Goal: Transaction & Acquisition: Book appointment/travel/reservation

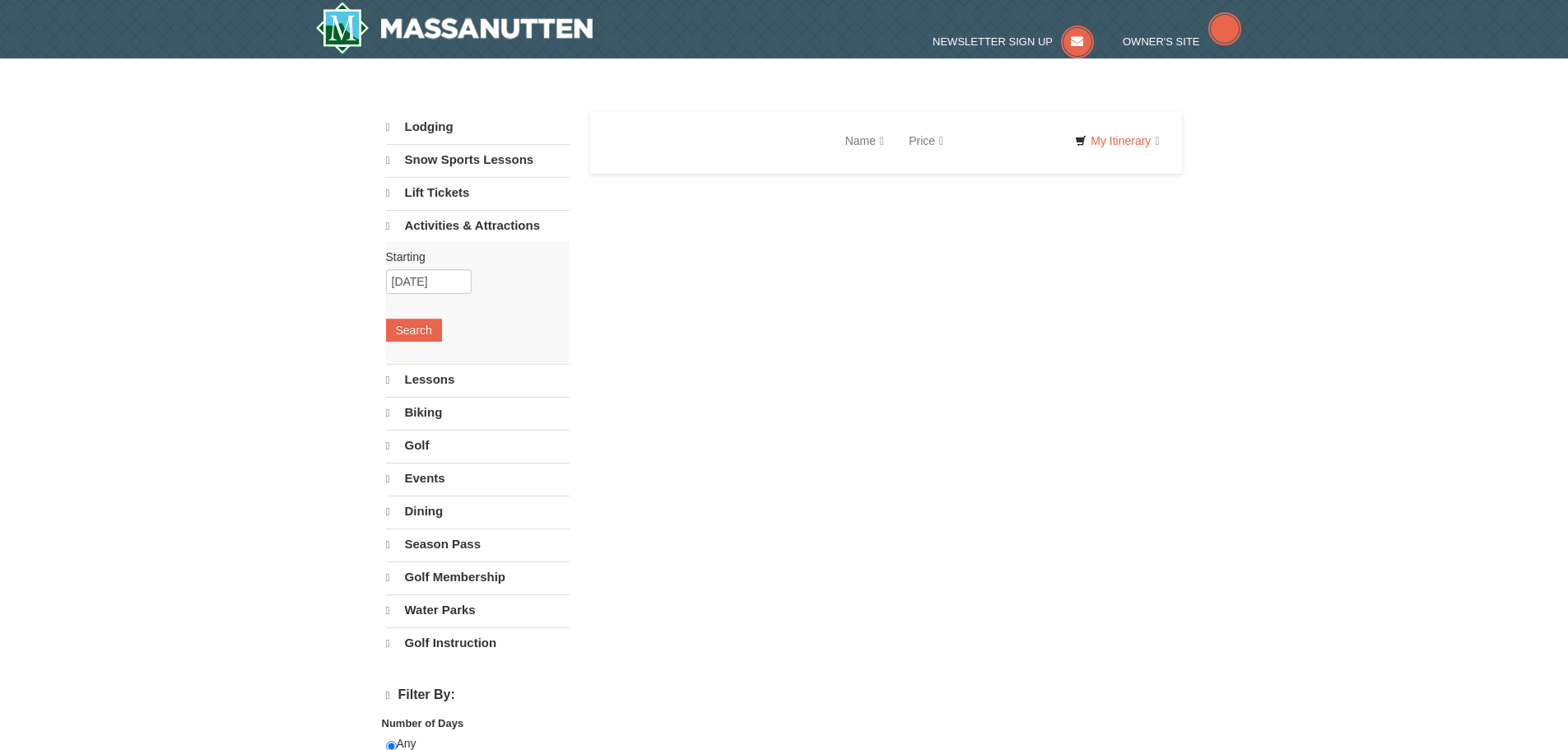
select select "10"
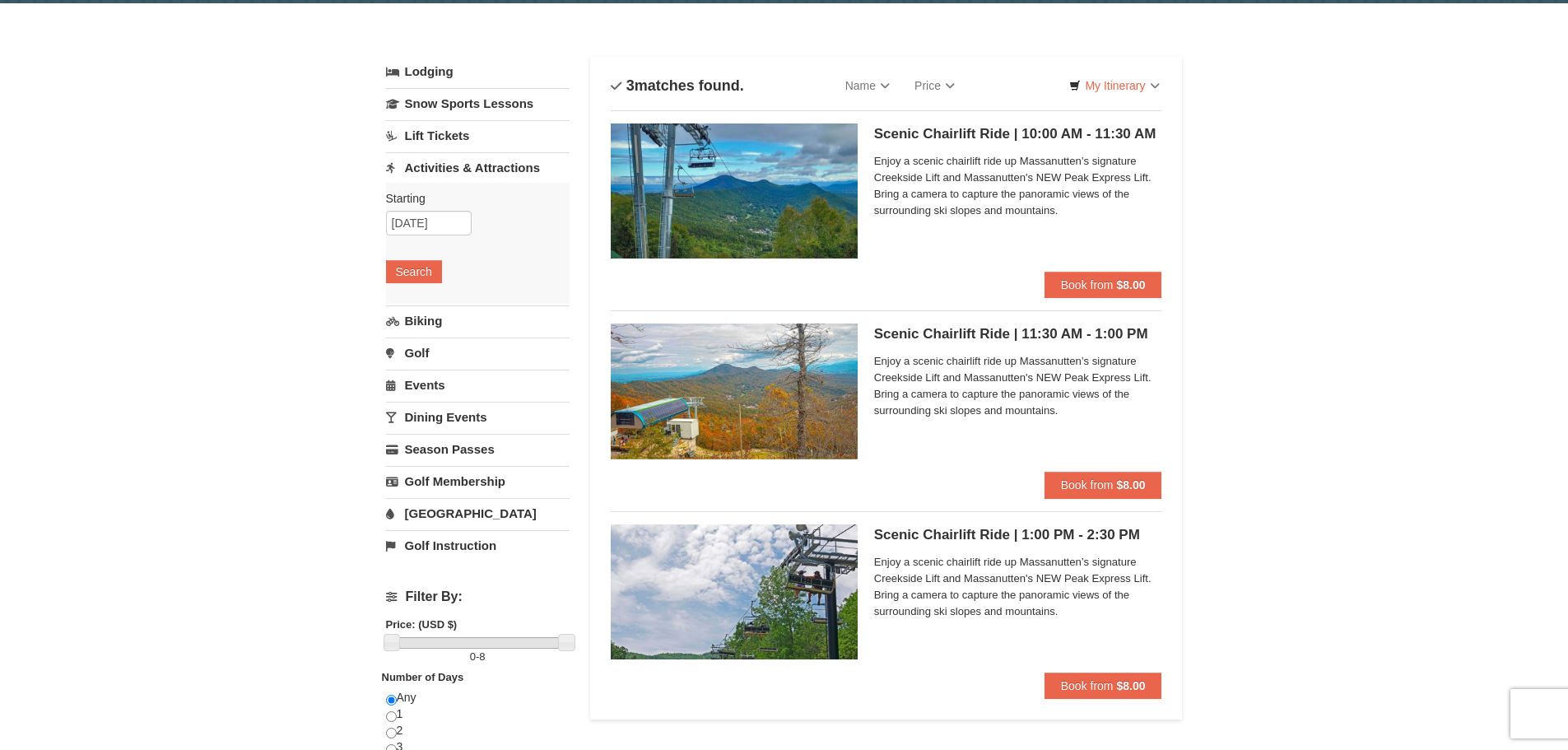
scroll to position [82, 0]
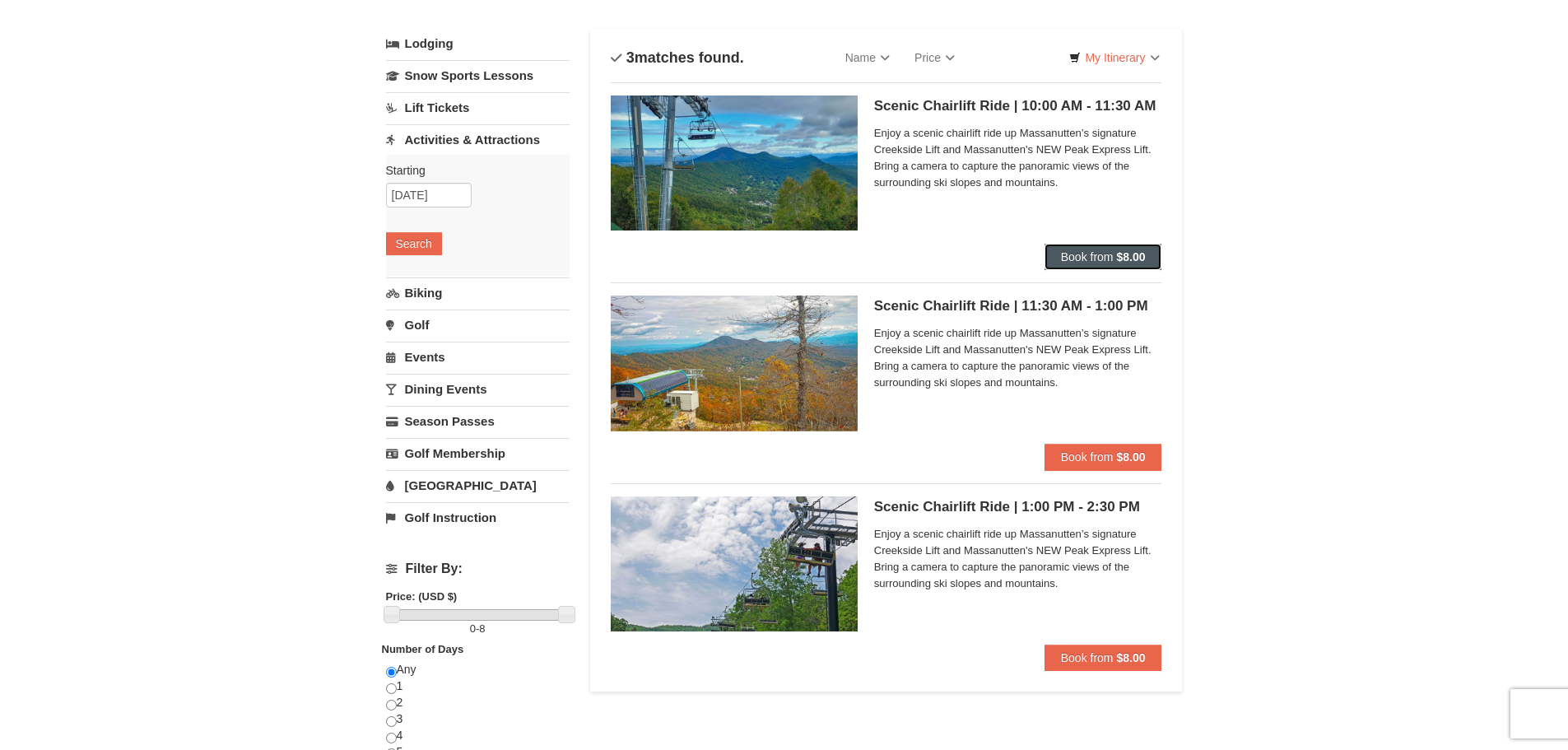
click at [1084, 260] on span "Book from" at bounding box center [1087, 257] width 53 height 13
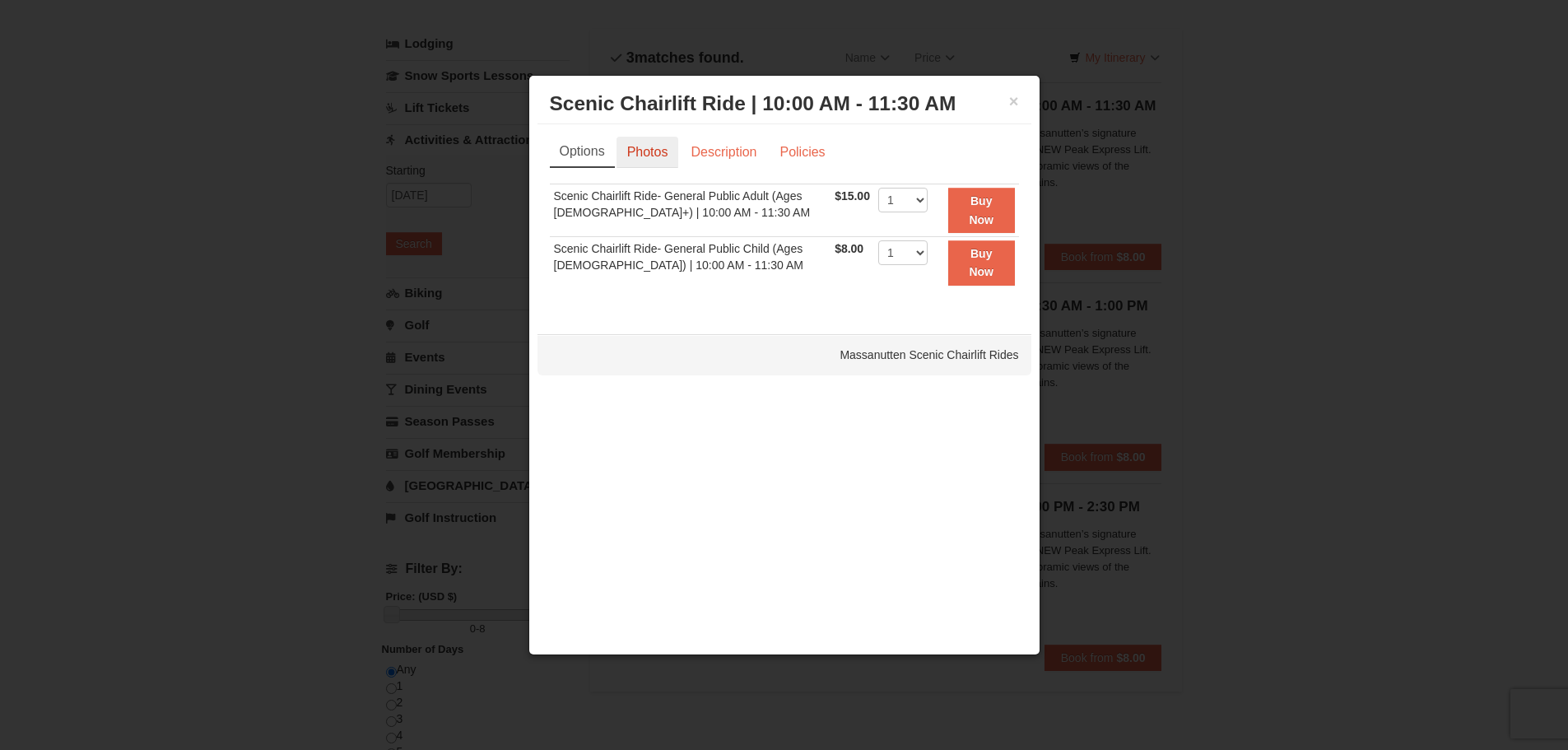
click at [625, 151] on link "Photos" at bounding box center [648, 152] width 63 height 31
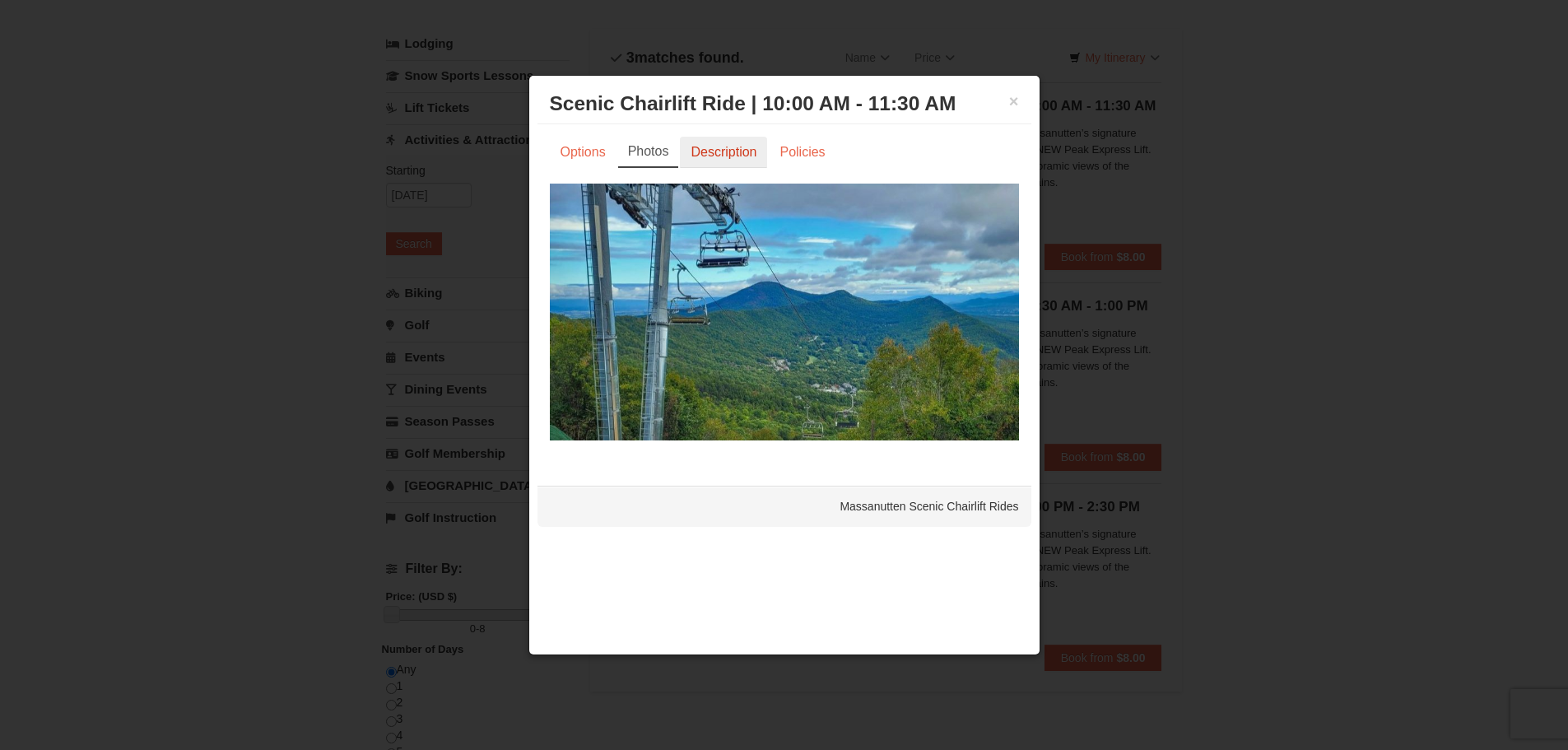
click at [733, 146] on link "Description" at bounding box center [723, 152] width 88 height 31
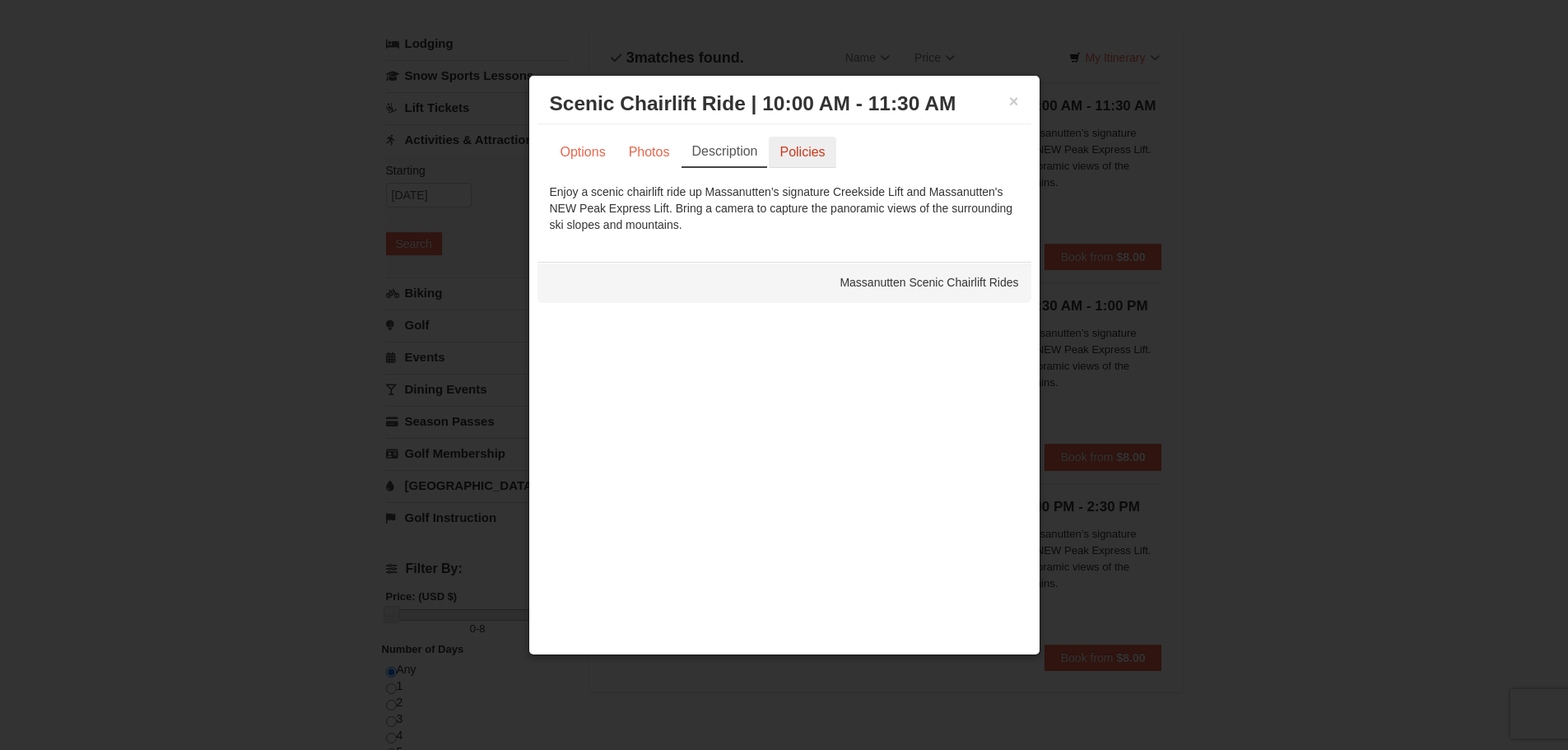
click at [796, 149] on link "Policies" at bounding box center [802, 152] width 66 height 31
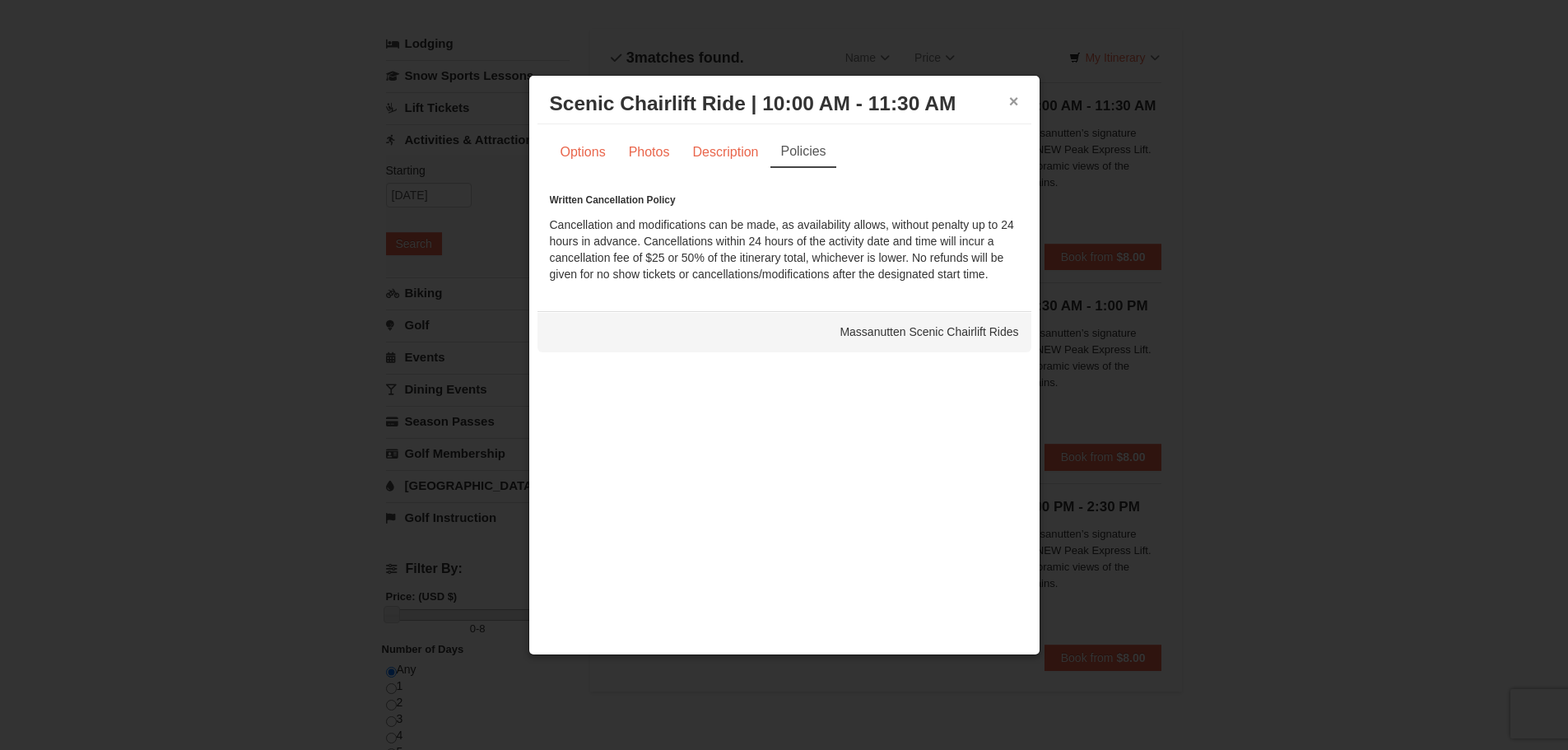
click at [1012, 93] on button "×" at bounding box center [1013, 101] width 10 height 17
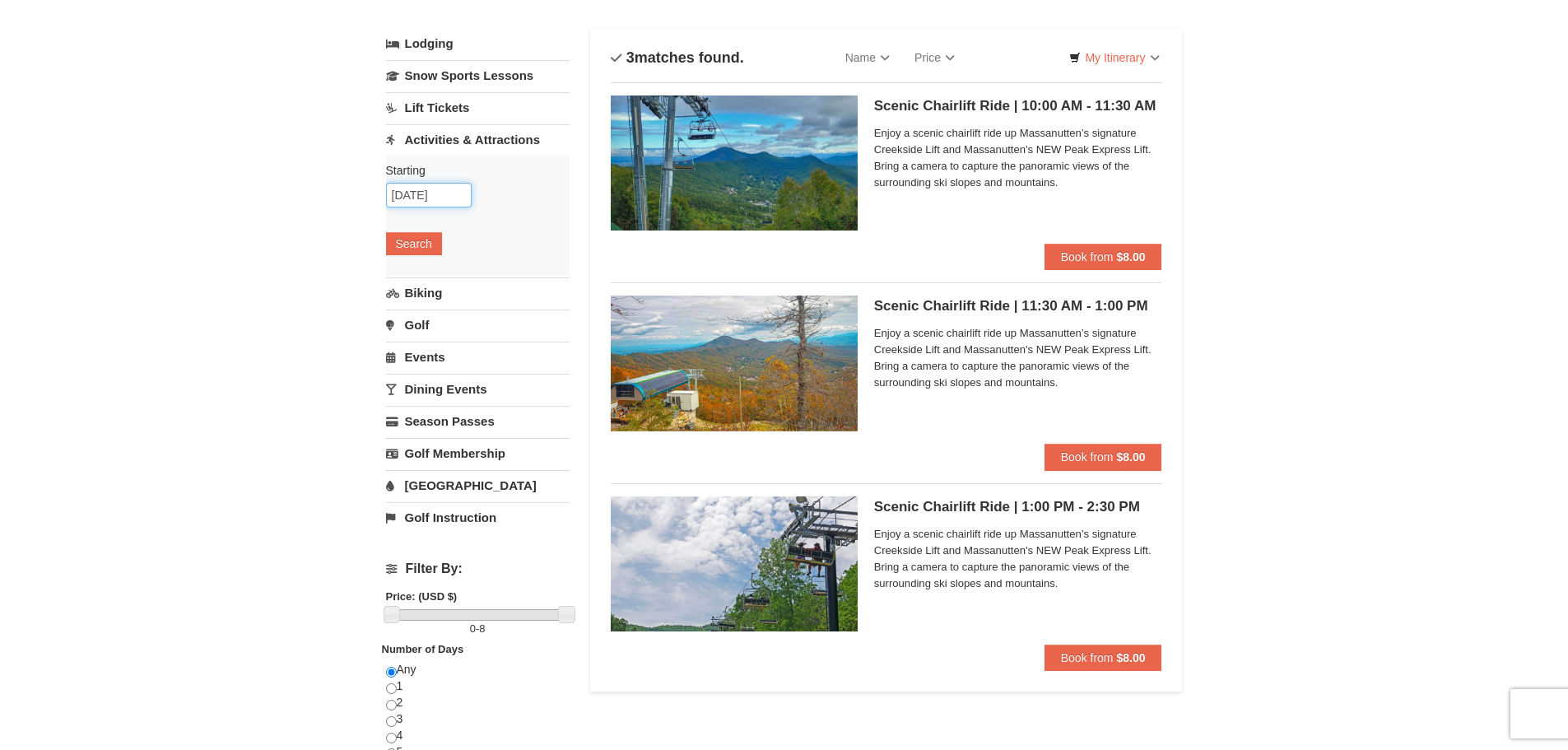
click at [431, 193] on input "10/26/2025" at bounding box center [428, 194] width 86 height 25
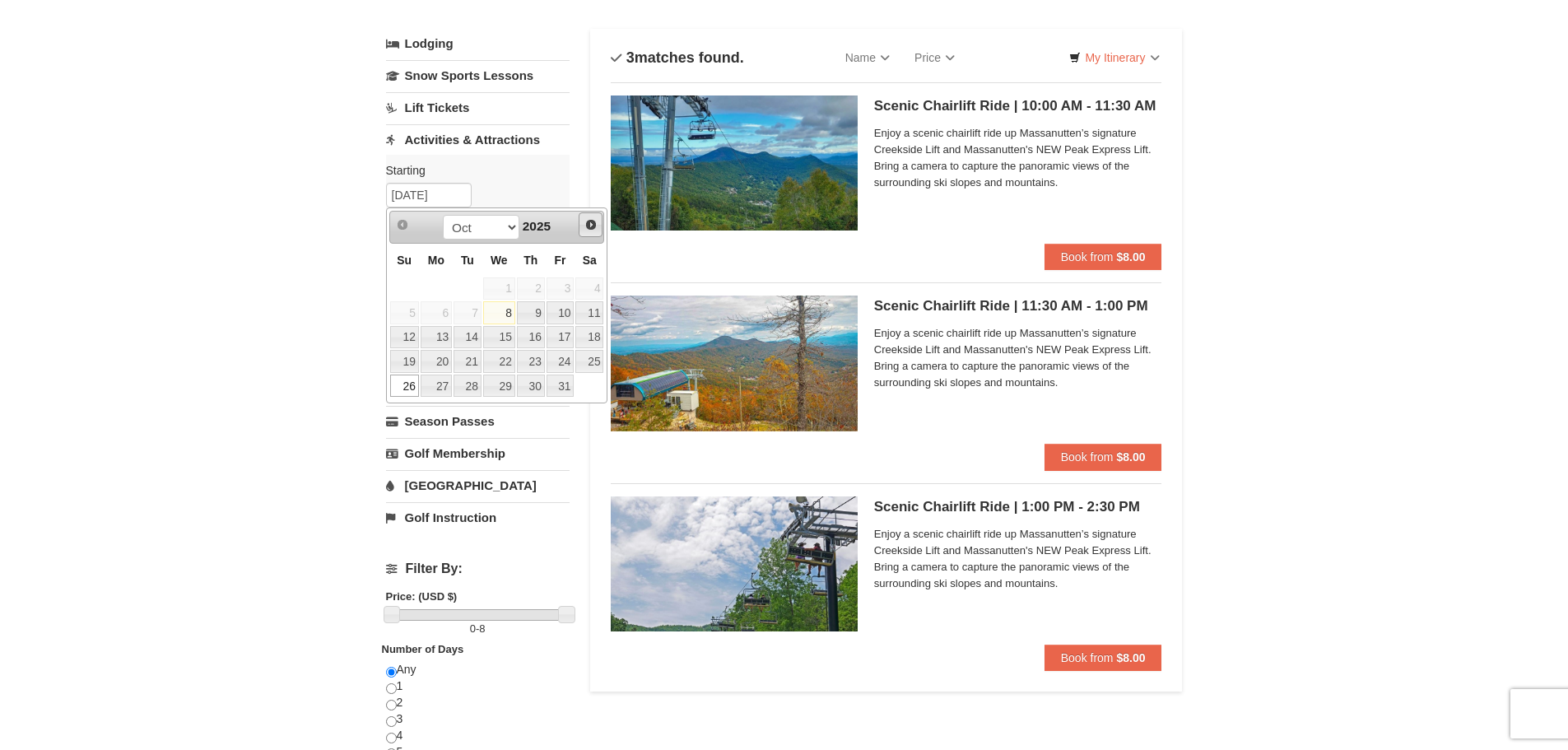
click at [596, 219] on span "Next" at bounding box center [591, 225] width 13 height 13
click at [590, 288] on link "1" at bounding box center [589, 288] width 28 height 23
type input "11/01/2025"
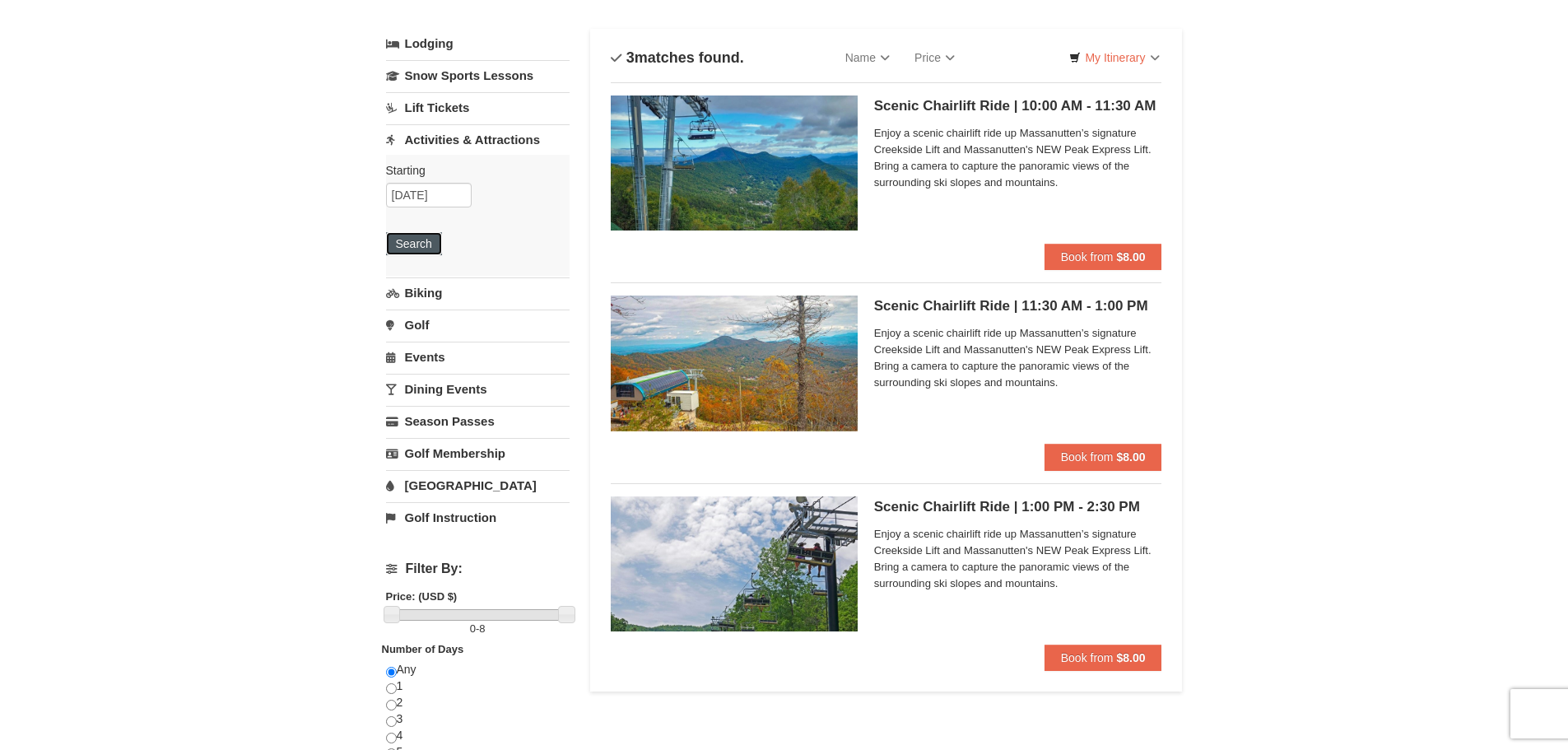
click at [432, 240] on button "Search" at bounding box center [414, 243] width 56 height 23
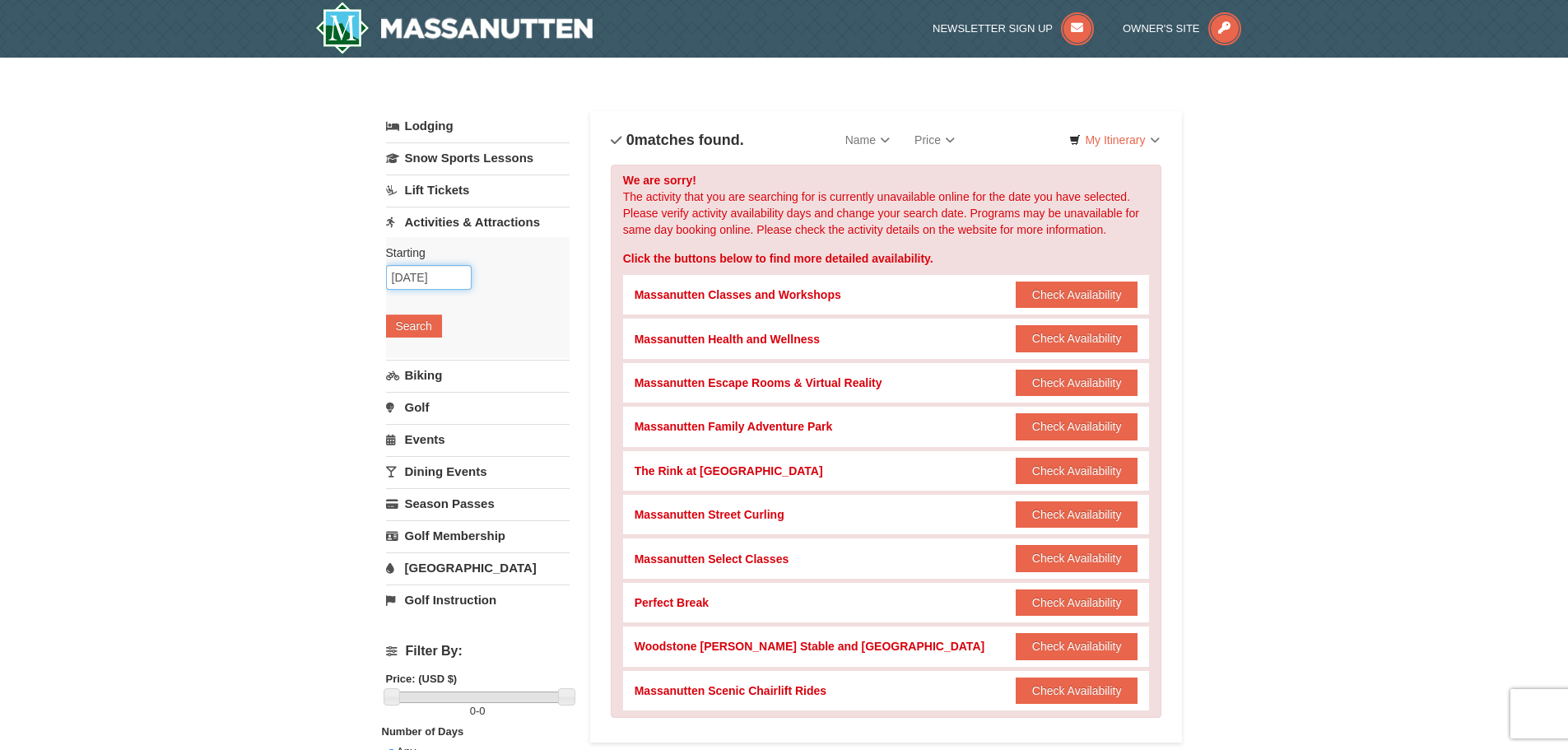
click at [429, 274] on input "10/25/2025" at bounding box center [428, 277] width 86 height 25
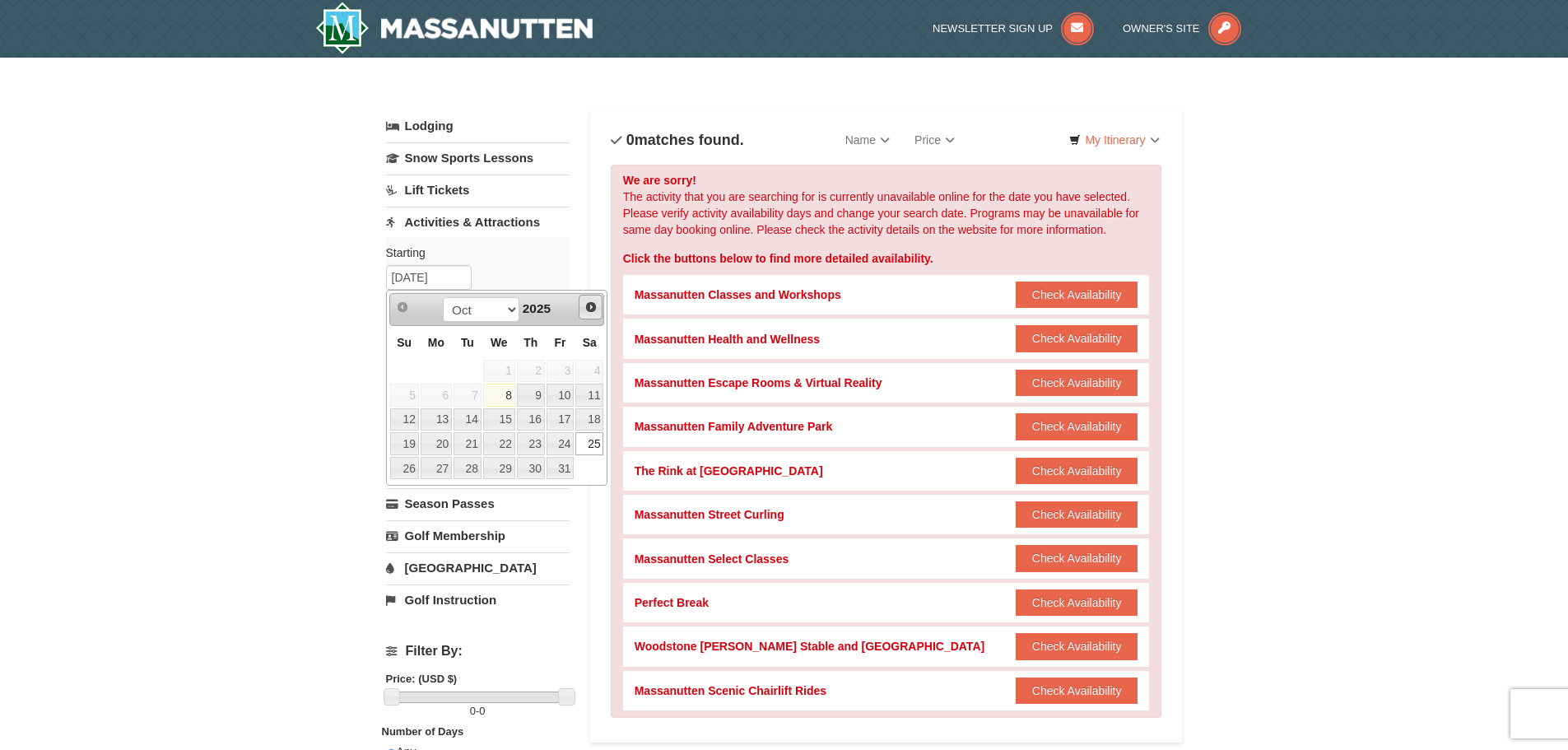
click at [593, 300] on span "Next" at bounding box center [591, 307] width 13 height 13
click at [409, 393] on link "2" at bounding box center [404, 394] width 29 height 23
type input "11/02/2025"
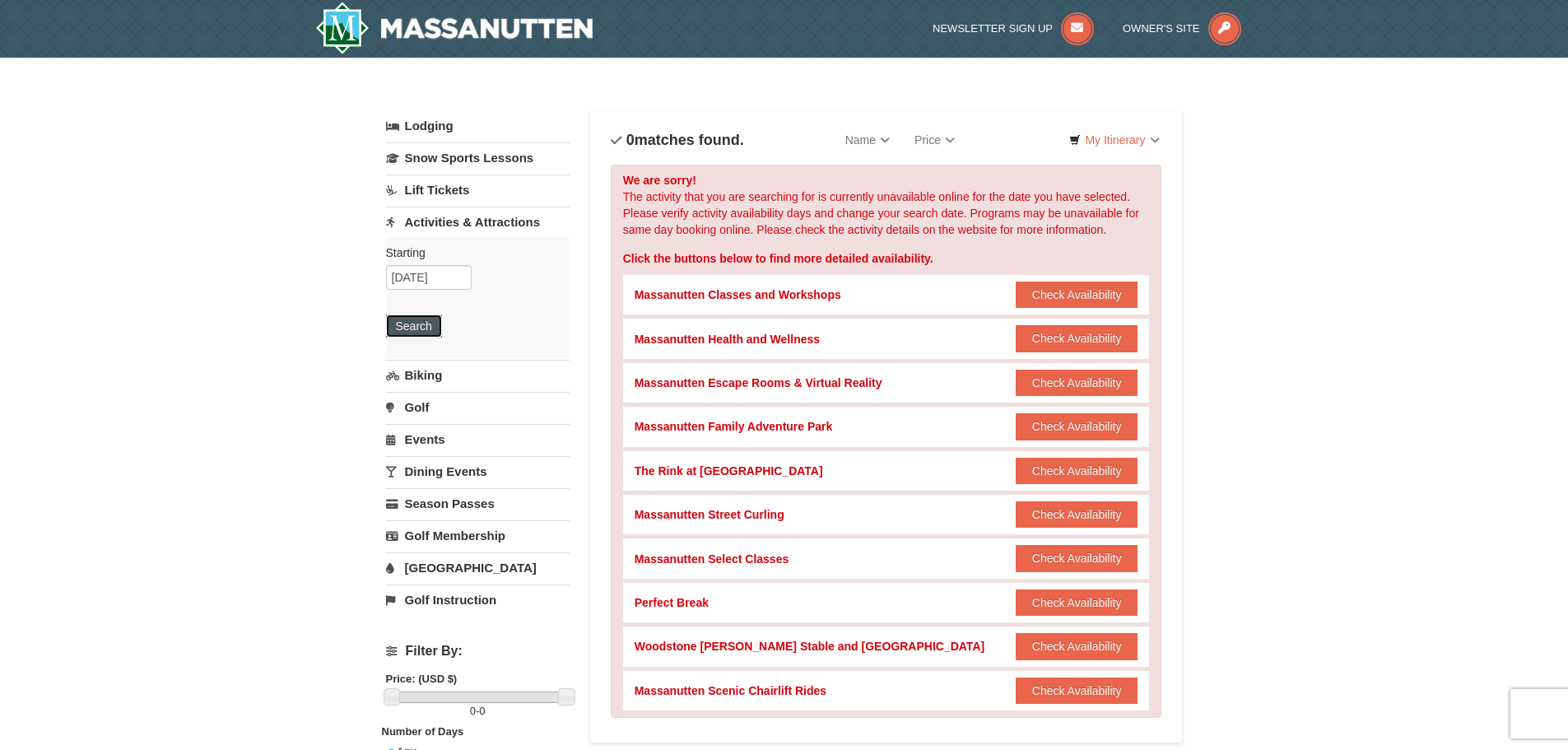
click at [424, 328] on button "Search" at bounding box center [414, 325] width 56 height 23
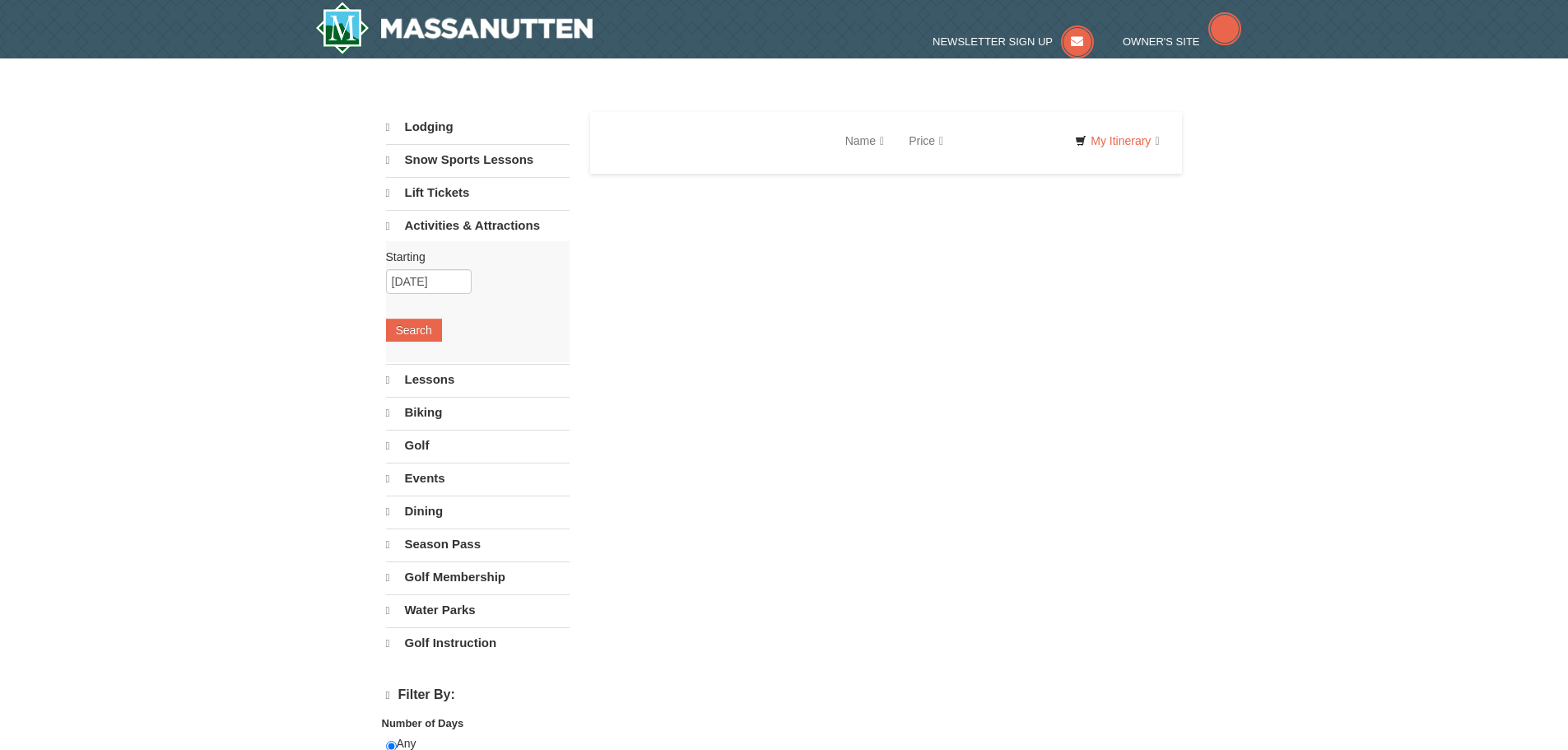
select select "10"
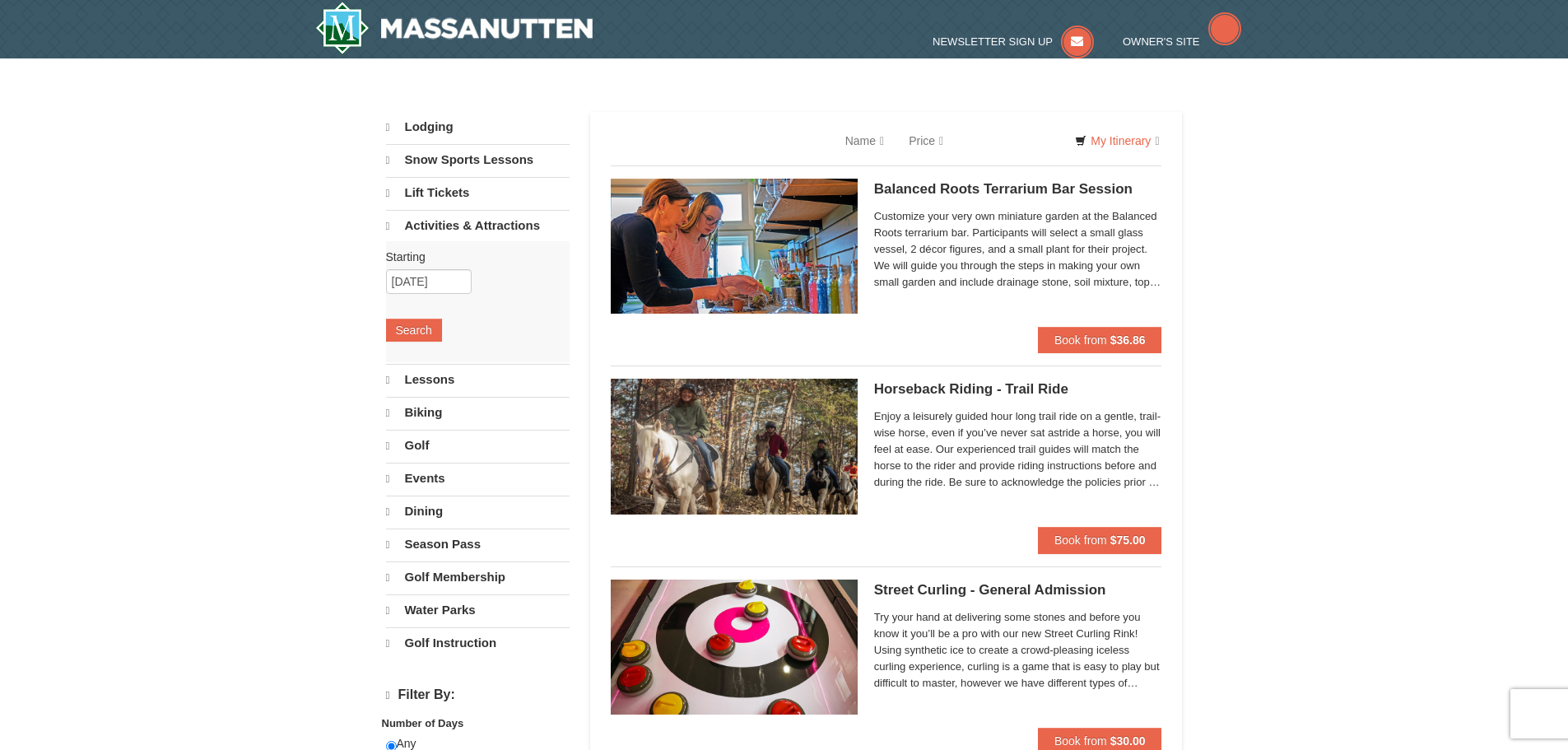
select select "10"
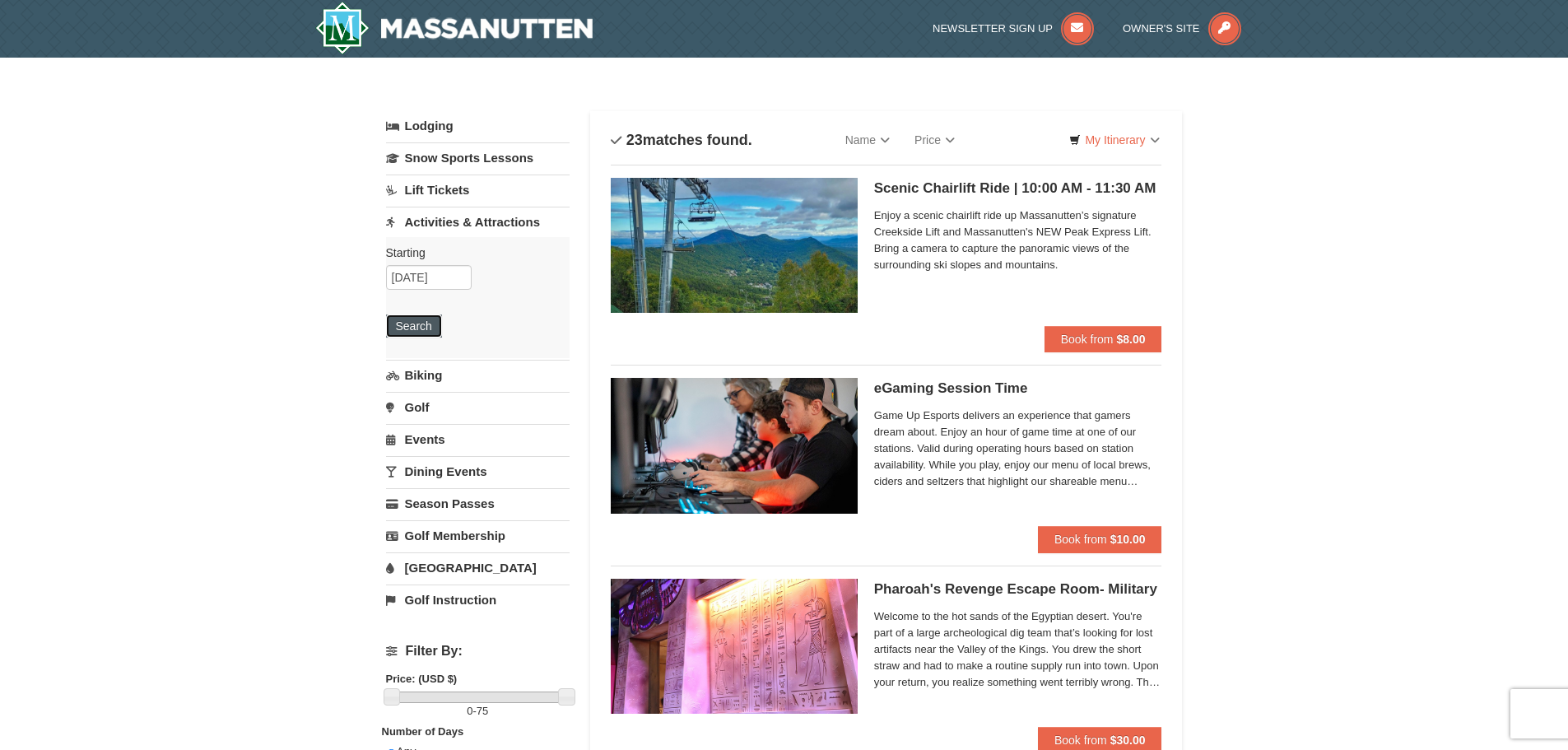
click at [401, 328] on button "Search" at bounding box center [414, 325] width 56 height 23
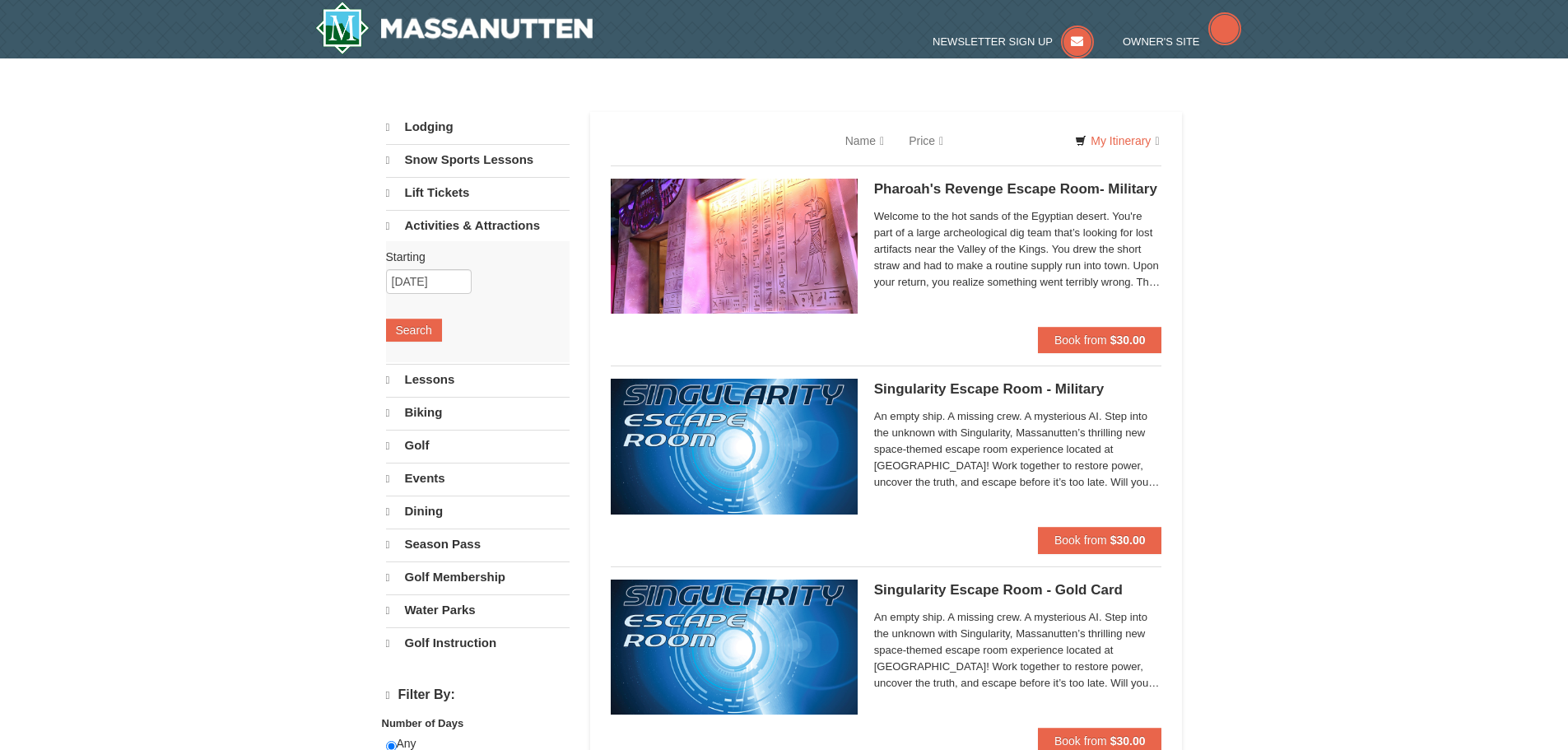
select select "10"
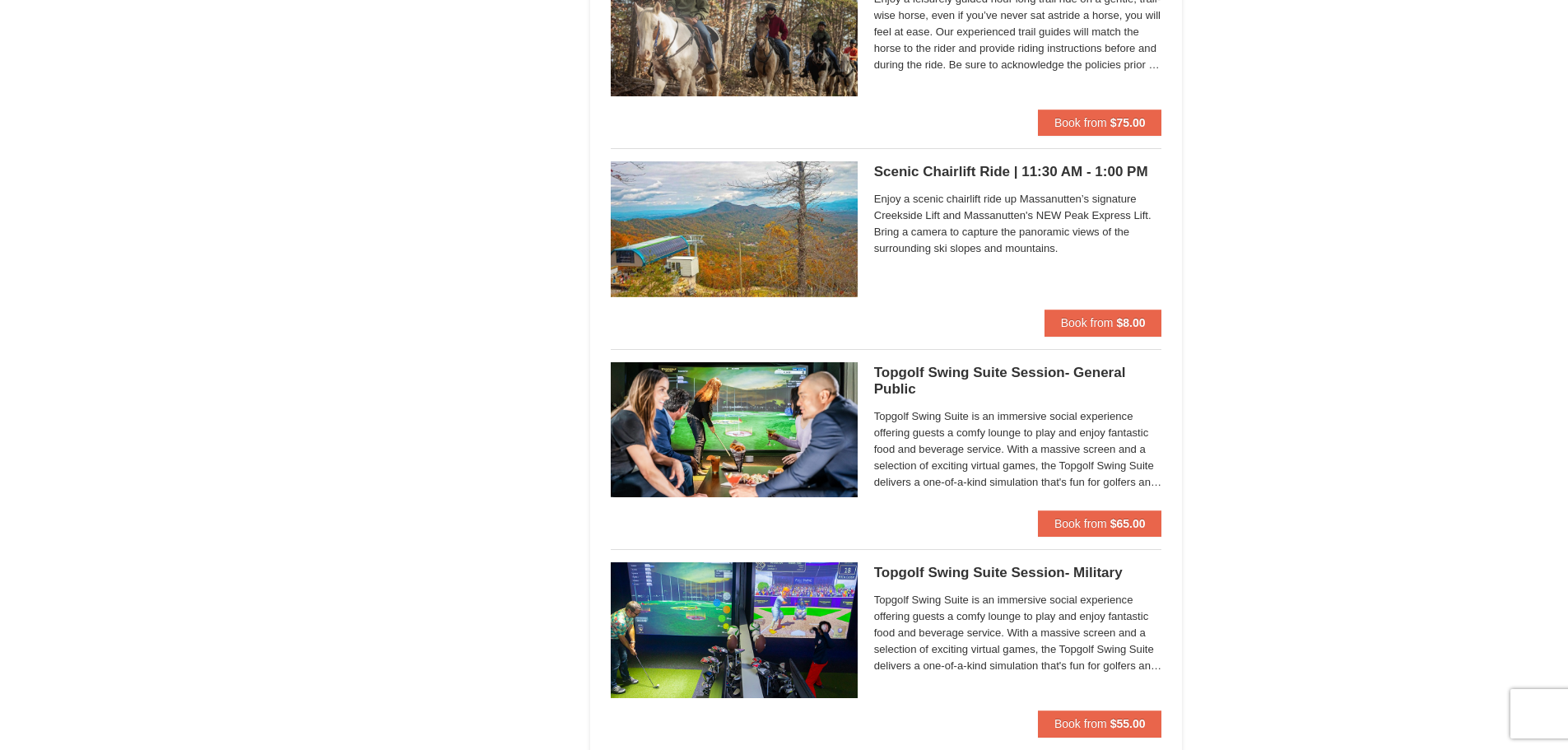
scroll to position [2222, 0]
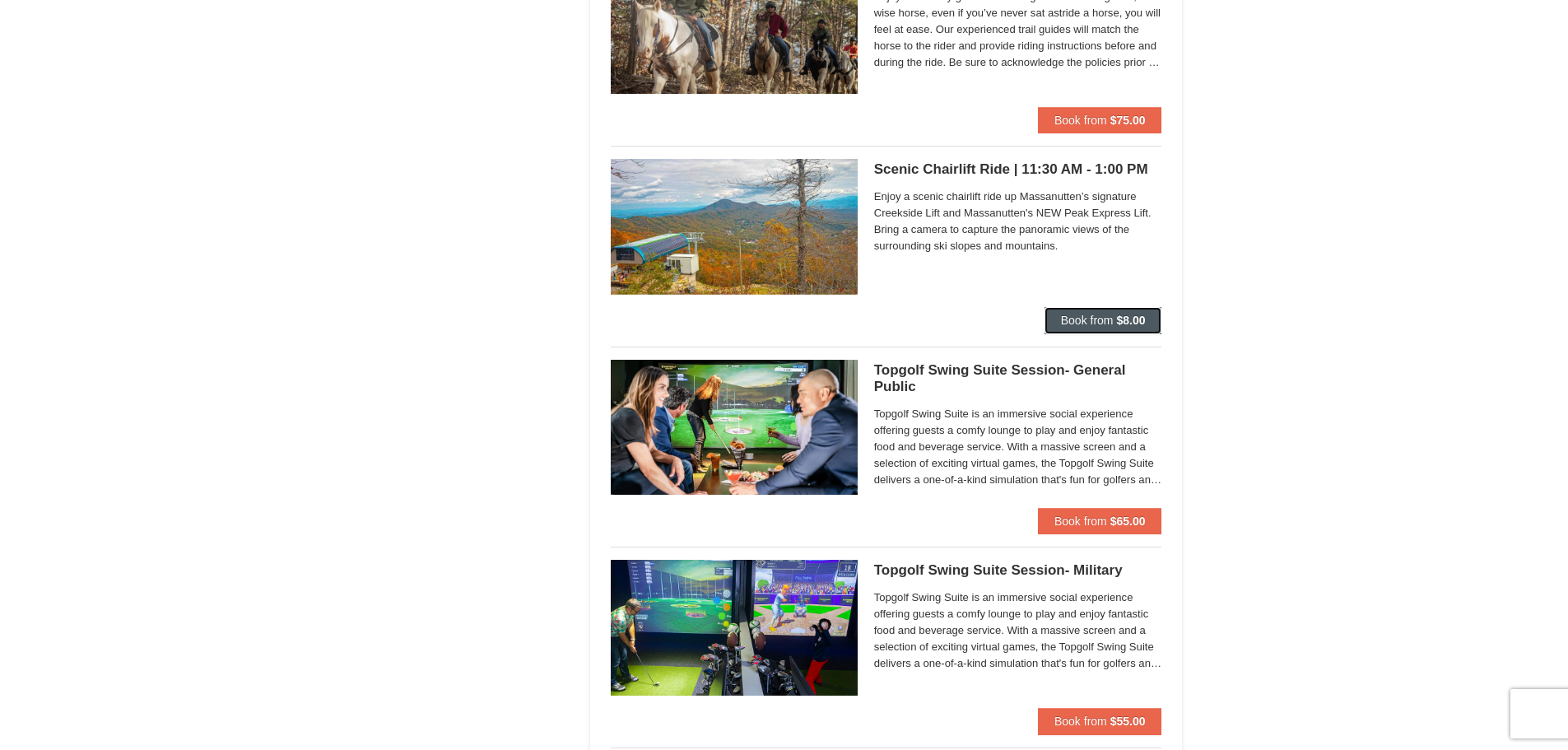
click at [1092, 319] on span "Book from" at bounding box center [1087, 320] width 53 height 13
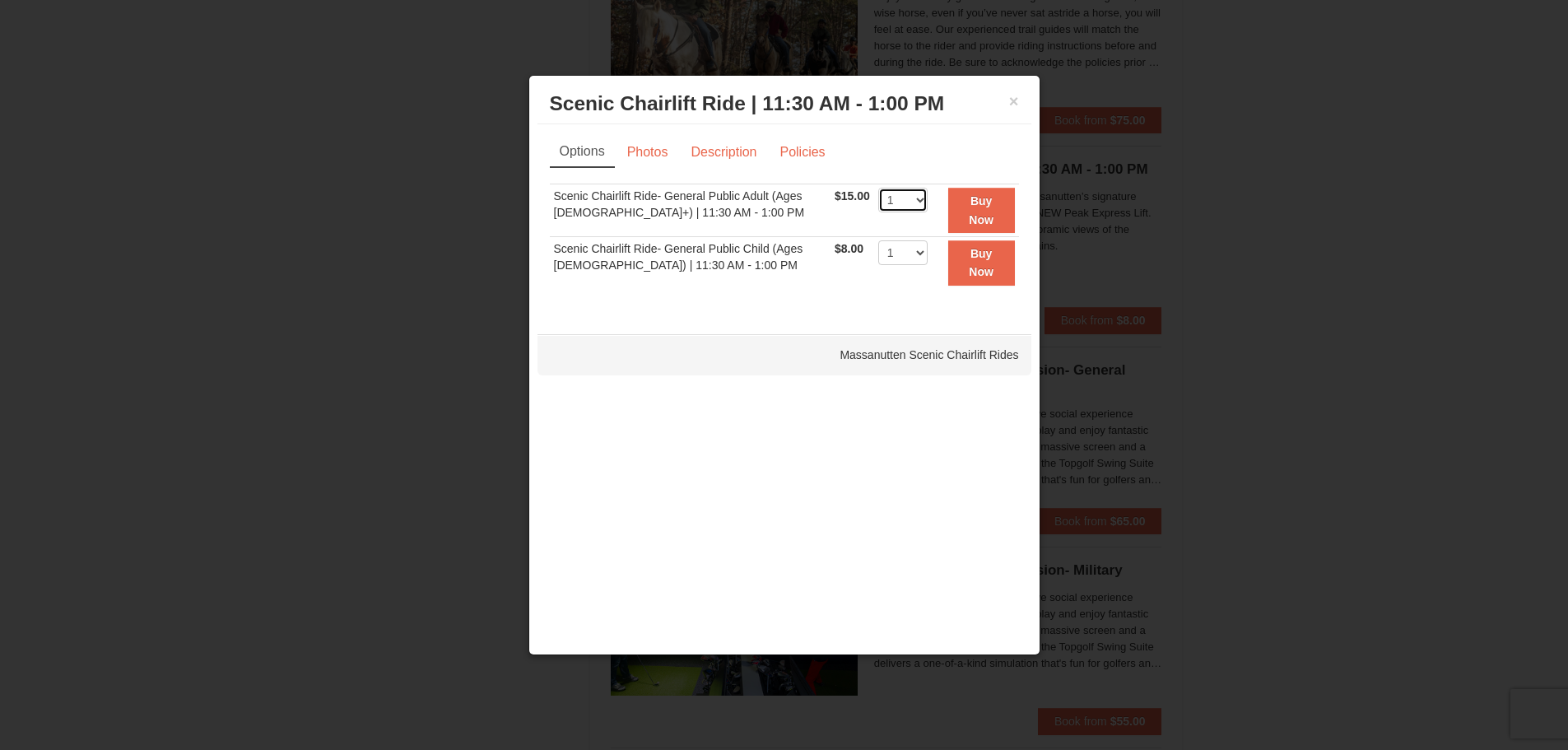
click at [899, 202] on select "1 2 3 4 5 6 7 8 9 10 11 12 13 14 15 16 17 18 19 20 21 22" at bounding box center [903, 200] width 50 height 25
select select "2"
click at [878, 188] on select "1 2 3 4 5 6 7 8 9 10 11 12 13 14 15 16 17 18 19 20 21 22" at bounding box center [903, 200] width 50 height 25
click at [910, 252] on select "1 2 3 4 5 6 7 8 9 10 11 12 13 14 15 16 17 18 19 20 21 22" at bounding box center [903, 252] width 50 height 25
click at [931, 240] on td "Buy Now" at bounding box center [975, 262] width 88 height 52
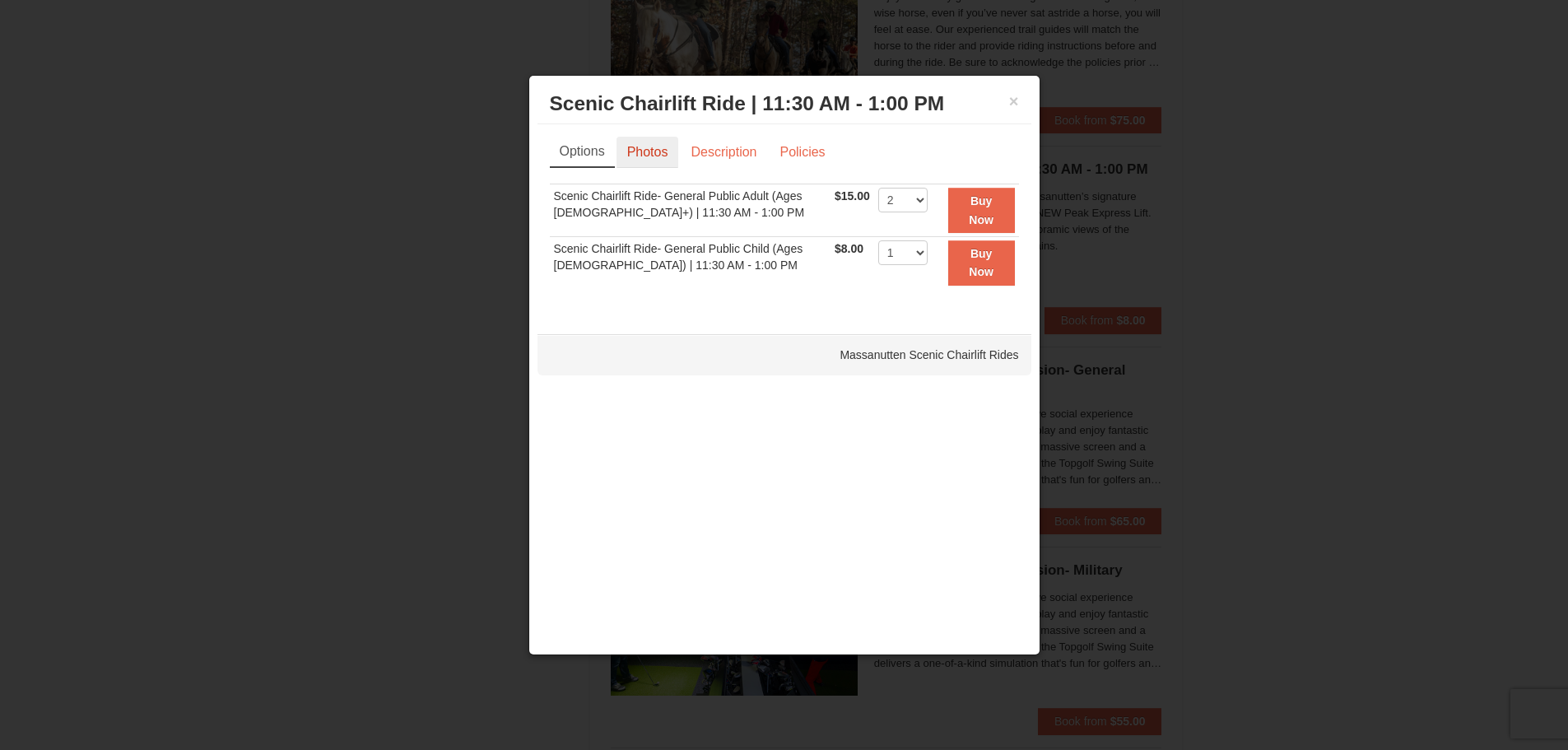
click at [657, 151] on link "Photos" at bounding box center [648, 152] width 63 height 31
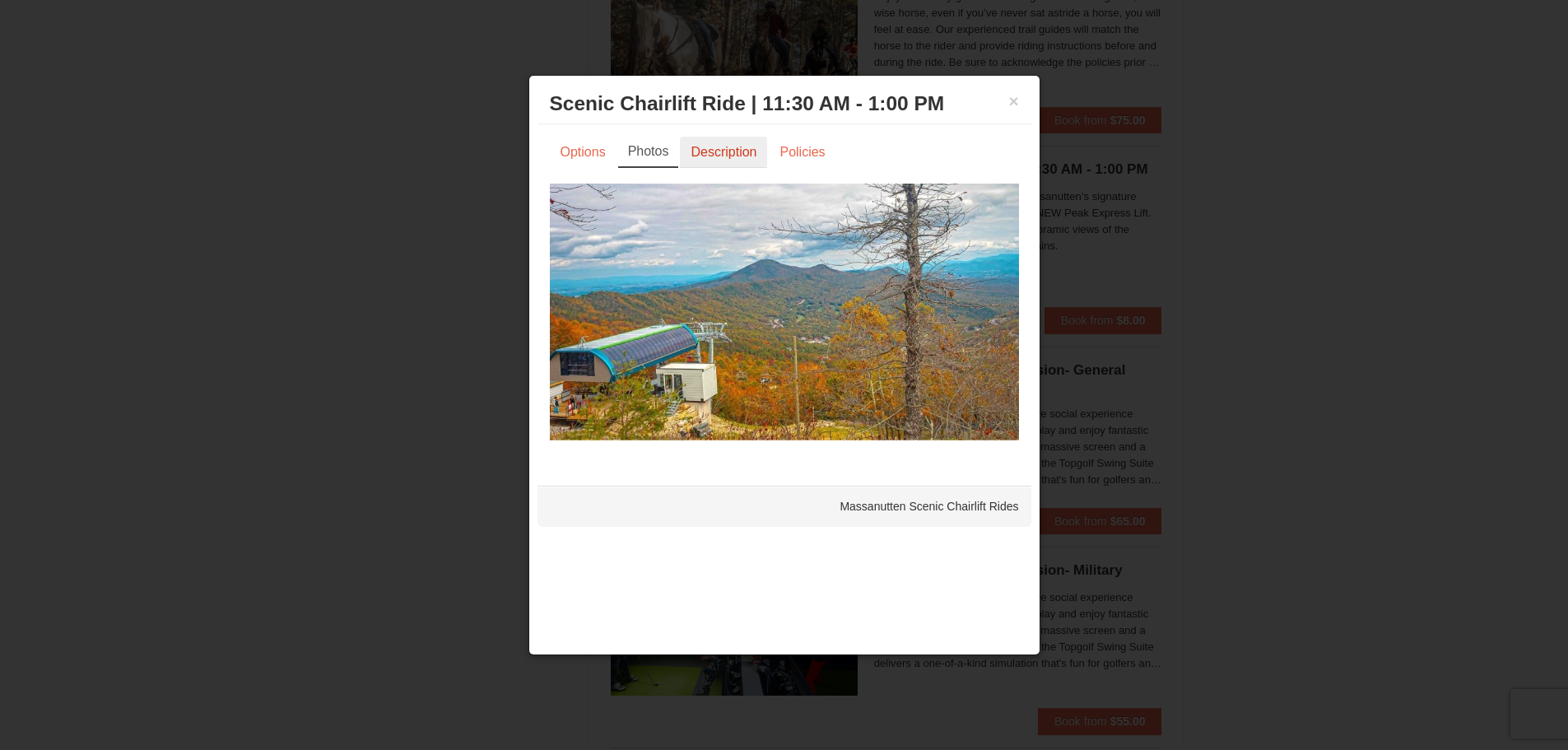
click at [704, 150] on link "Description" at bounding box center [723, 152] width 88 height 31
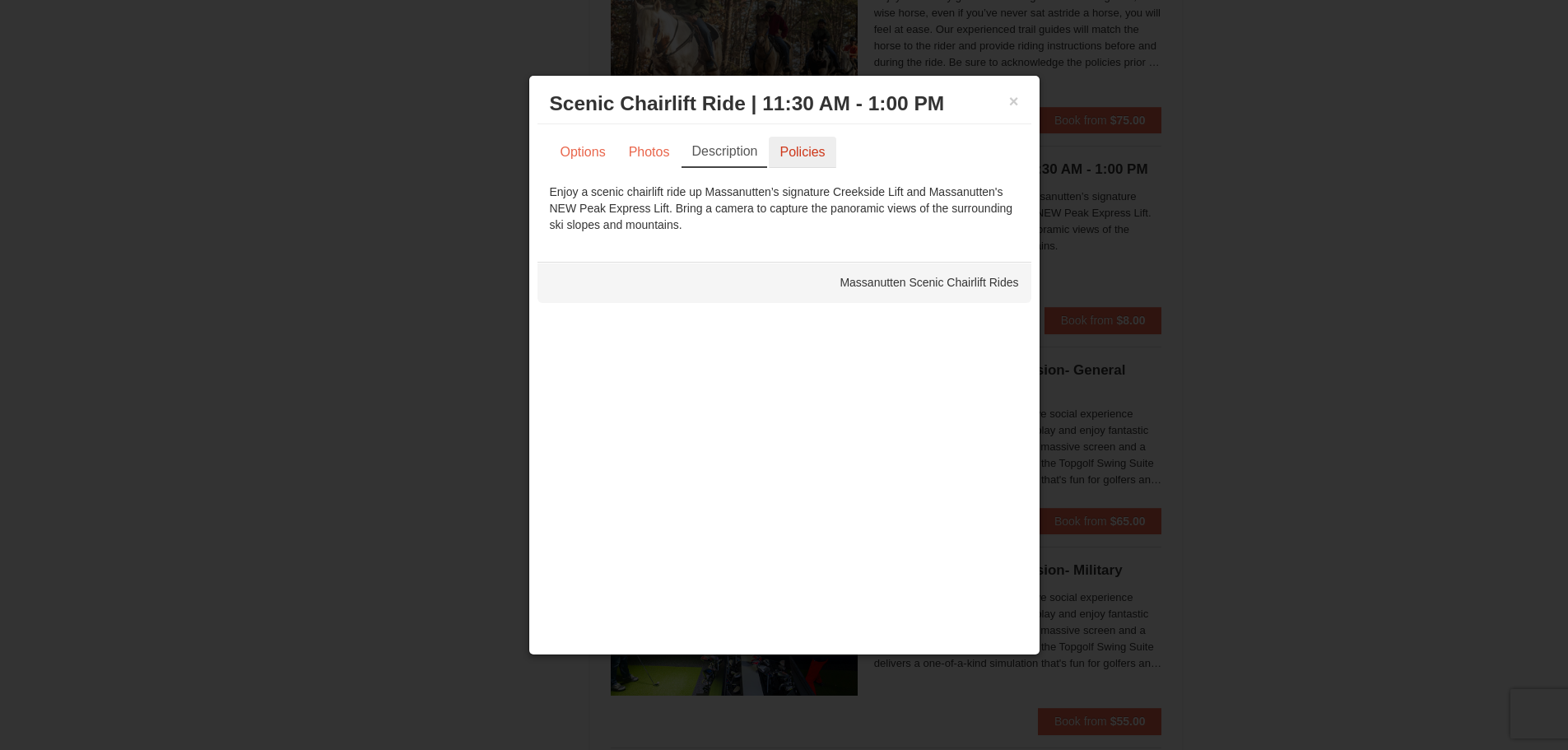
click at [797, 148] on link "Policies" at bounding box center [802, 152] width 66 height 31
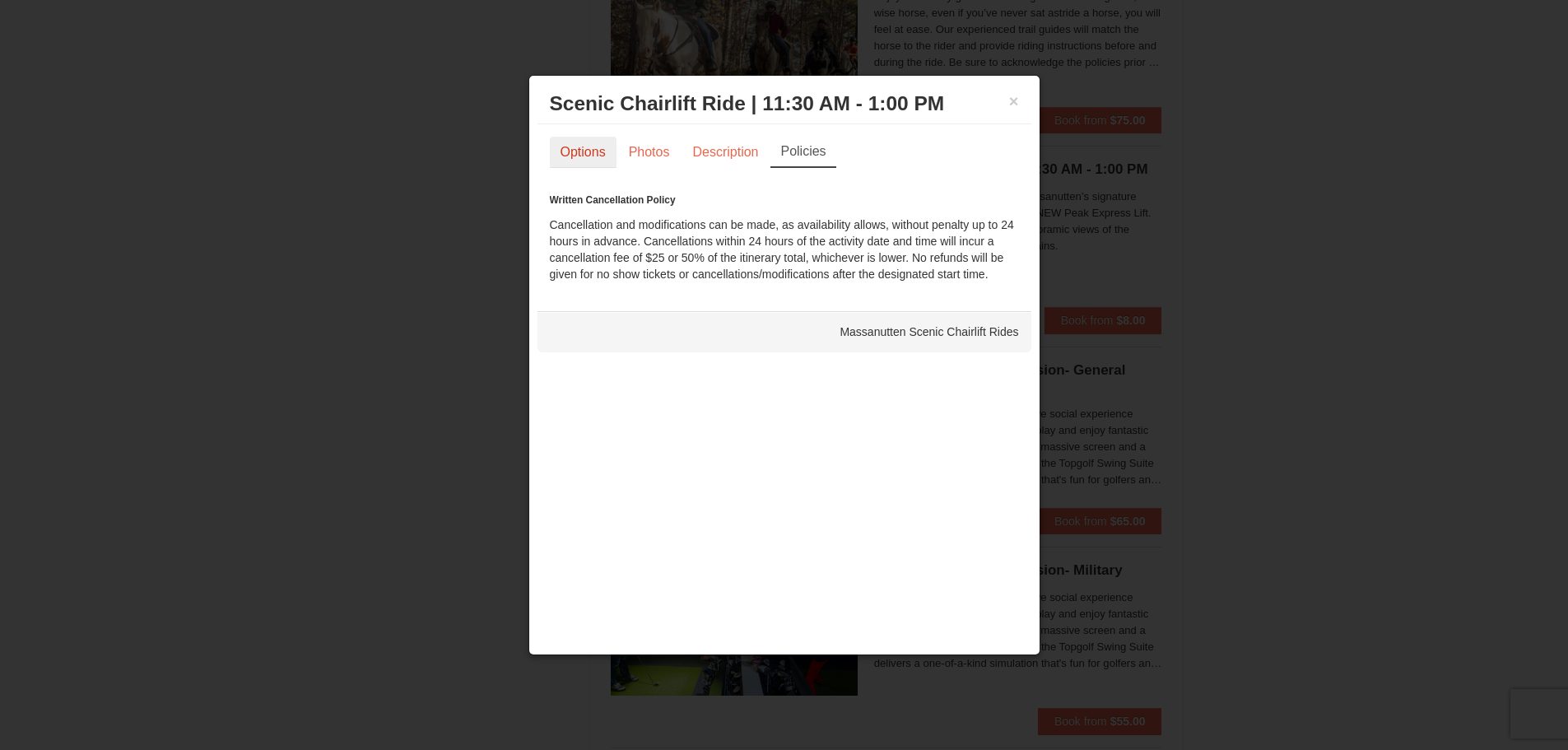
click at [579, 150] on link "Options" at bounding box center [583, 152] width 66 height 31
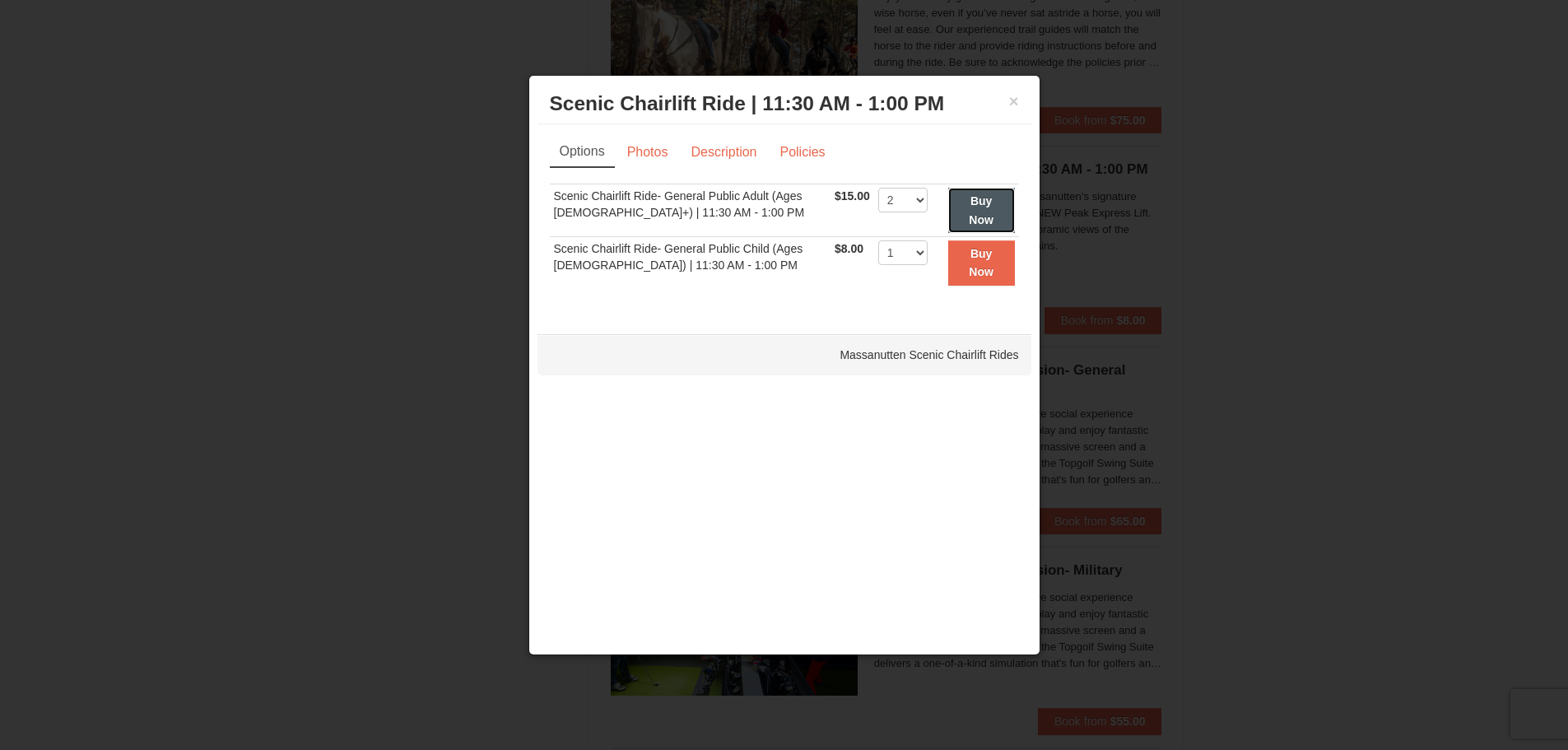
click at [968, 200] on strong "Buy Now" at bounding box center [980, 210] width 25 height 31
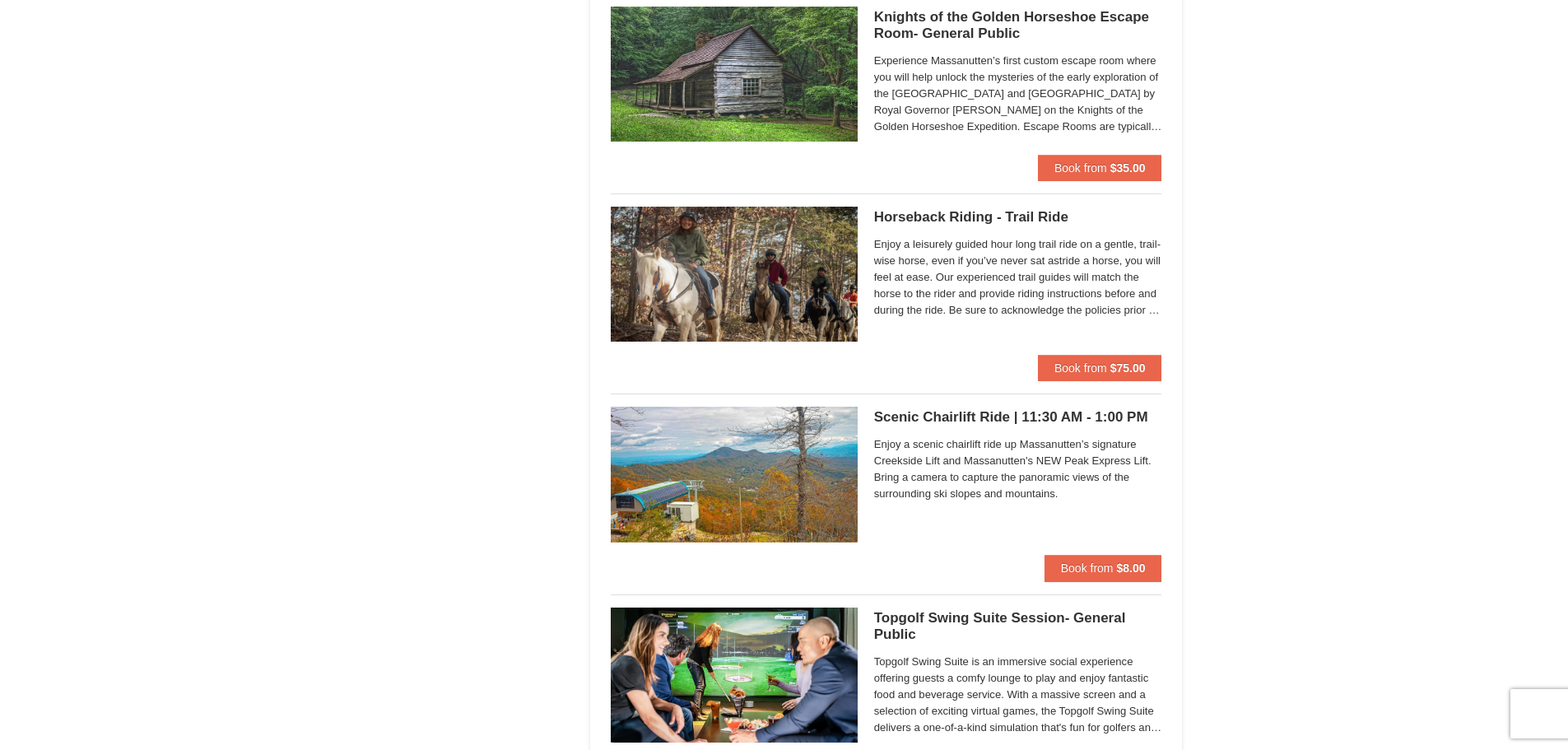
scroll to position [2145, 0]
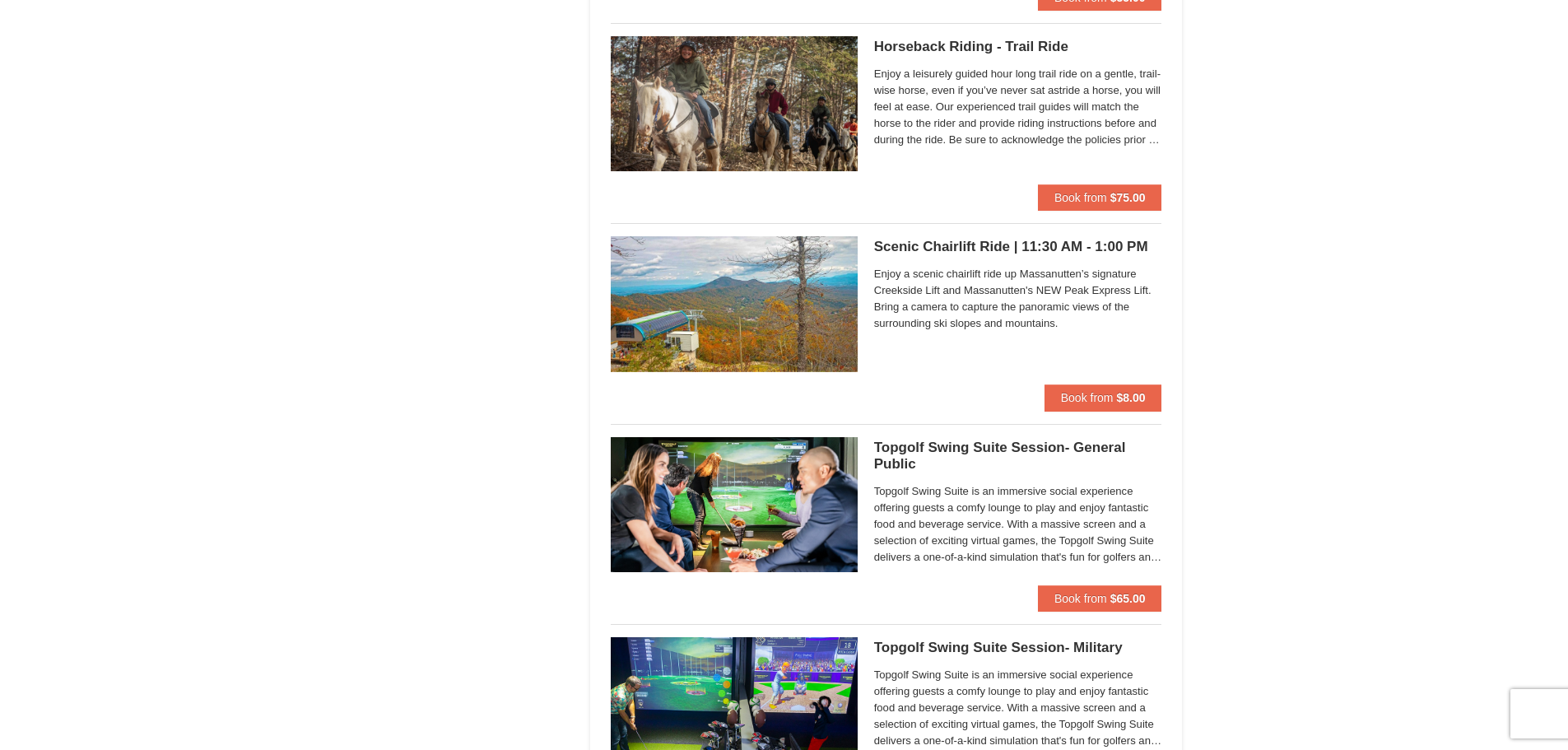
click at [974, 239] on h5 "Scenic Chairlift Ride | 11:30 AM - 1:00 PM Massanutten Scenic Chairlift Rides" at bounding box center [1018, 247] width 288 height 17
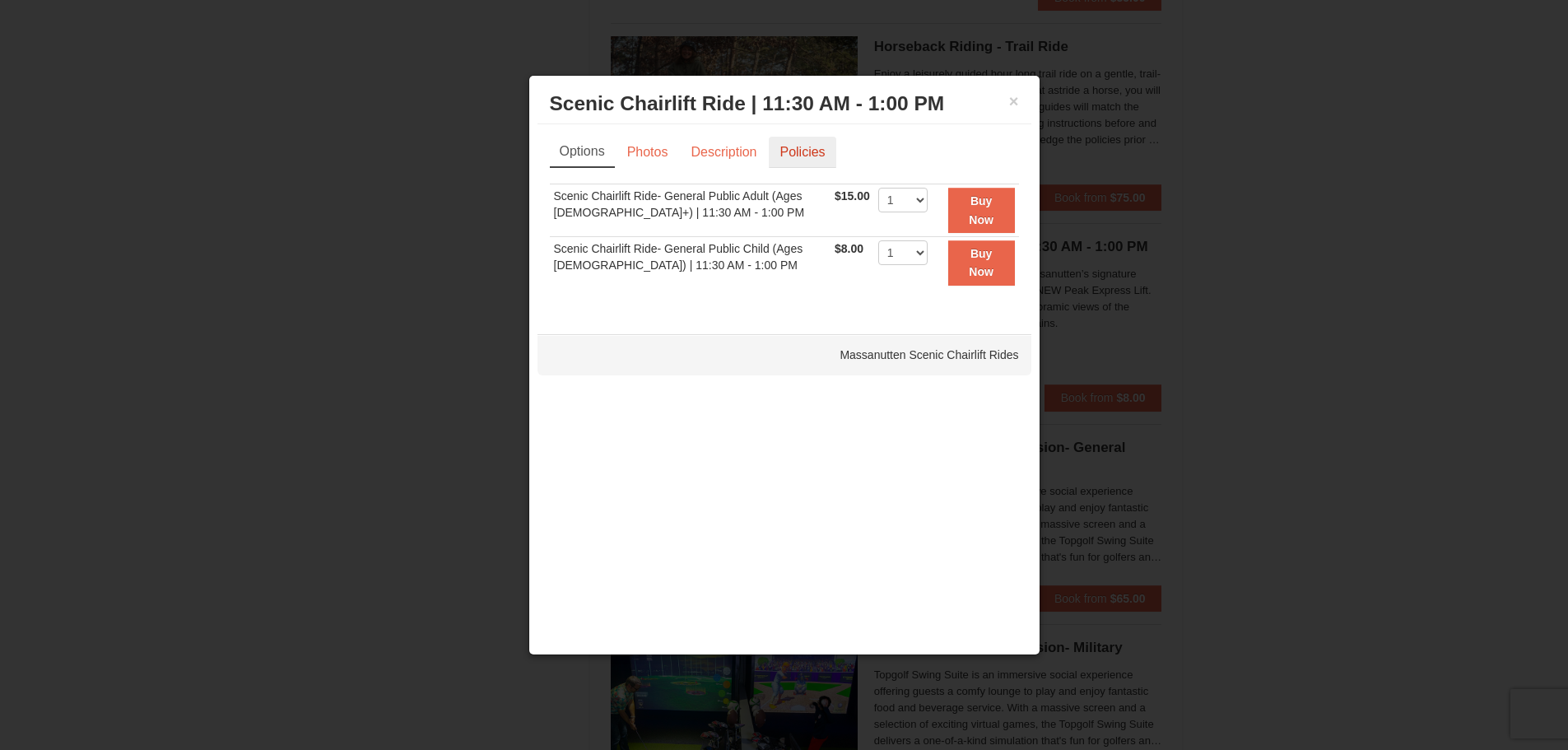
click at [790, 144] on link "Policies" at bounding box center [802, 152] width 66 height 31
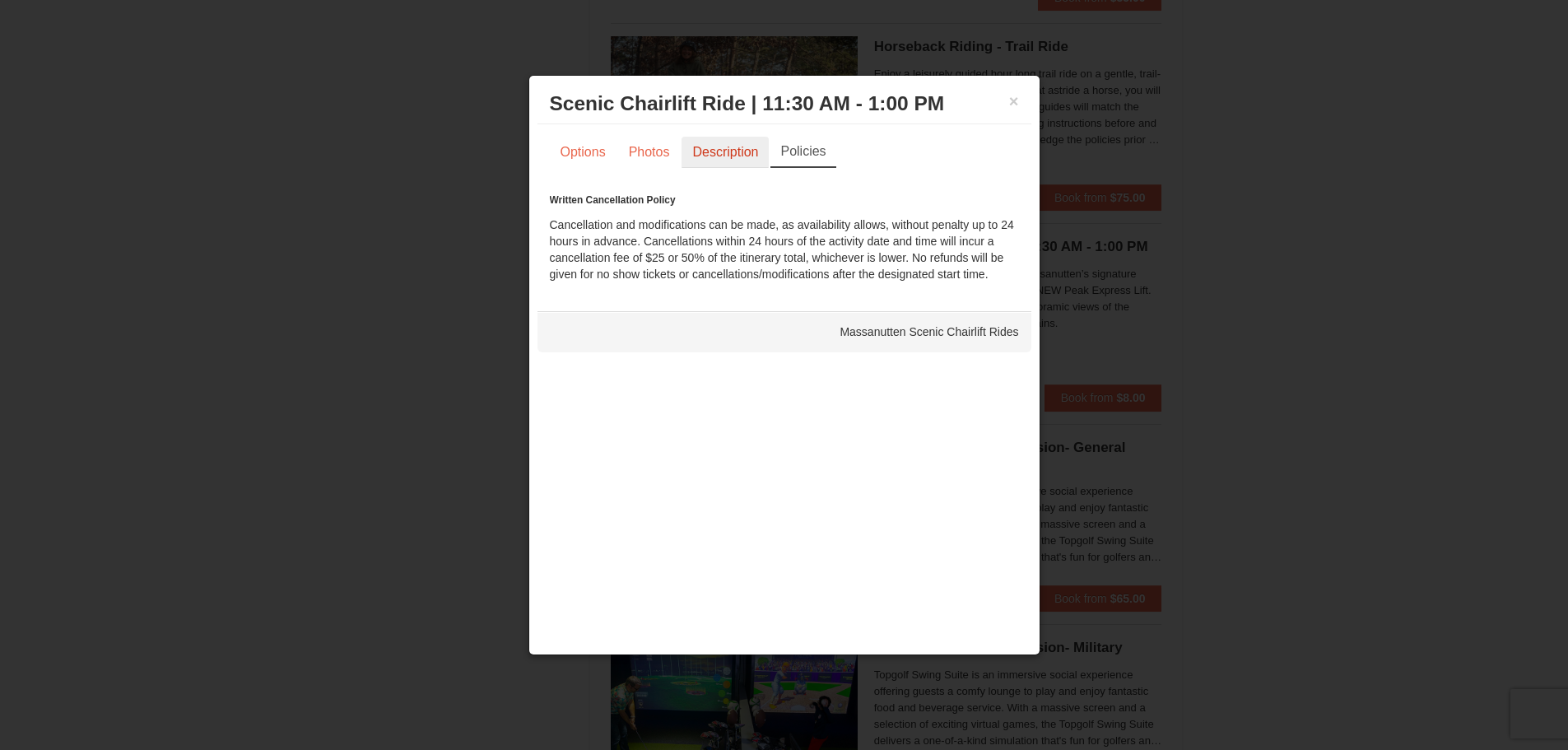
click at [706, 150] on link "Description" at bounding box center [725, 152] width 88 height 31
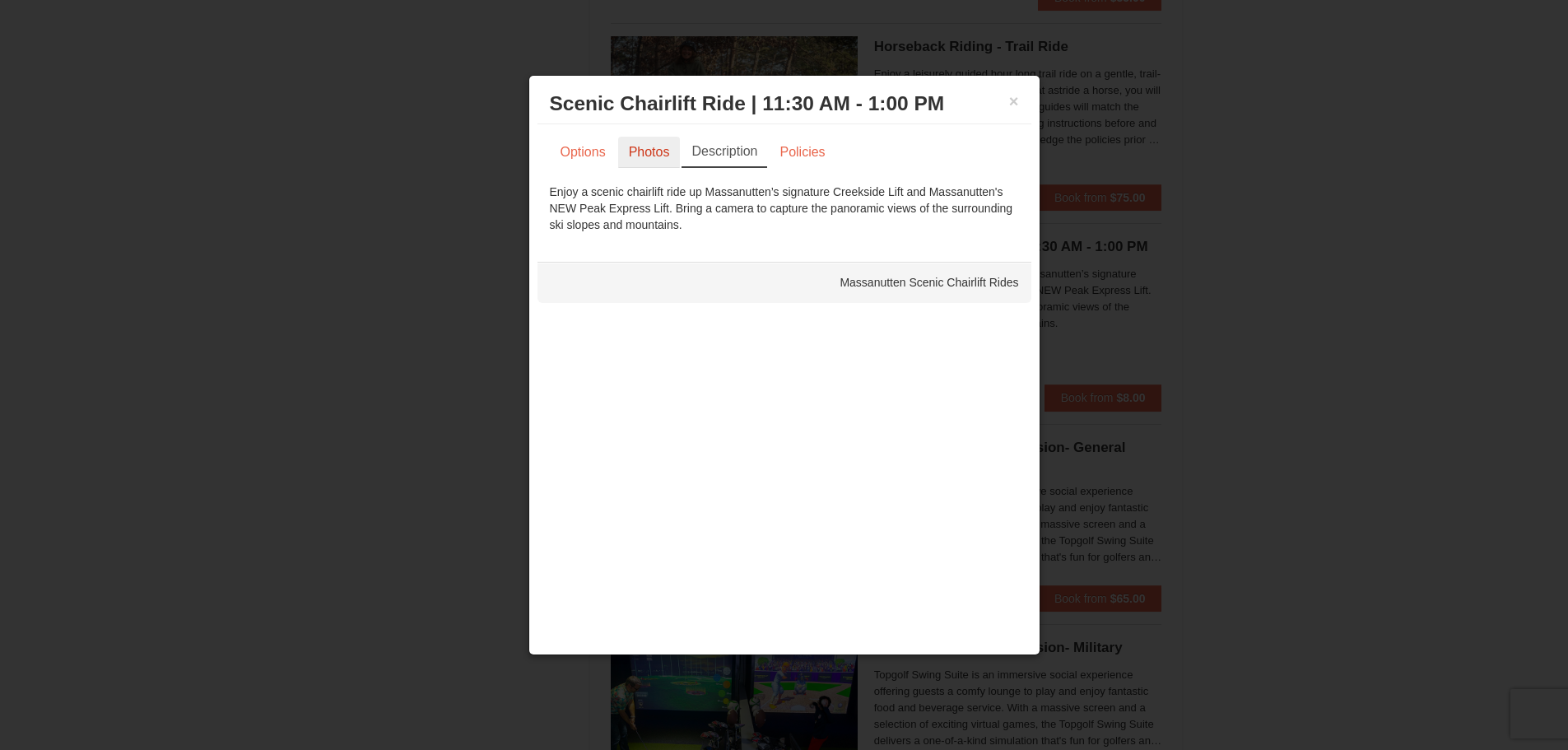
click at [649, 153] on link "Photos" at bounding box center [649, 152] width 63 height 31
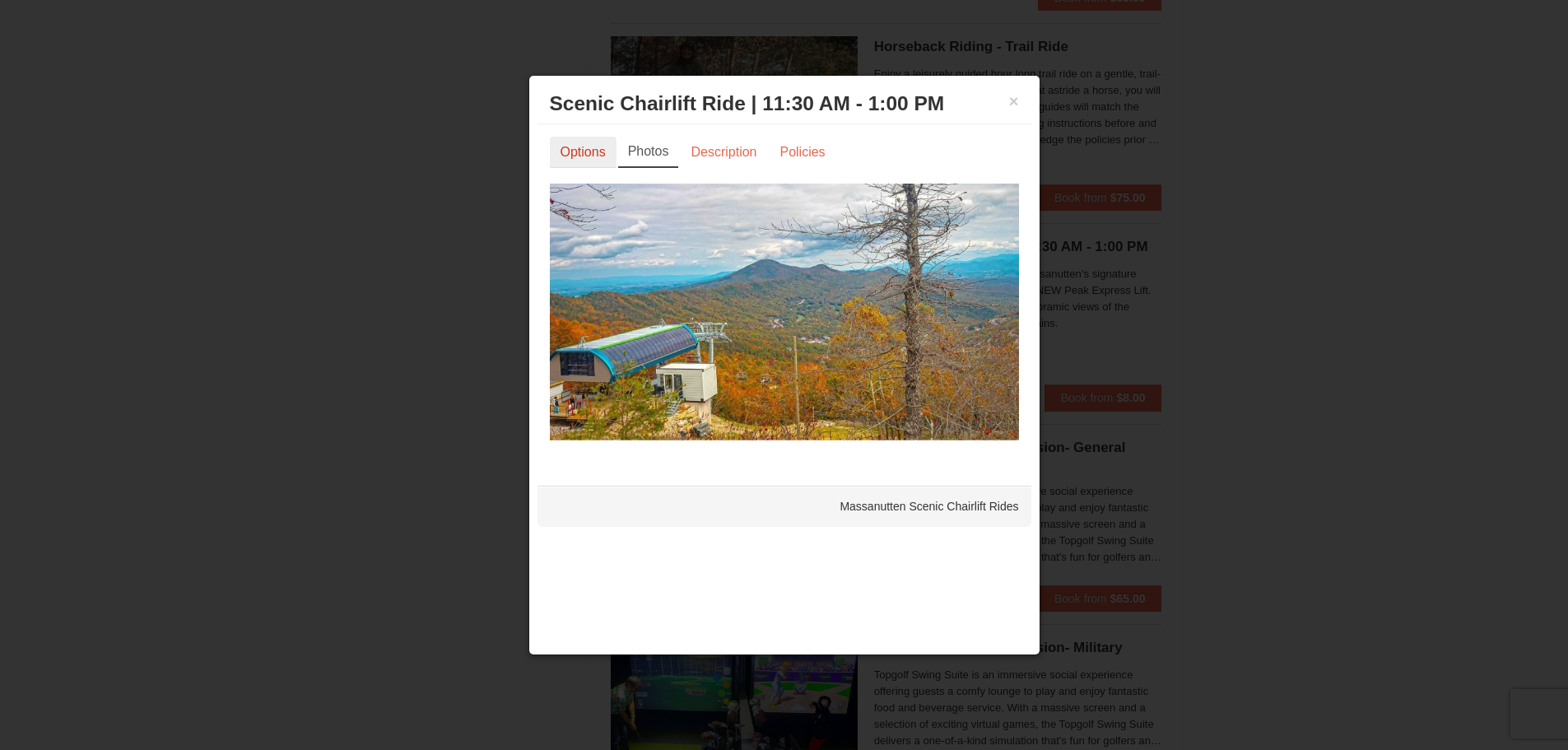
click at [566, 153] on link "Options" at bounding box center [583, 152] width 66 height 31
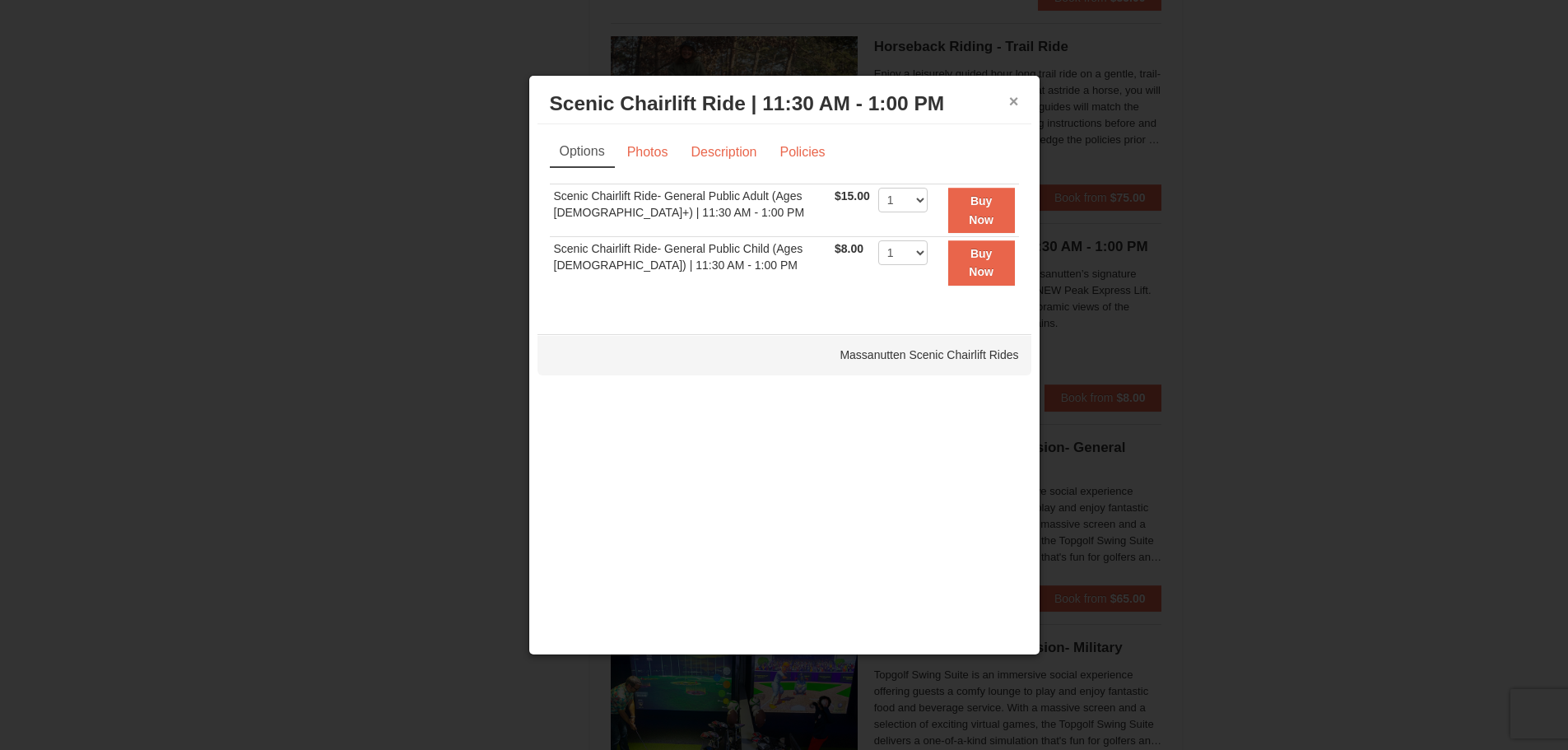
click at [1013, 109] on button "×" at bounding box center [1013, 101] width 10 height 17
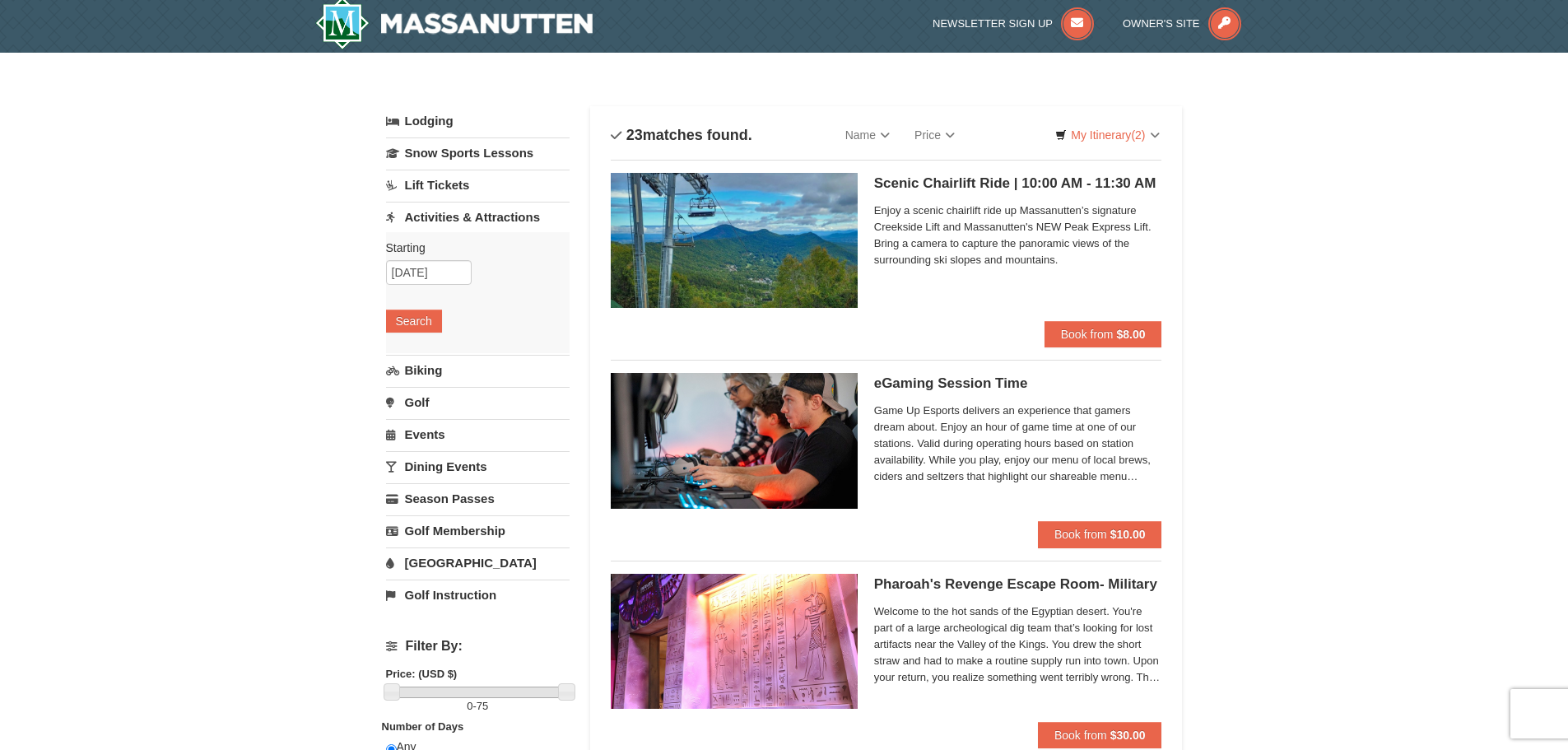
scroll to position [0, 0]
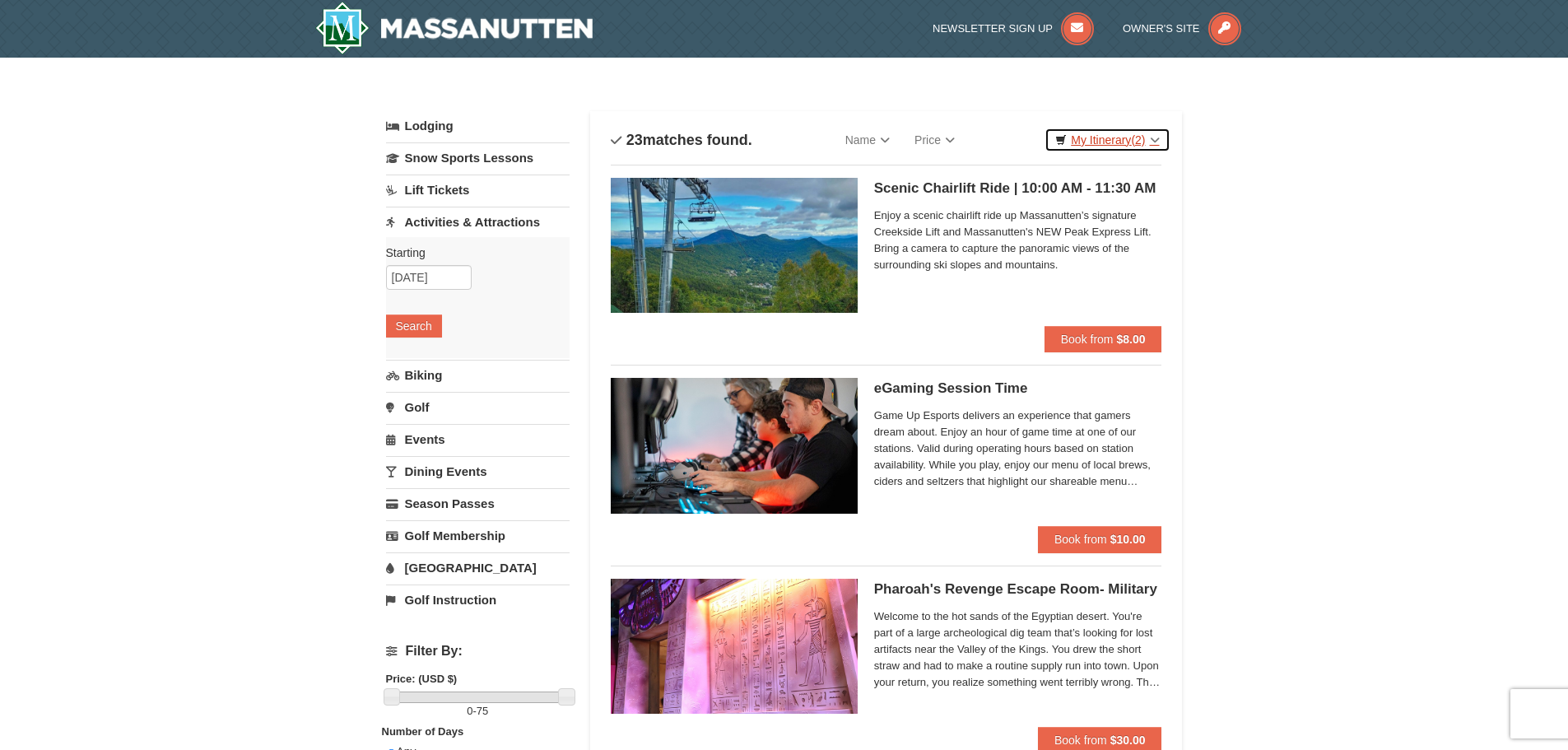
click at [1118, 143] on link "My Itinerary (2)" at bounding box center [1107, 139] width 125 height 25
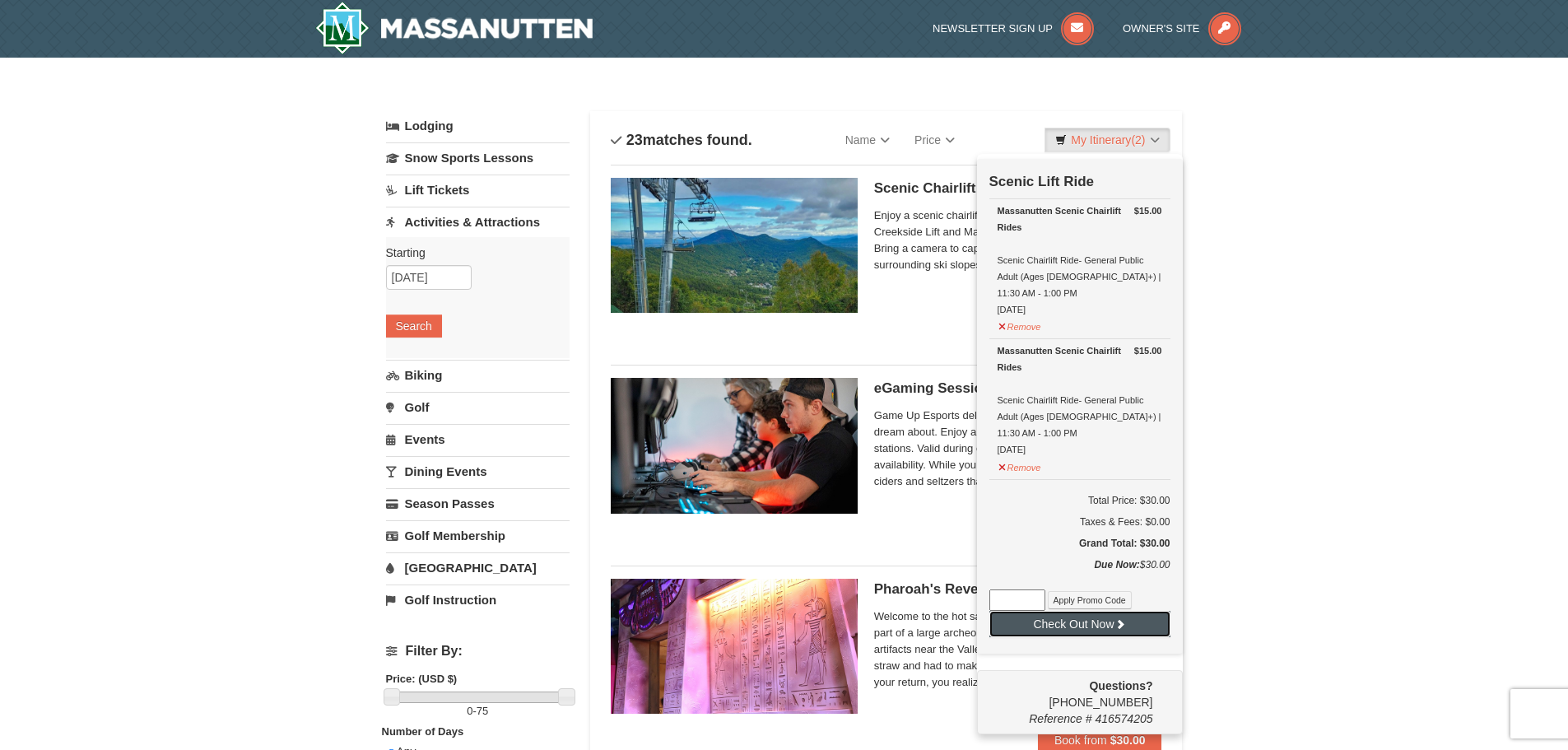
click at [1117, 618] on icon at bounding box center [1120, 624] width 12 height 12
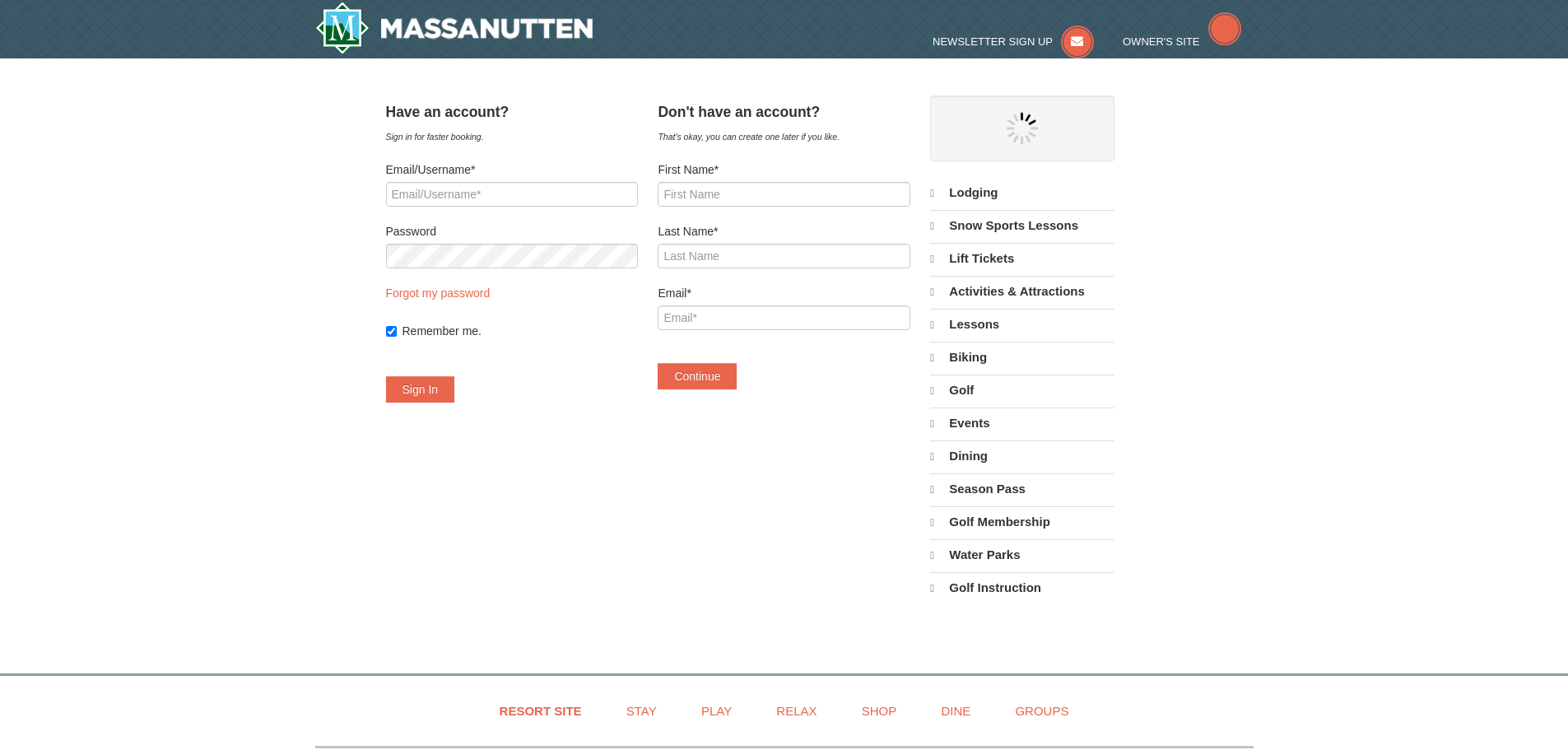
select select "10"
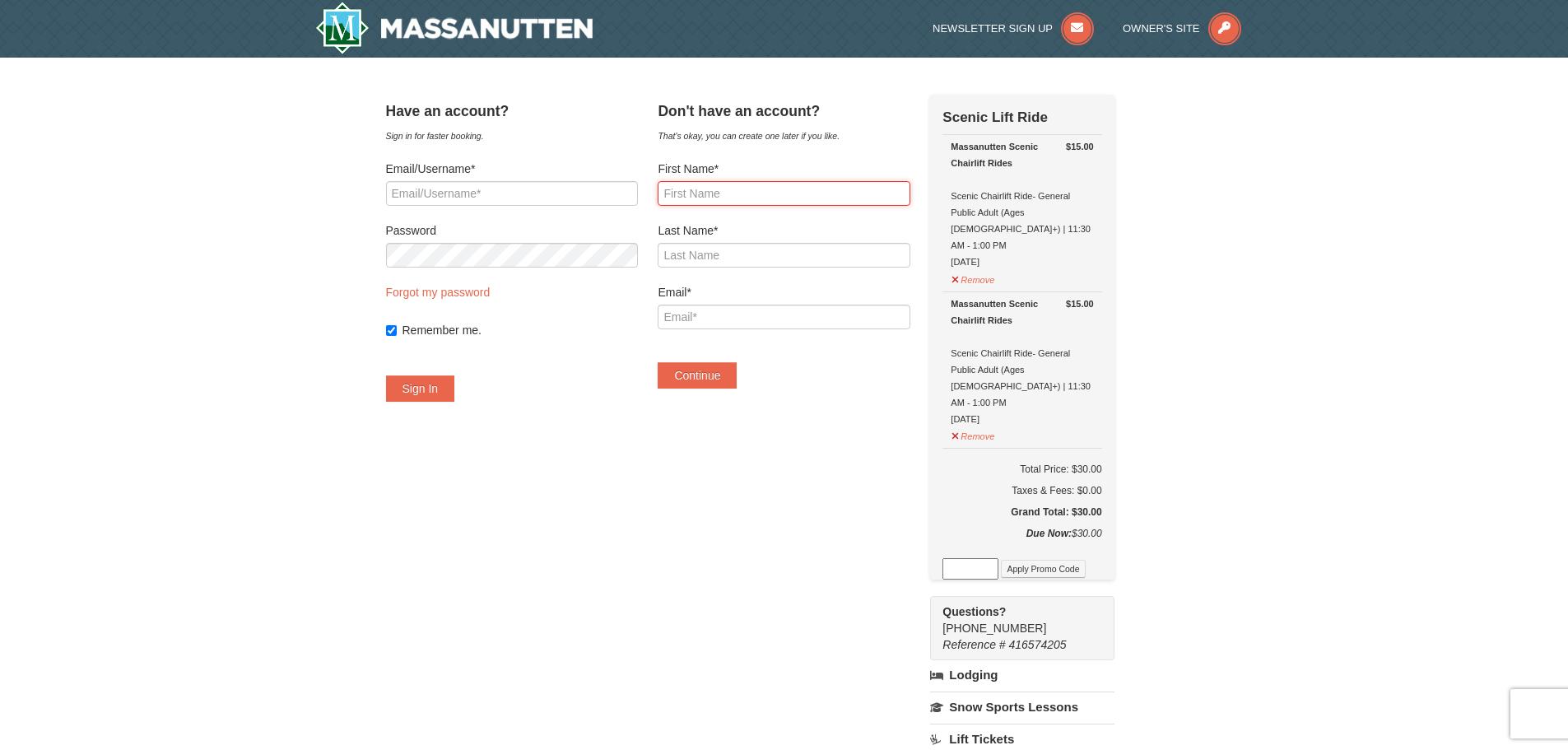
click at [822, 192] on input "First Name*" at bounding box center [783, 193] width 252 height 25
type input "Allison"
type input "Sobota"
type input "[EMAIL_ADDRESS][DOMAIN_NAME]"
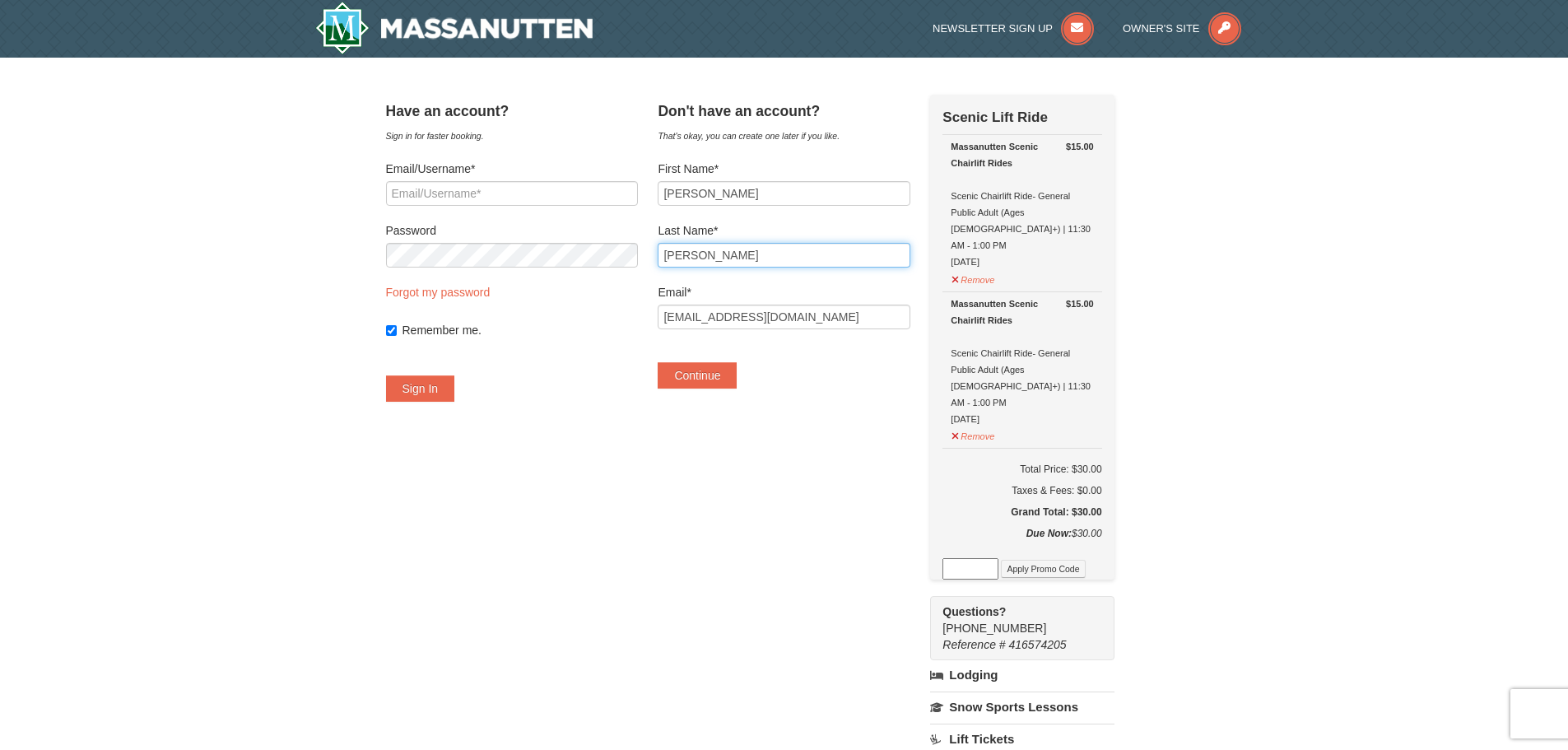
drag, startPoint x: 724, startPoint y: 258, endPoint x: 679, endPoint y: 247, distance: 46.3
click at [673, 252] on div "Have an account? Sign in for faster booking. Email/Username* Password Forgot my…" at bounding box center [784, 577] width 797 height 965
type input "Hemphill"
click at [737, 370] on button "Continue" at bounding box center [697, 375] width 79 height 27
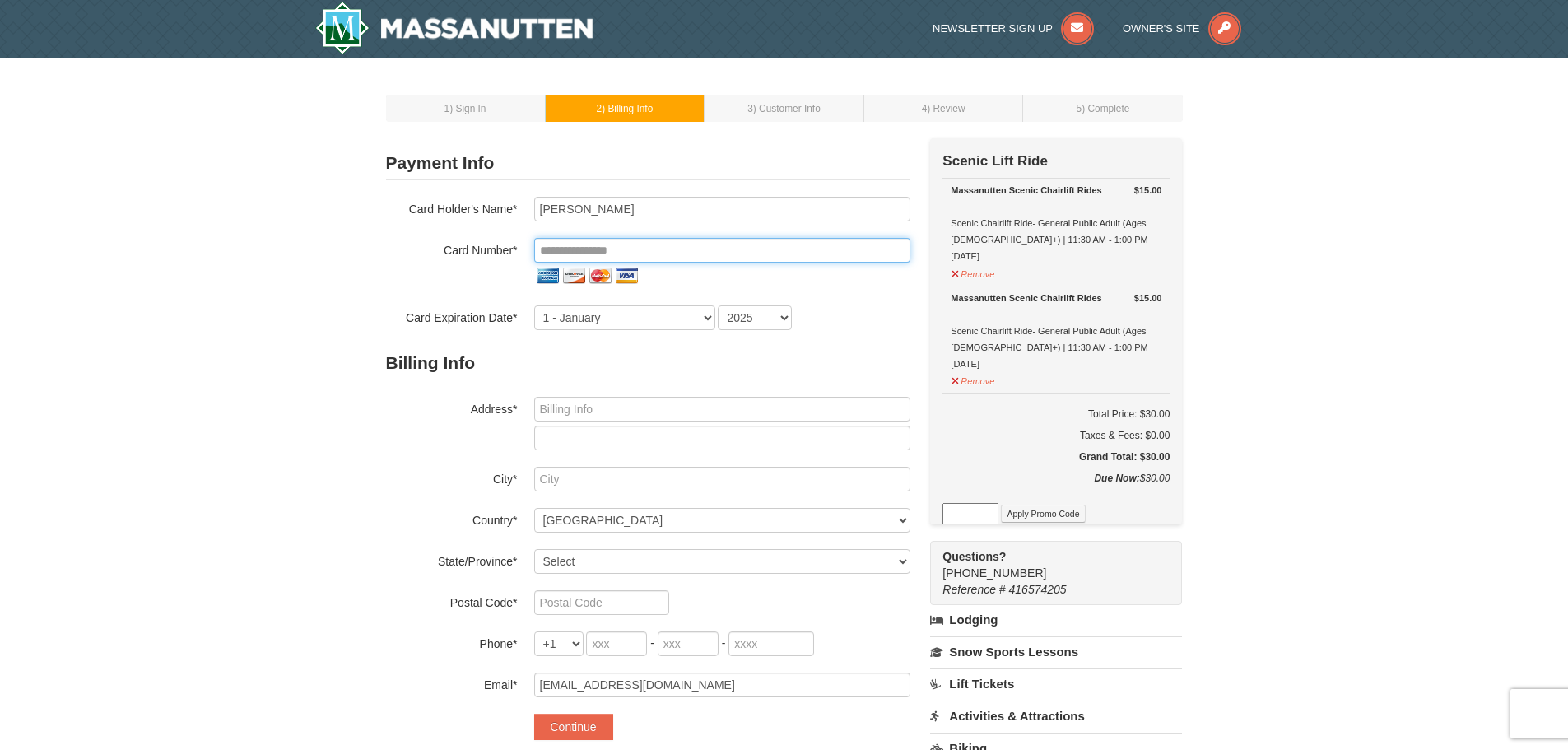
click at [601, 249] on input "tel" at bounding box center [722, 250] width 376 height 25
type input "Allison Sobota"
type input "**********"
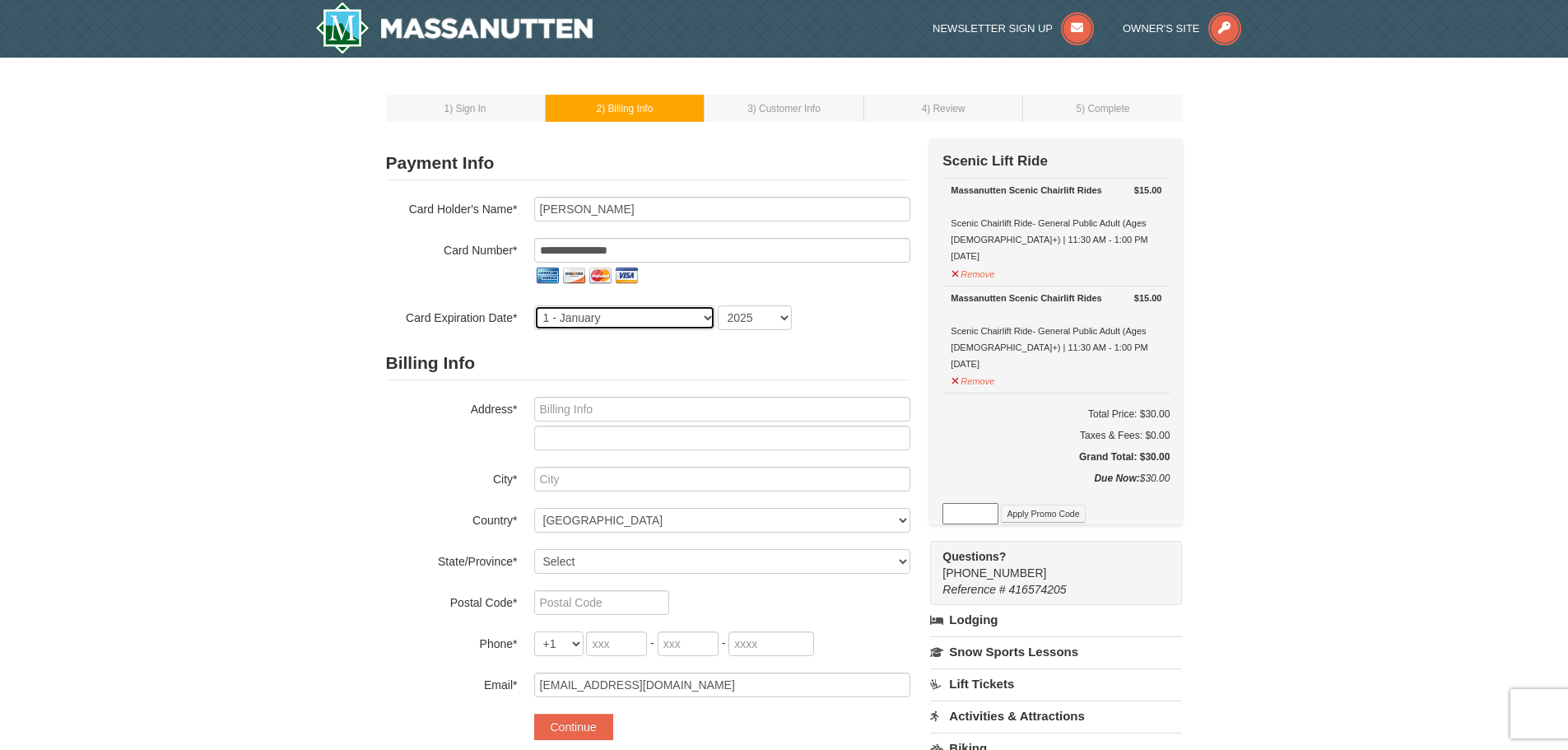
select select "2"
select select "2029"
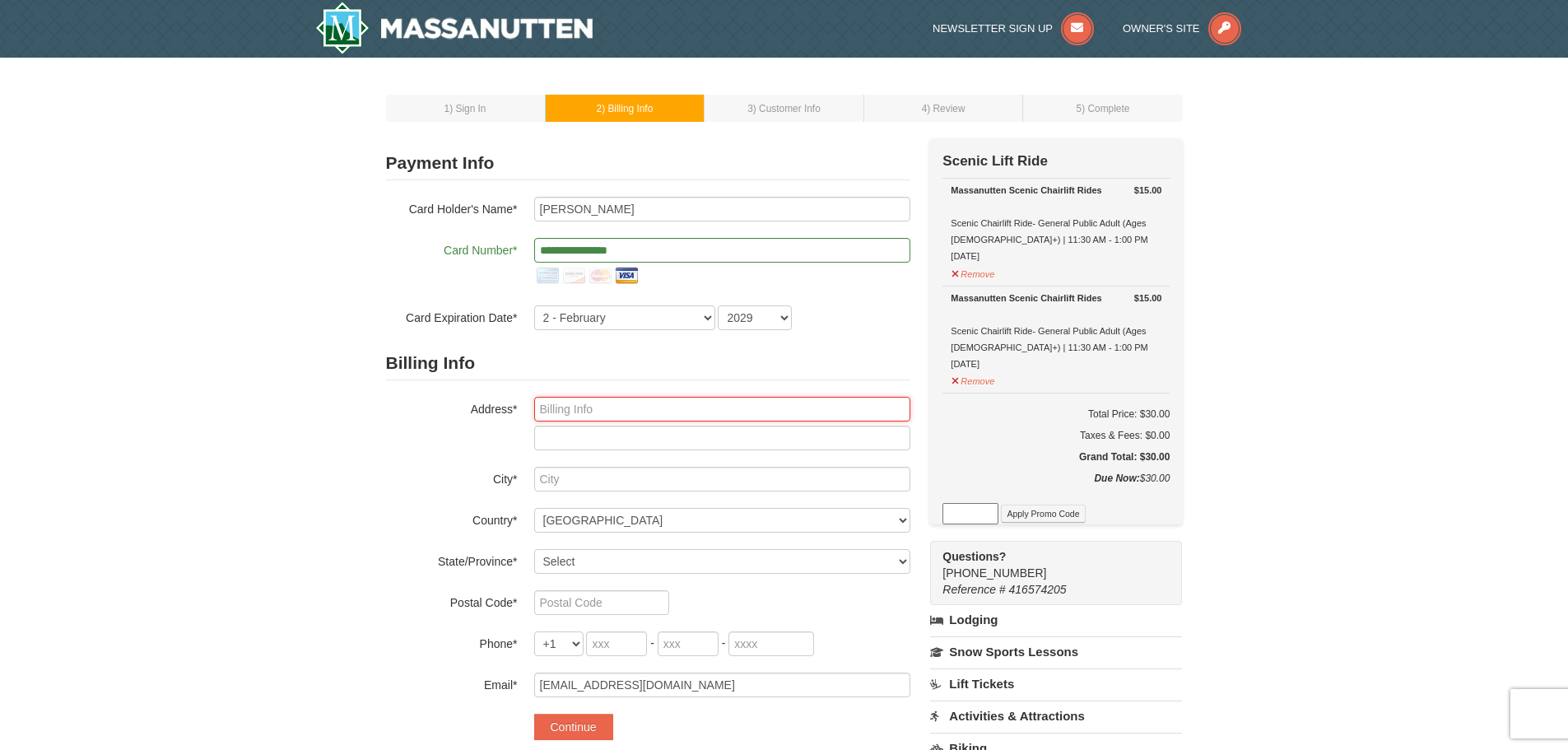
click at [588, 405] on input "text" at bounding box center [722, 409] width 376 height 25
type input "1414 Sadlers Wells Dr"
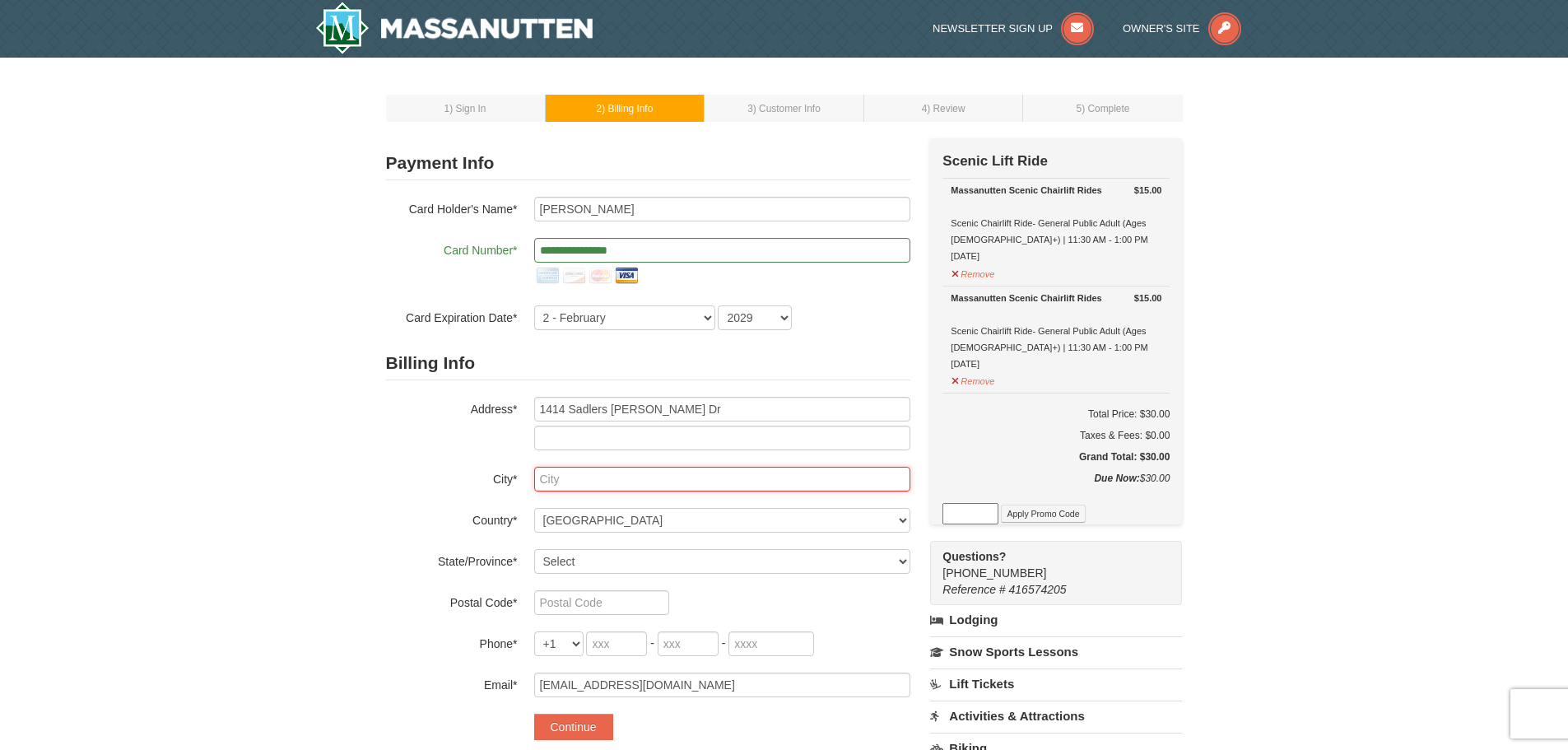
type input "HERNDON"
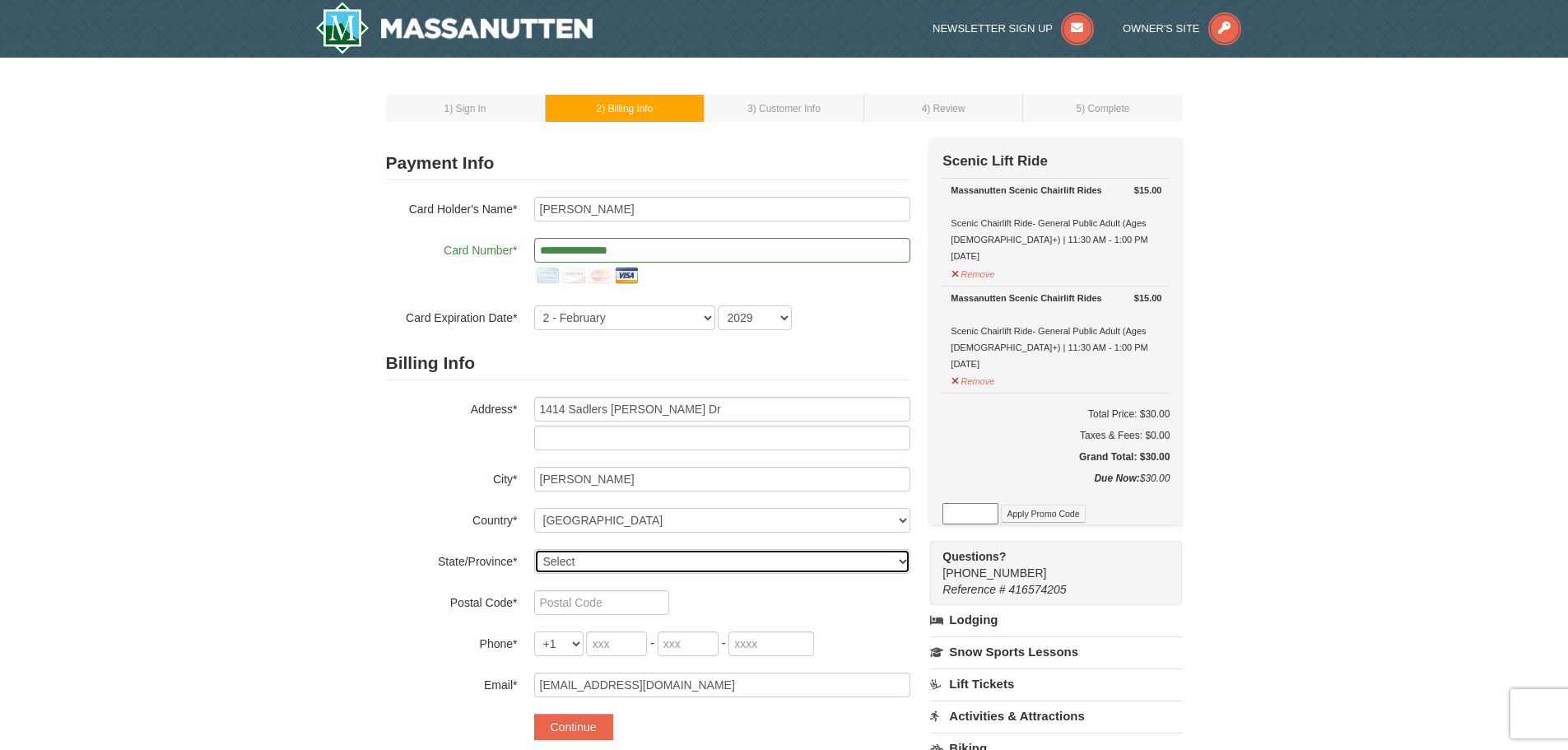
select select "VA"
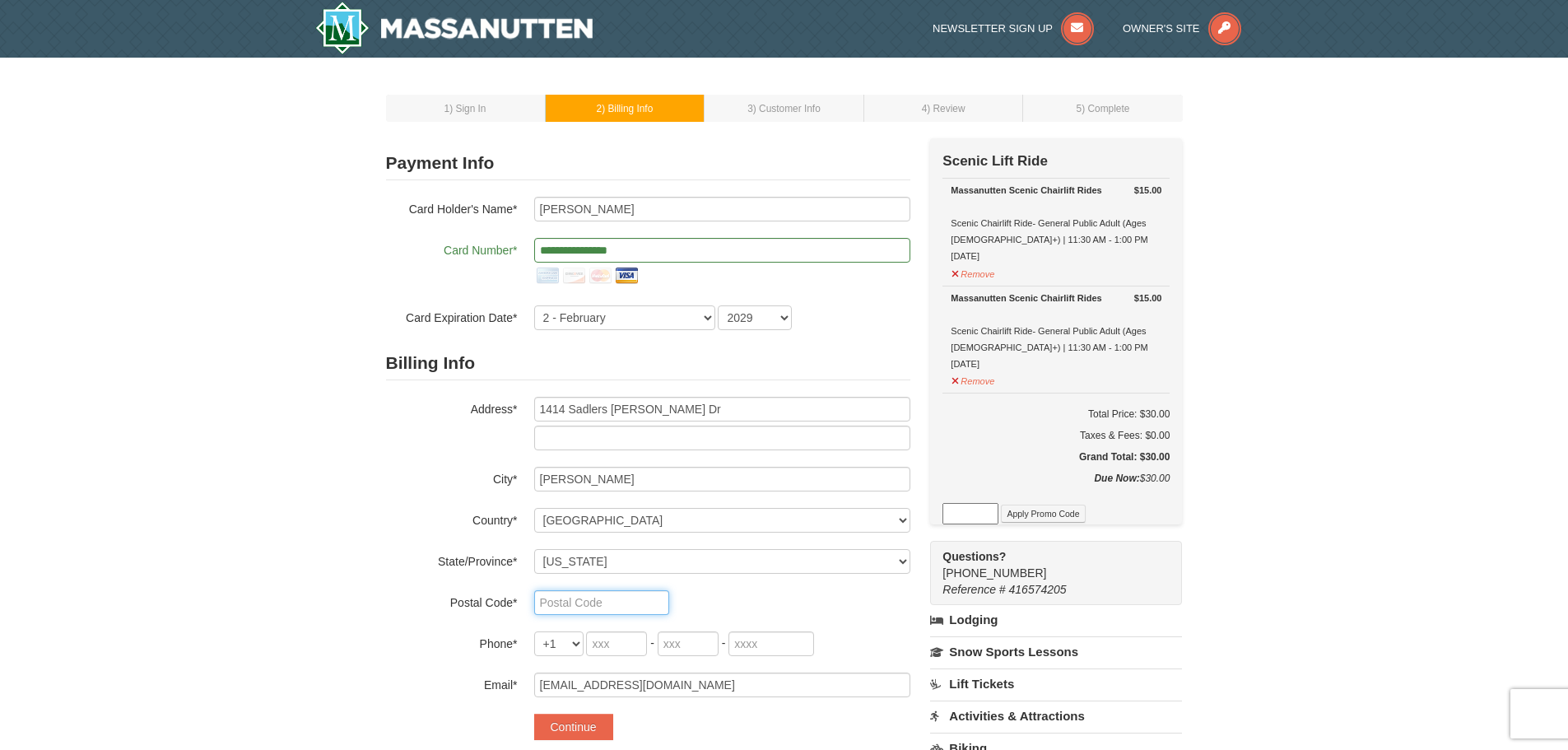
type input "20170"
type input "301"
type input "928"
type input "8476"
click at [367, 480] on div "1 ) Sign In 2 ) Billing Info 3 ) Customer Info ) Review ×" at bounding box center [784, 550] width 1568 height 984
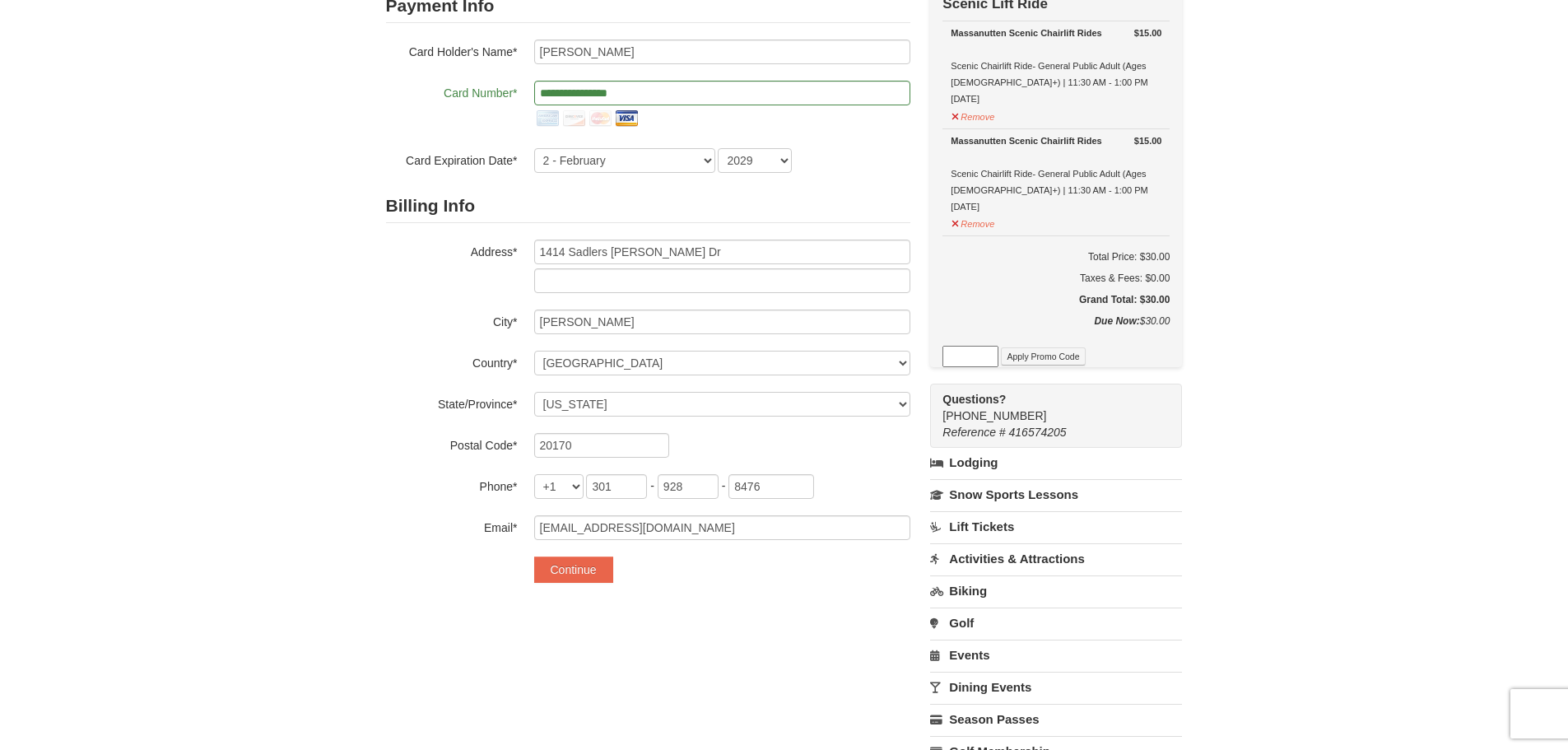
scroll to position [165, 0]
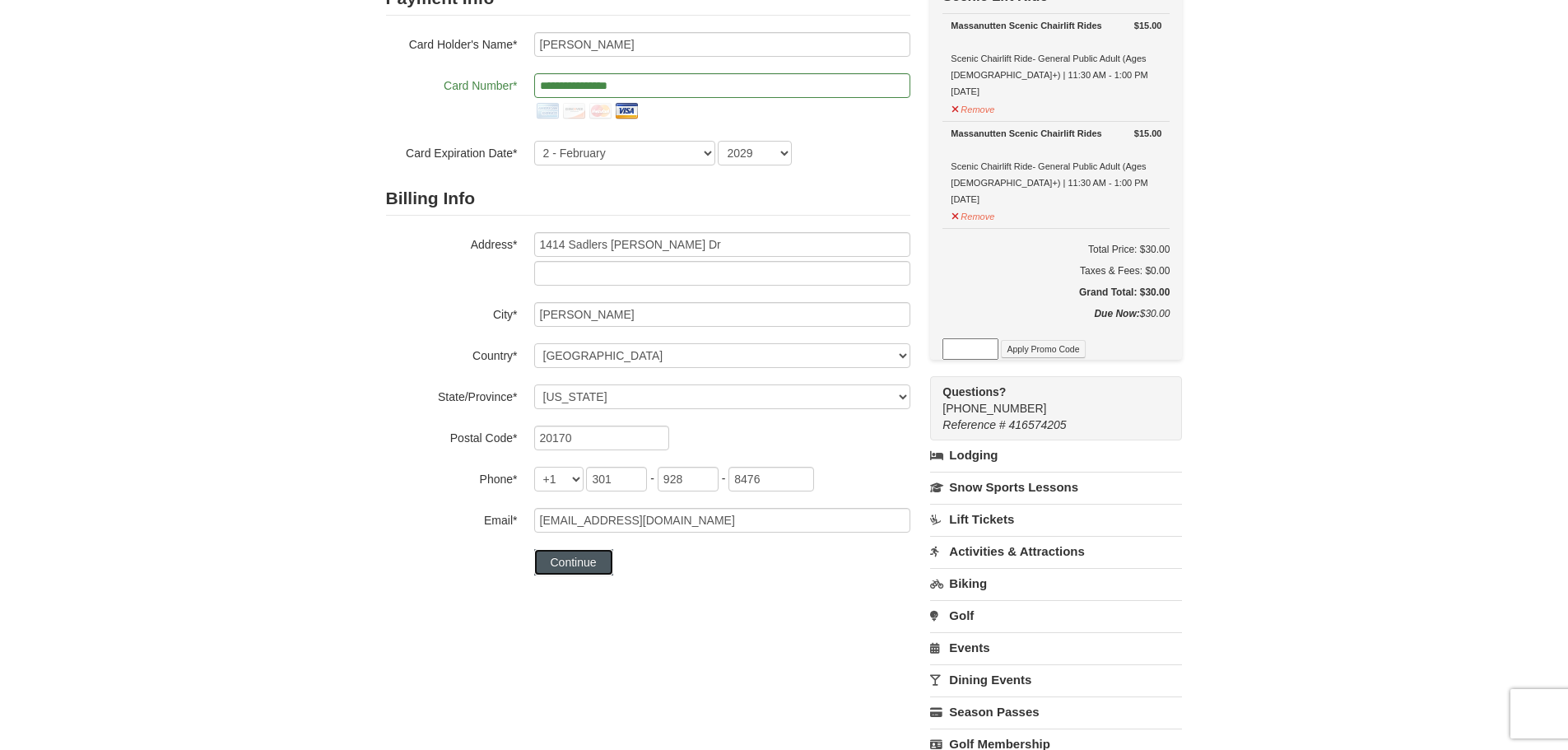
click at [588, 566] on button "Continue" at bounding box center [574, 562] width 79 height 27
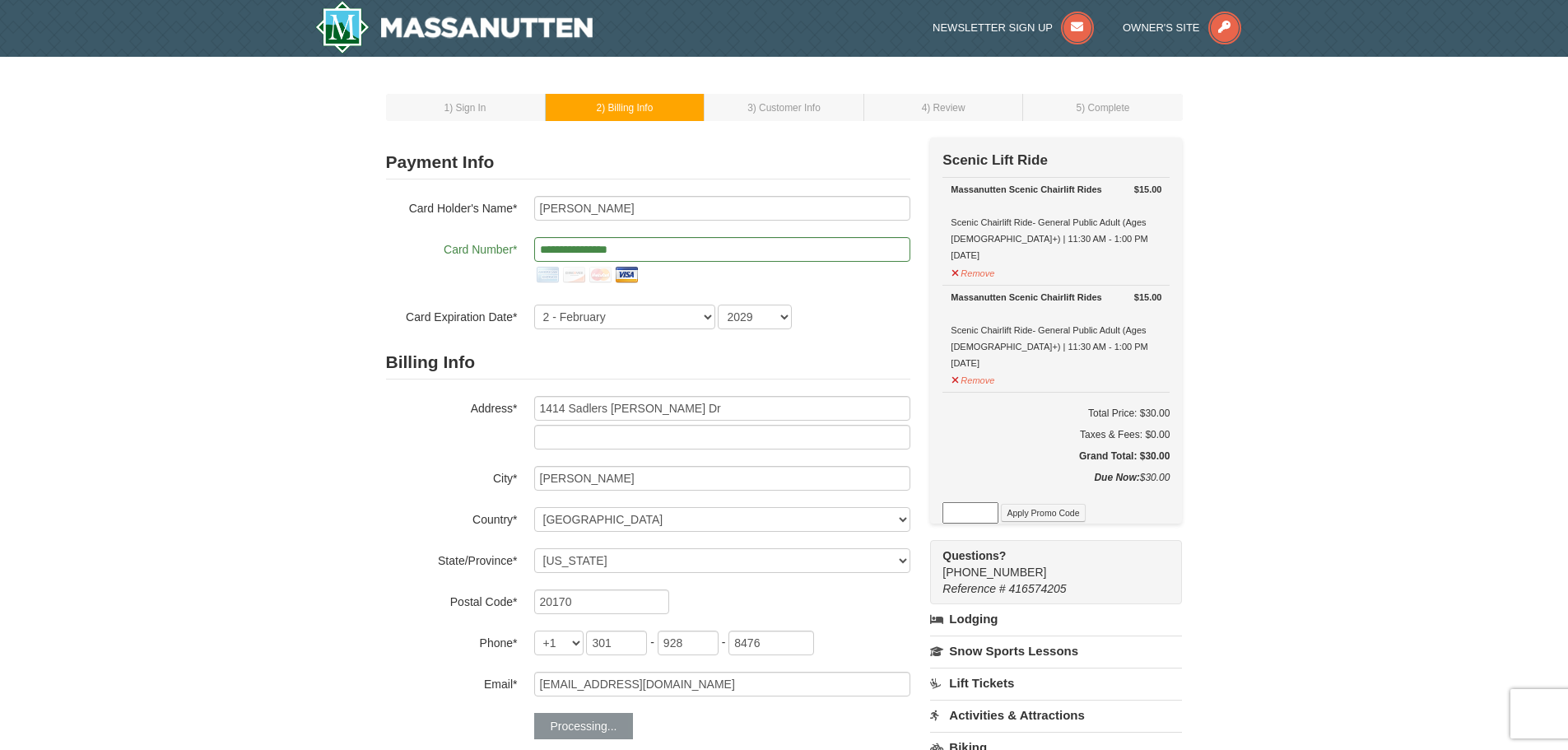
scroll to position [0, 0]
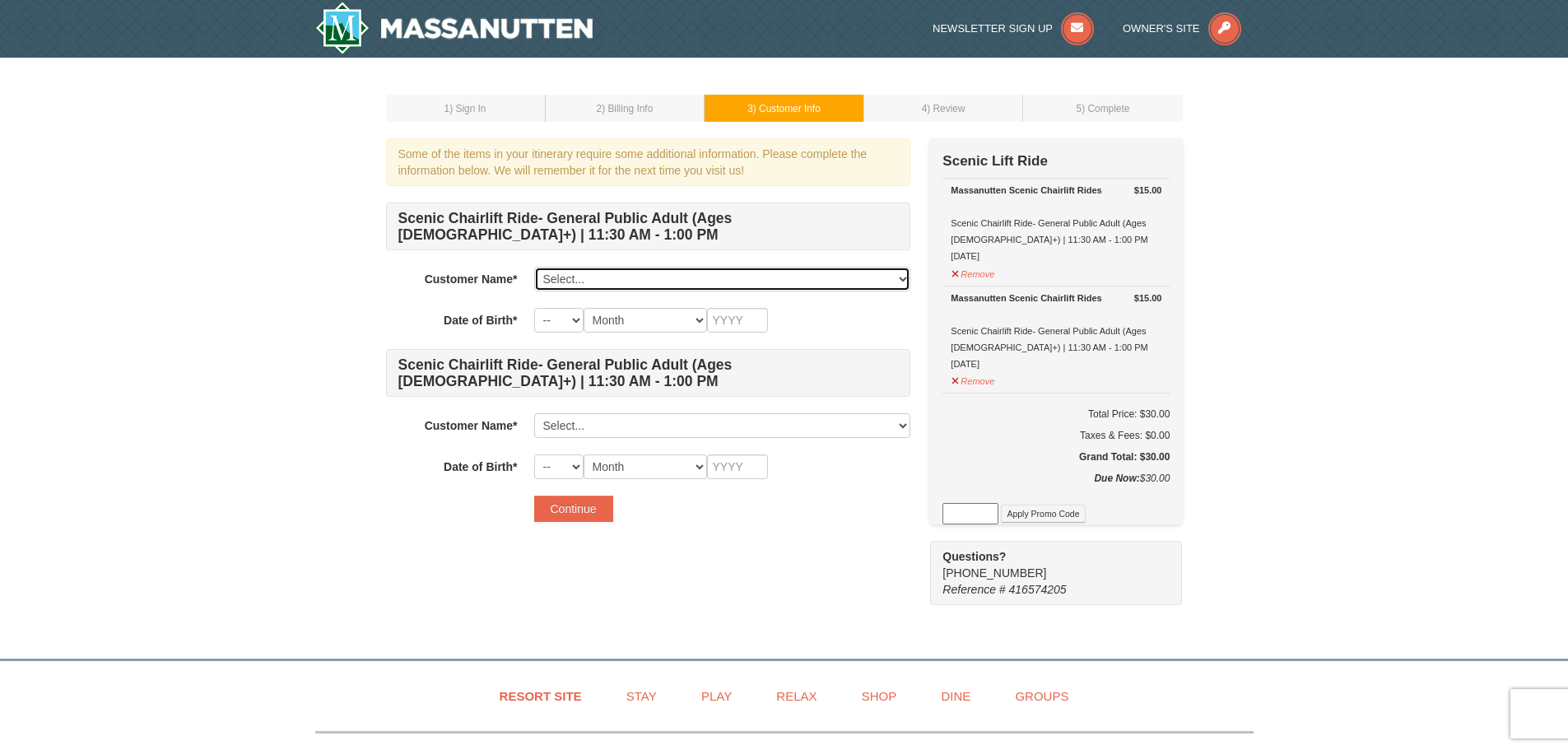
click at [710, 278] on select "Select... Allison Hemphill Add New..." at bounding box center [722, 278] width 376 height 25
select select "28358008"
click at [534, 266] on select "Select... Allison Hemphill Add New..." at bounding box center [722, 278] width 376 height 25
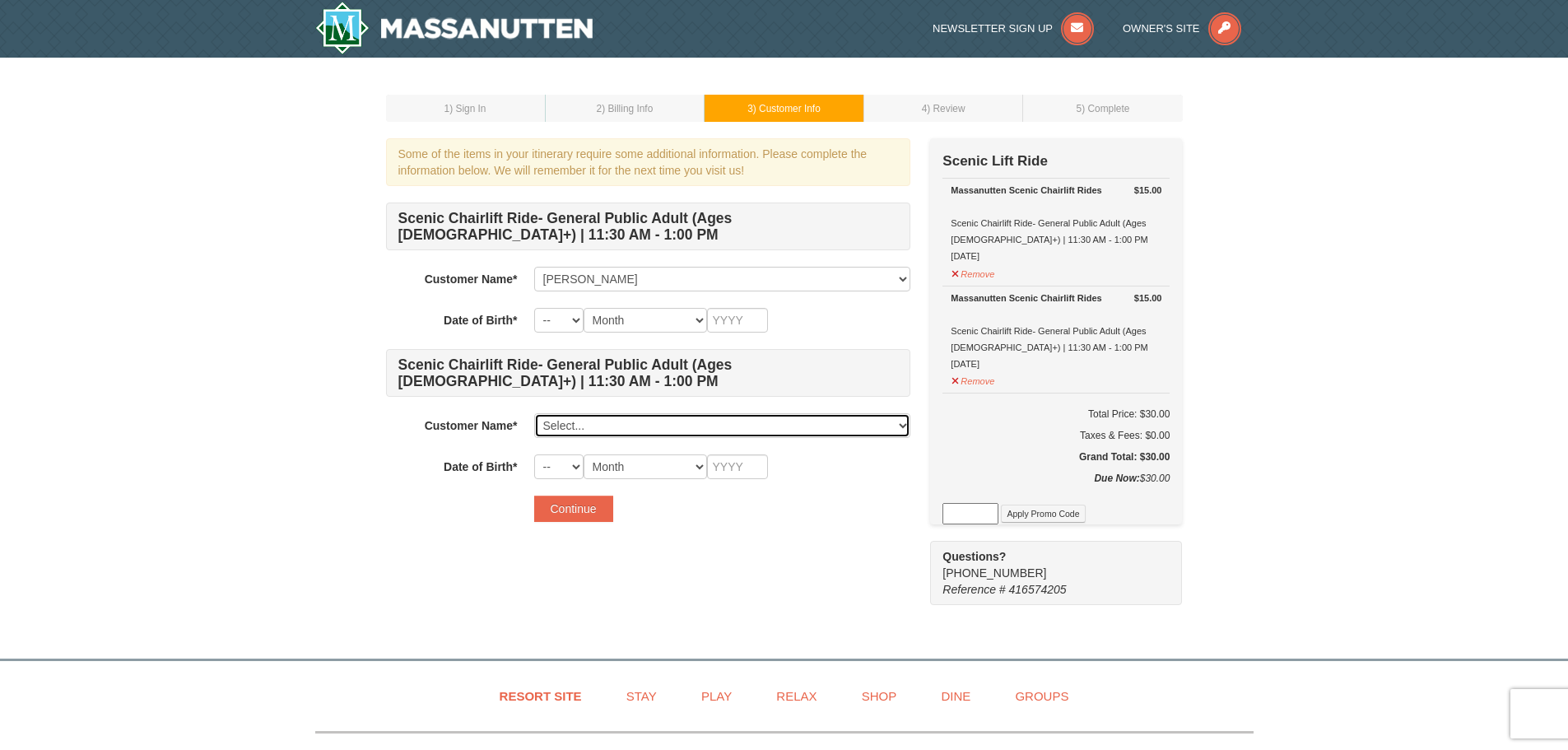
click at [616, 418] on select "Select... Allison Hemphill Add New..." at bounding box center [722, 425] width 376 height 25
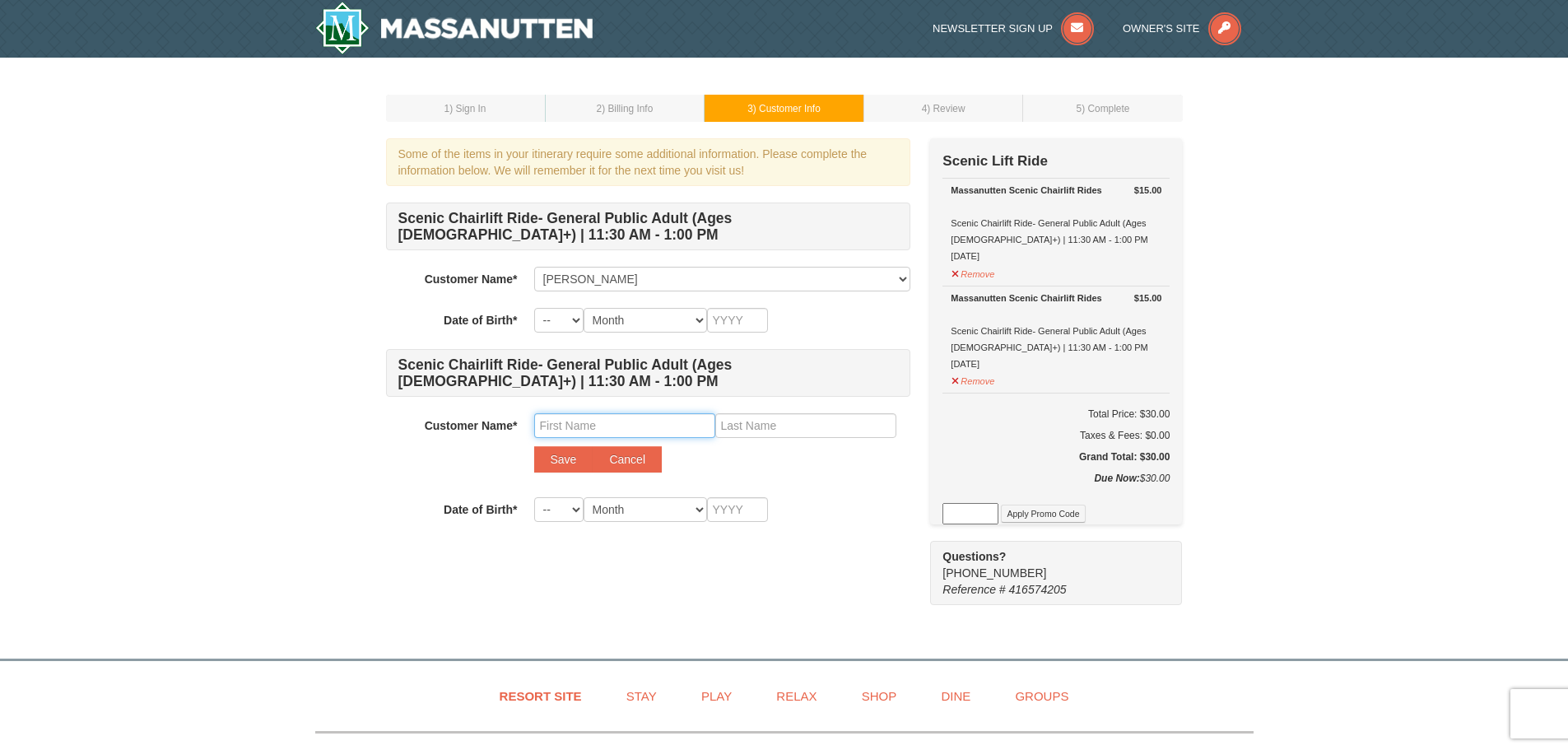
click at [643, 417] on input "text" at bounding box center [625, 425] width 181 height 25
drag, startPoint x: 661, startPoint y: 428, endPoint x: 558, endPoint y: 423, distance: 103.1
click at [558, 423] on input "[PERSON_NAME]" at bounding box center [625, 425] width 181 height 25
type input "Eric"
drag, startPoint x: 811, startPoint y: 420, endPoint x: 815, endPoint y: 428, distance: 8.9
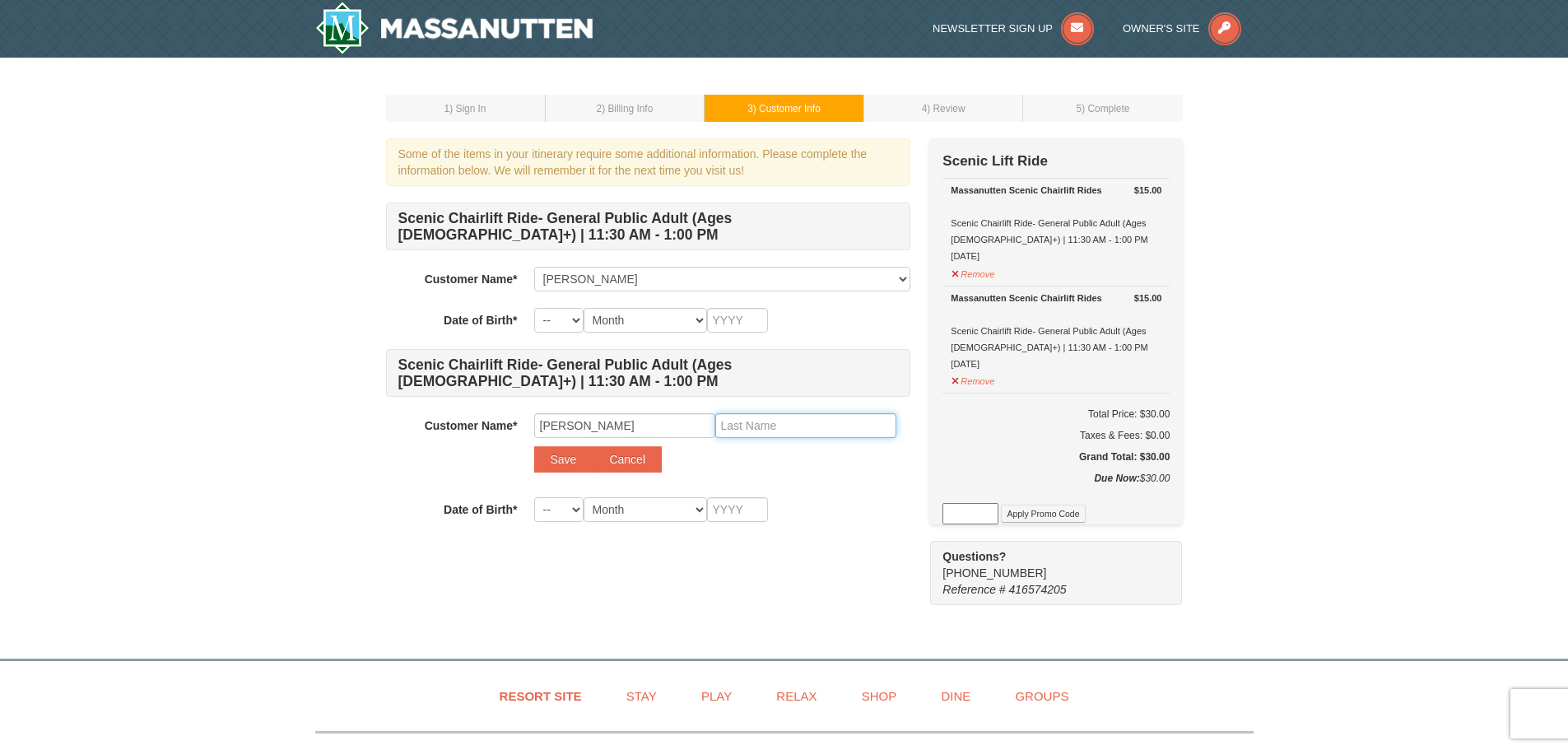
click at [813, 424] on input "text" at bounding box center [805, 425] width 181 height 25
paste input "Hemphill"
drag, startPoint x: 726, startPoint y: 424, endPoint x: 708, endPoint y: 424, distance: 18.0
click at [709, 424] on div "Eric Hemphill Save Cancel" at bounding box center [722, 442] width 376 height 59
type input "Hemphill"
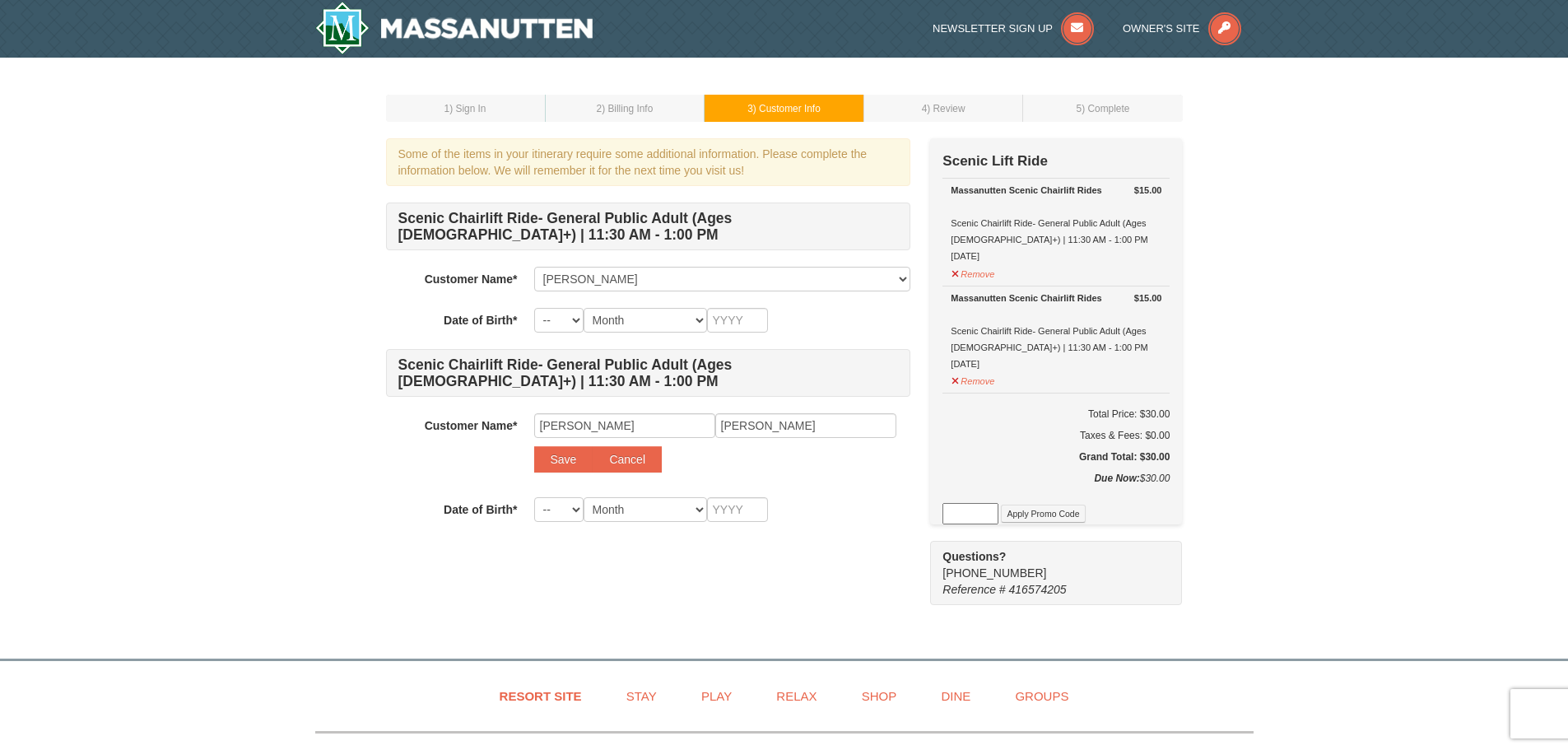
click at [740, 471] on div "Save Cancel" at bounding box center [722, 459] width 376 height 27
click at [549, 321] on select "-- 01 02 03 04 05 06 07 08 09 10 11 12 13 14 15 16 17 18 19 20 21 22 23 24 25 2…" at bounding box center [559, 320] width 50 height 25
select select "03"
click at [534, 308] on select "-- 01 02 03 04 05 06 07 08 09 10 11 12 13 14 15 16 17 18 19 20 21 22 23 24 25 2…" at bounding box center [559, 320] width 50 height 25
click at [675, 321] on select "Month January February March April May June July August September October Novem…" at bounding box center [645, 320] width 123 height 25
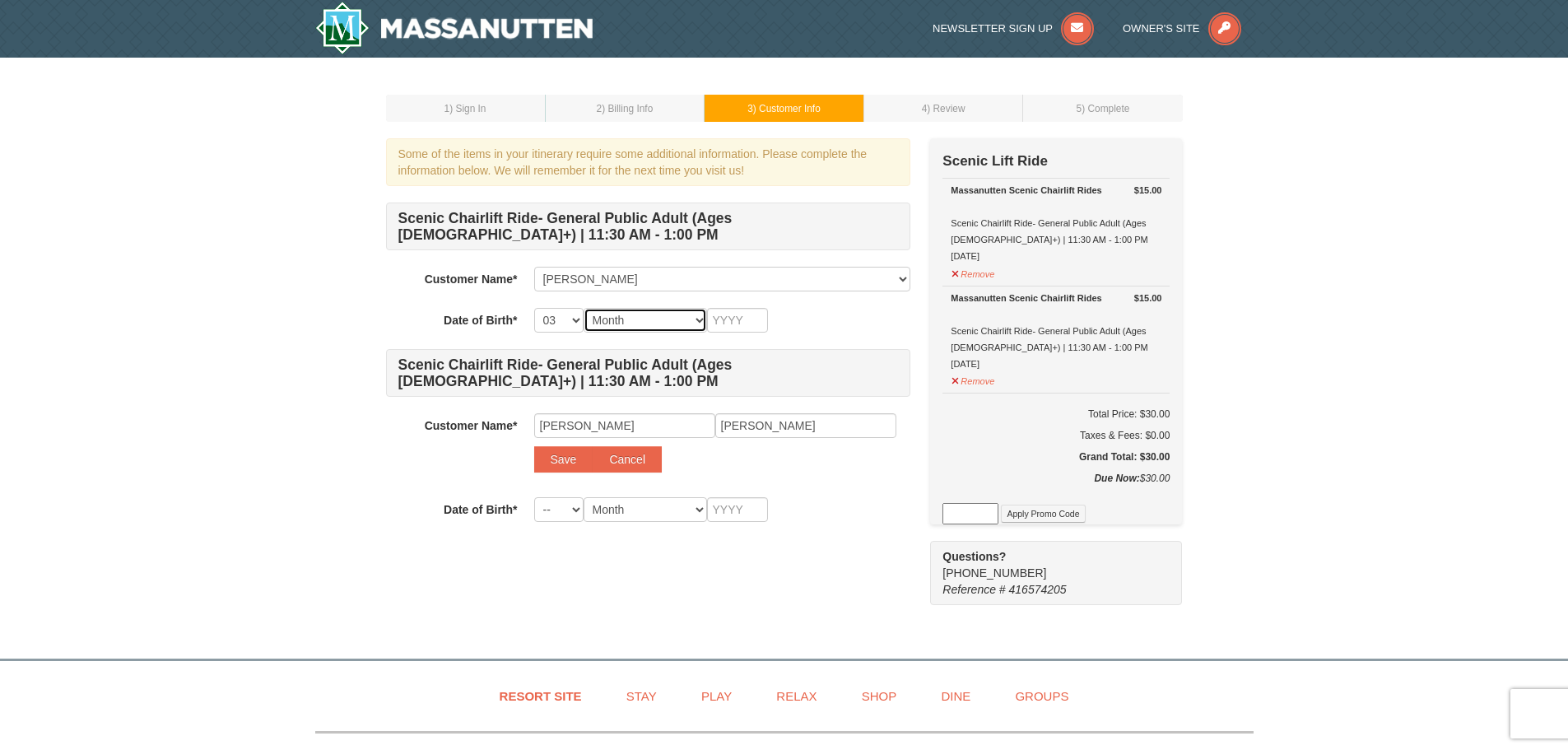
select select "10"
click at [583, 308] on select "Month January February March April May June July August September October Novem…" at bounding box center [645, 320] width 123 height 25
click at [753, 319] on input "text" at bounding box center [737, 320] width 61 height 25
type input "1997"
click at [731, 506] on input "text" at bounding box center [737, 510] width 61 height 25
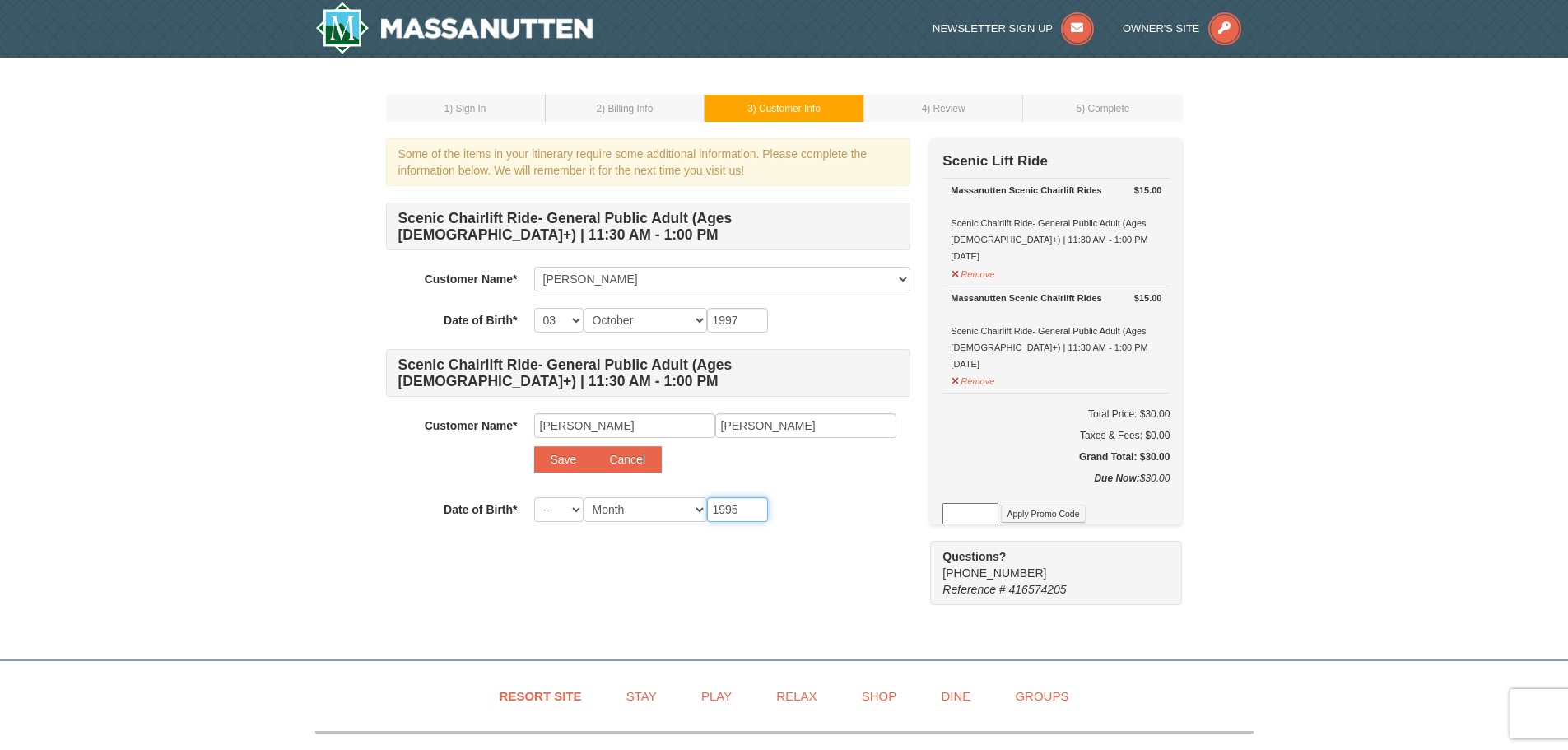
type input "1995"
click at [556, 513] on select "-- 01 02 03 04 05 06 07 08 09 10 11 12 13 14 15 16 17 18 19 20 21 22 23 24 25 2…" at bounding box center [559, 510] width 50 height 25
select select "14"
click at [534, 498] on select "-- 01 02 03 04 05 06 07 08 09 10 11 12 13 14 15 16 17 18 19 20 21 22 23 24 25 2…" at bounding box center [559, 510] width 50 height 25
click at [645, 501] on select "Month January February March April May June July August September October Novem…" at bounding box center [645, 510] width 123 height 25
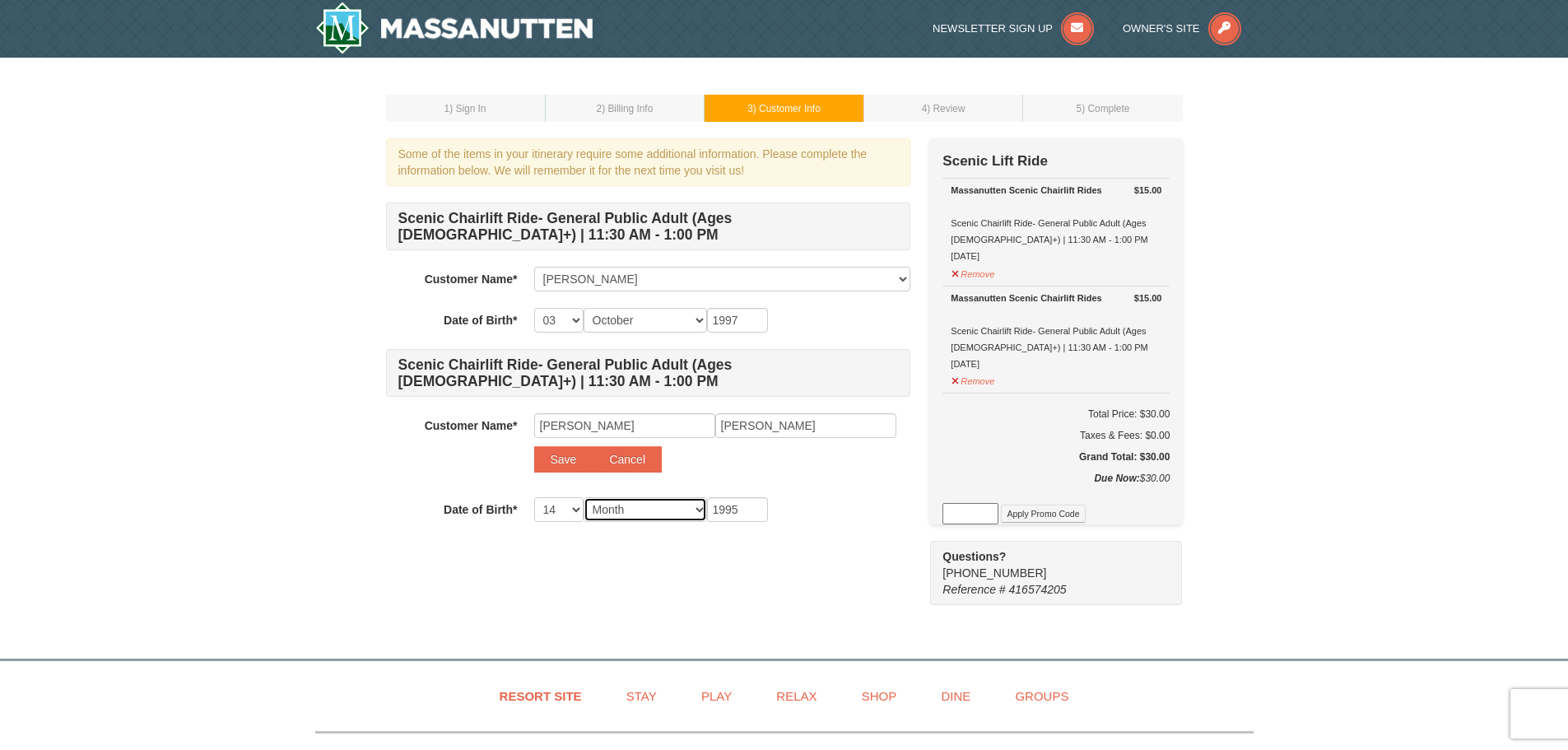
select select "12"
click at [583, 498] on select "Month January February March April May June July August September October Novem…" at bounding box center [645, 510] width 123 height 25
click at [755, 581] on div "Some of the items in your itinerary require some additional information. Please…" at bounding box center [648, 360] width 524 height 444
click at [551, 460] on button "Save" at bounding box center [564, 459] width 59 height 27
select select
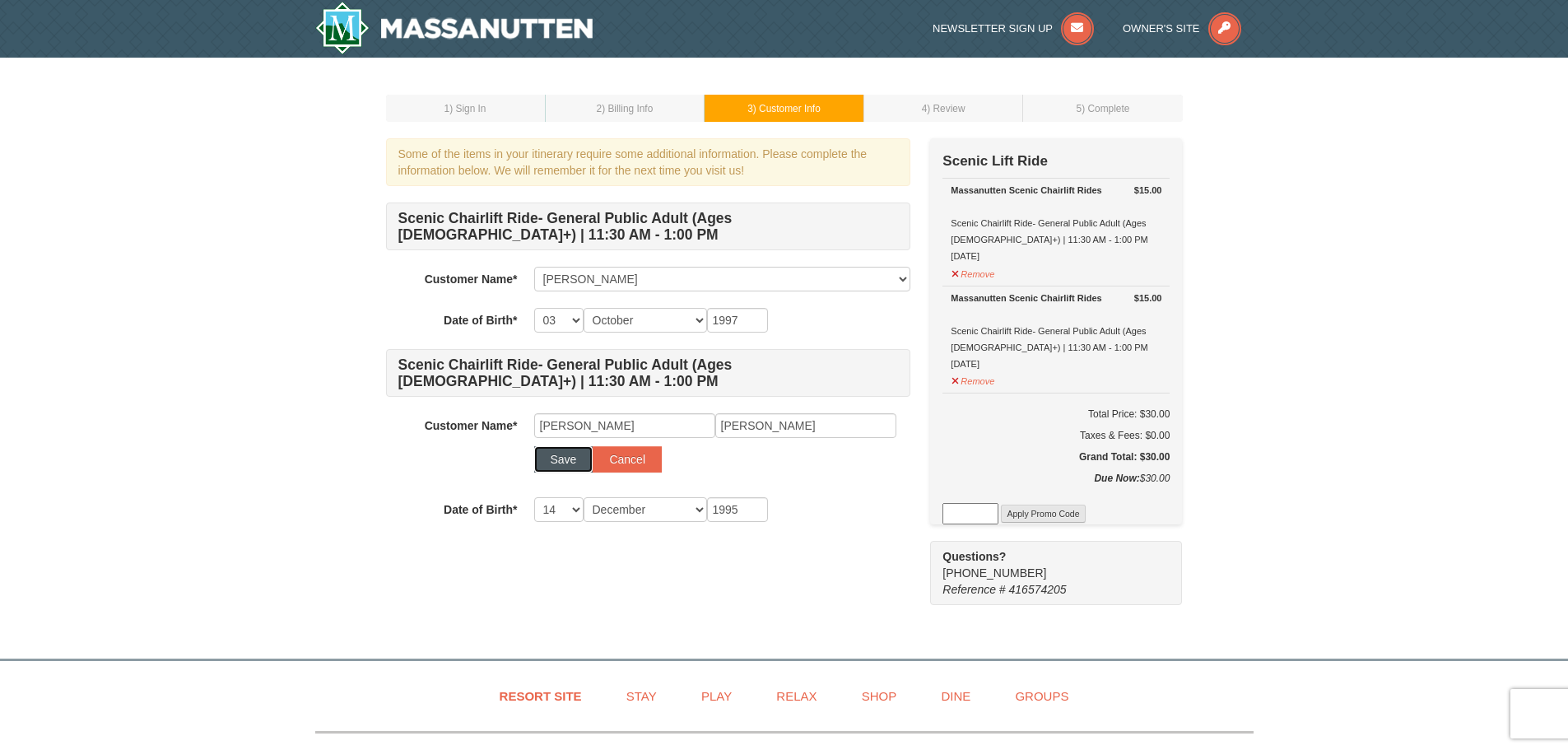
select select
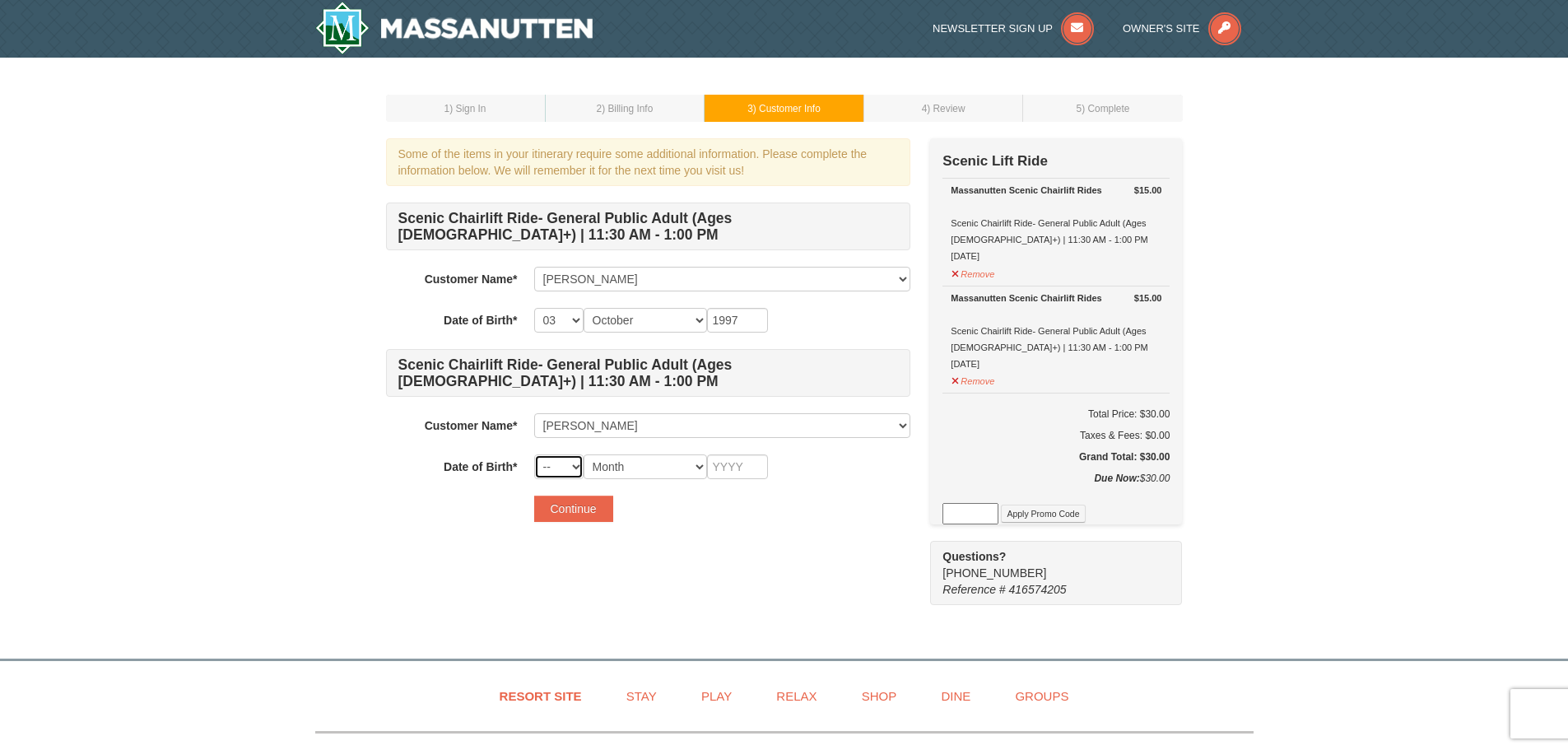
click at [539, 465] on select "-- 01 02 03 04 05 06 07 08 09 10 11 12 13 14 15 16 17 18 19 20 21 22 23 24 25 2…" at bounding box center [559, 466] width 50 height 25
select select "14"
click at [534, 454] on select "-- 01 02 03 04 05 06 07 08 09 10 11 12 13 14 15 16 17 18 19 20 21 22 23 24 25 2…" at bounding box center [559, 466] width 50 height 25
click at [661, 470] on select "Month January February March April May June July August September October Novem…" at bounding box center [645, 466] width 123 height 25
select select "12"
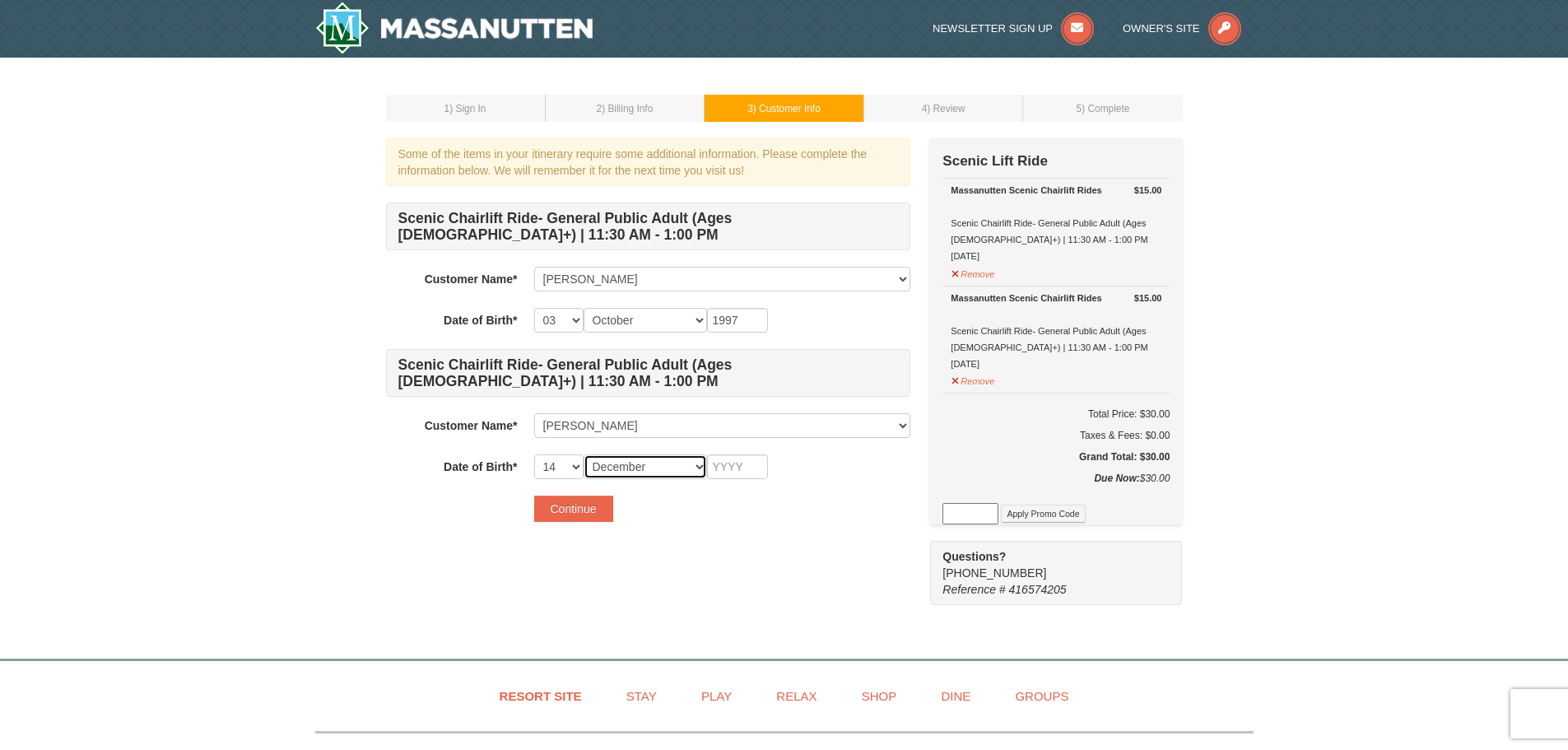
click at [583, 454] on select "Month January February March April May June July August September October Novem…" at bounding box center [645, 466] width 123 height 25
click at [739, 475] on input "text" at bounding box center [737, 466] width 61 height 25
type input "1995"
click at [852, 587] on div "Some of the items in your itinerary require some additional information. Please…" at bounding box center [784, 371] width 797 height 467
click at [551, 509] on button "Continue" at bounding box center [574, 509] width 79 height 27
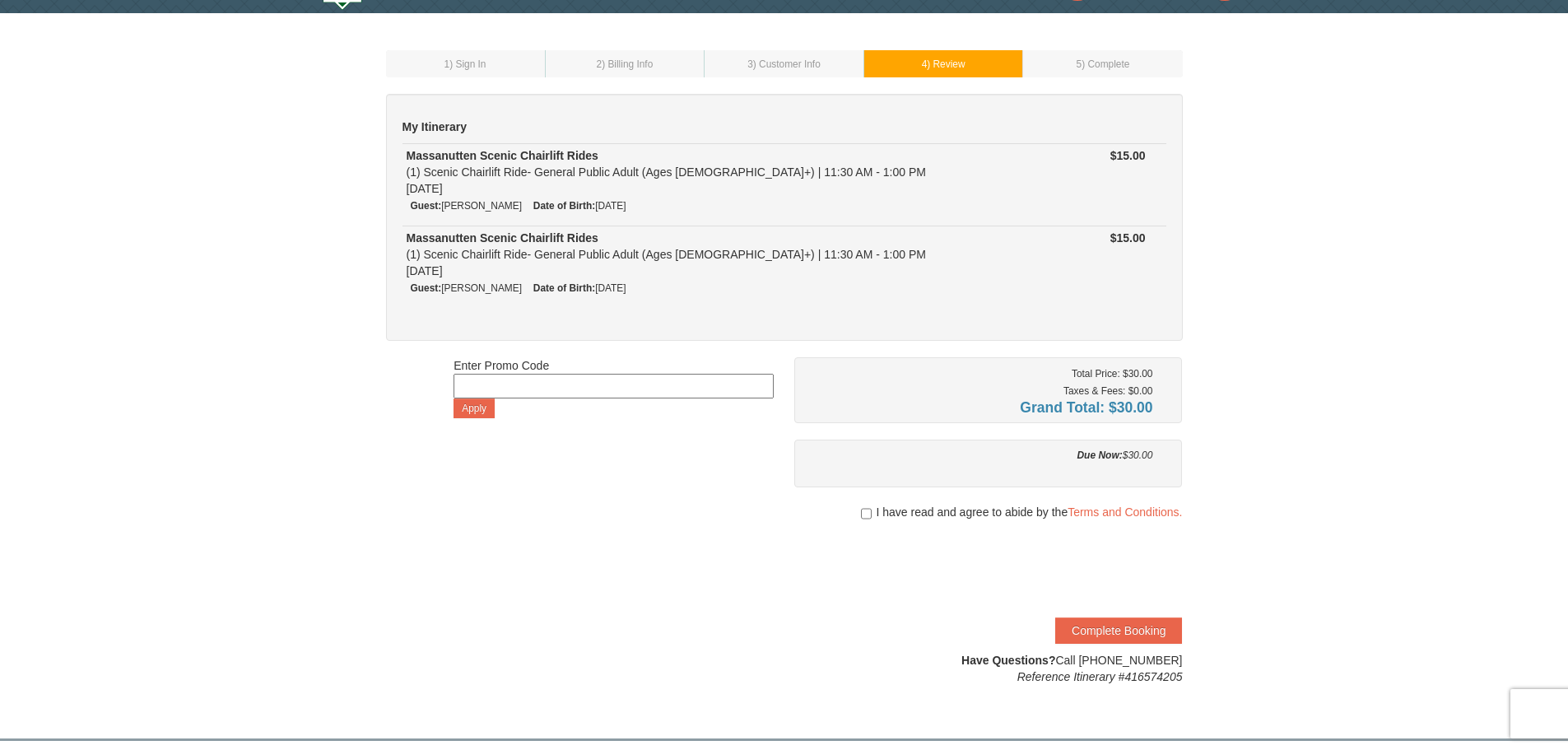
scroll to position [82, 0]
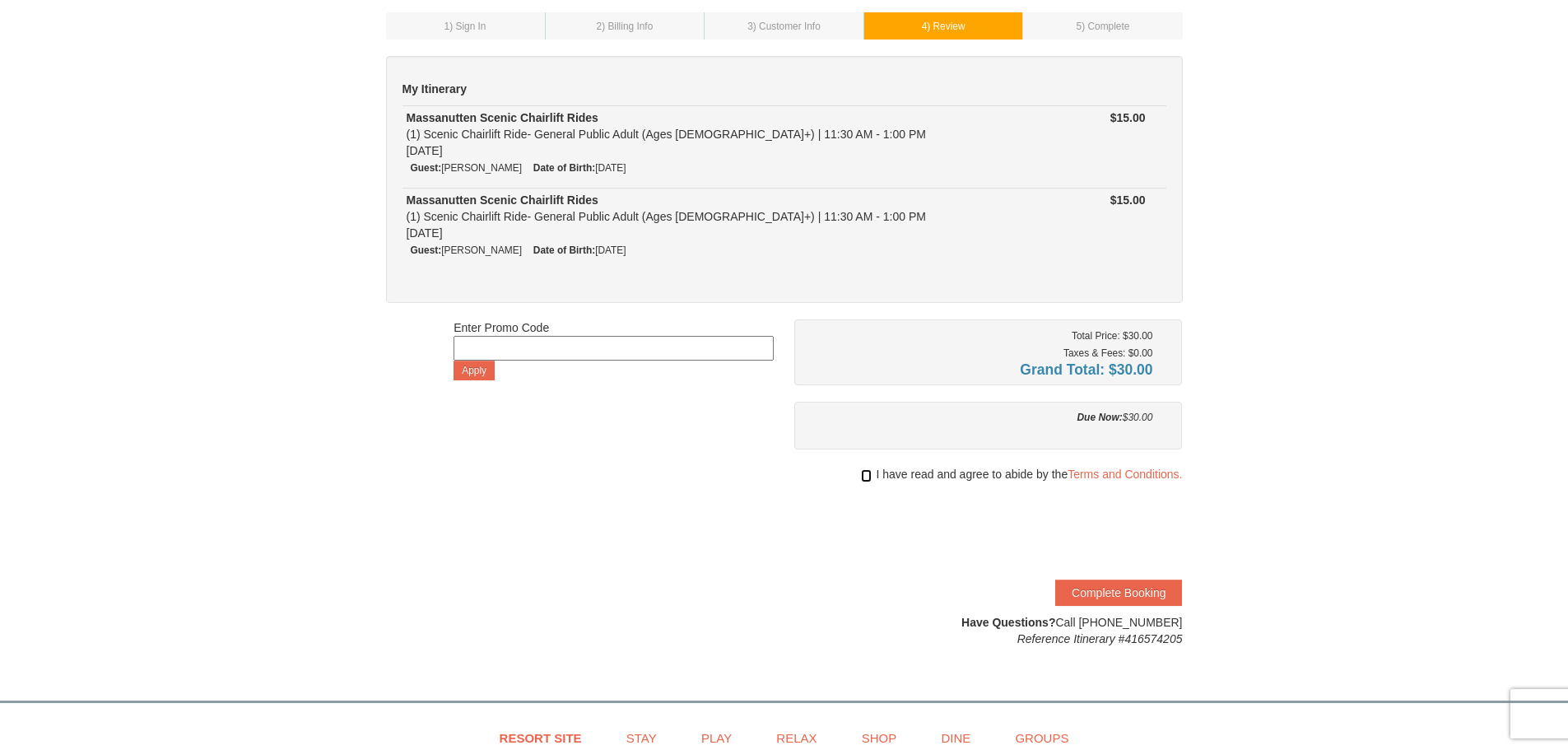
click at [865, 475] on input "checkbox" at bounding box center [866, 475] width 11 height 13
checkbox input "true"
click at [1151, 591] on button "Complete Booking" at bounding box center [1118, 592] width 127 height 27
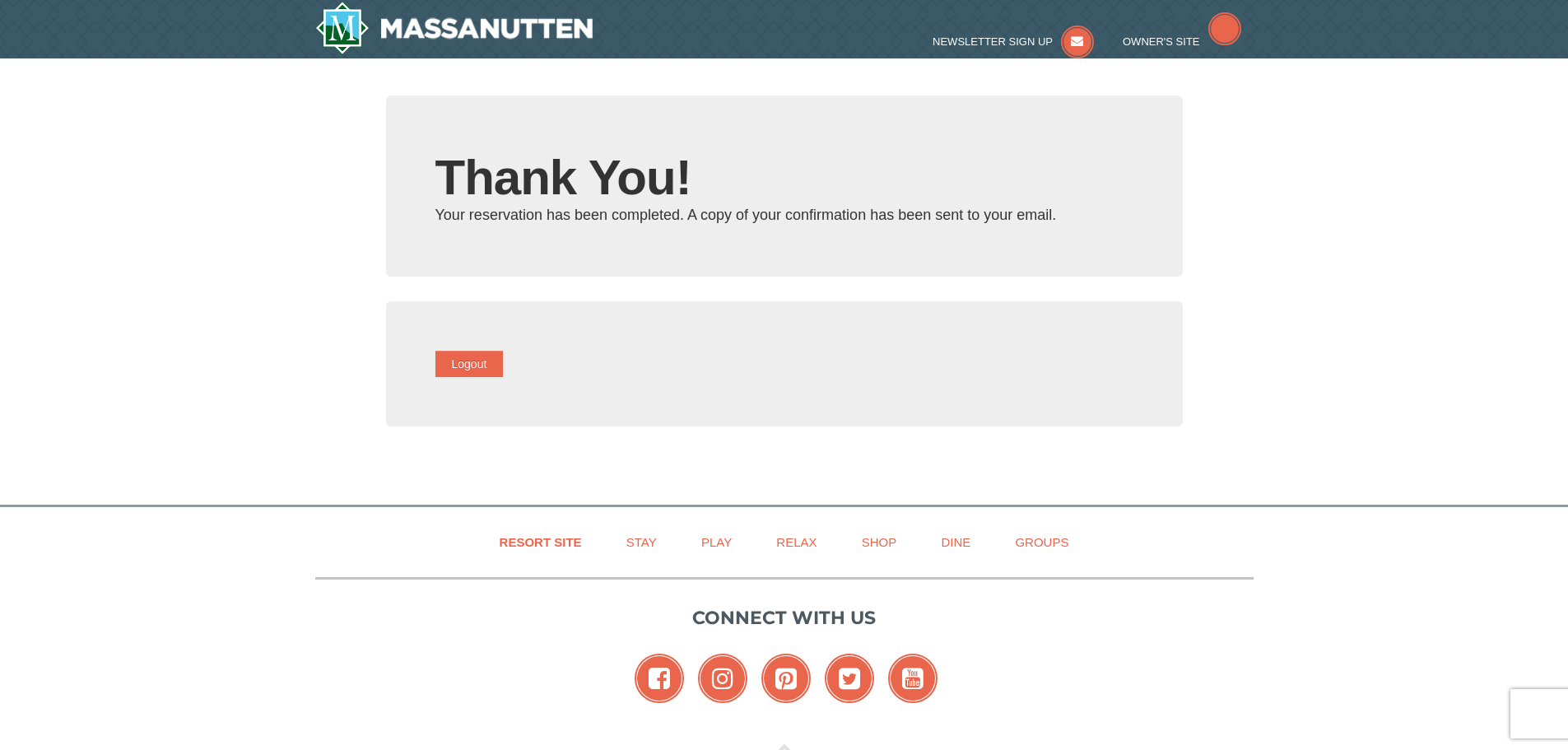
type input "[EMAIL_ADDRESS][DOMAIN_NAME]"
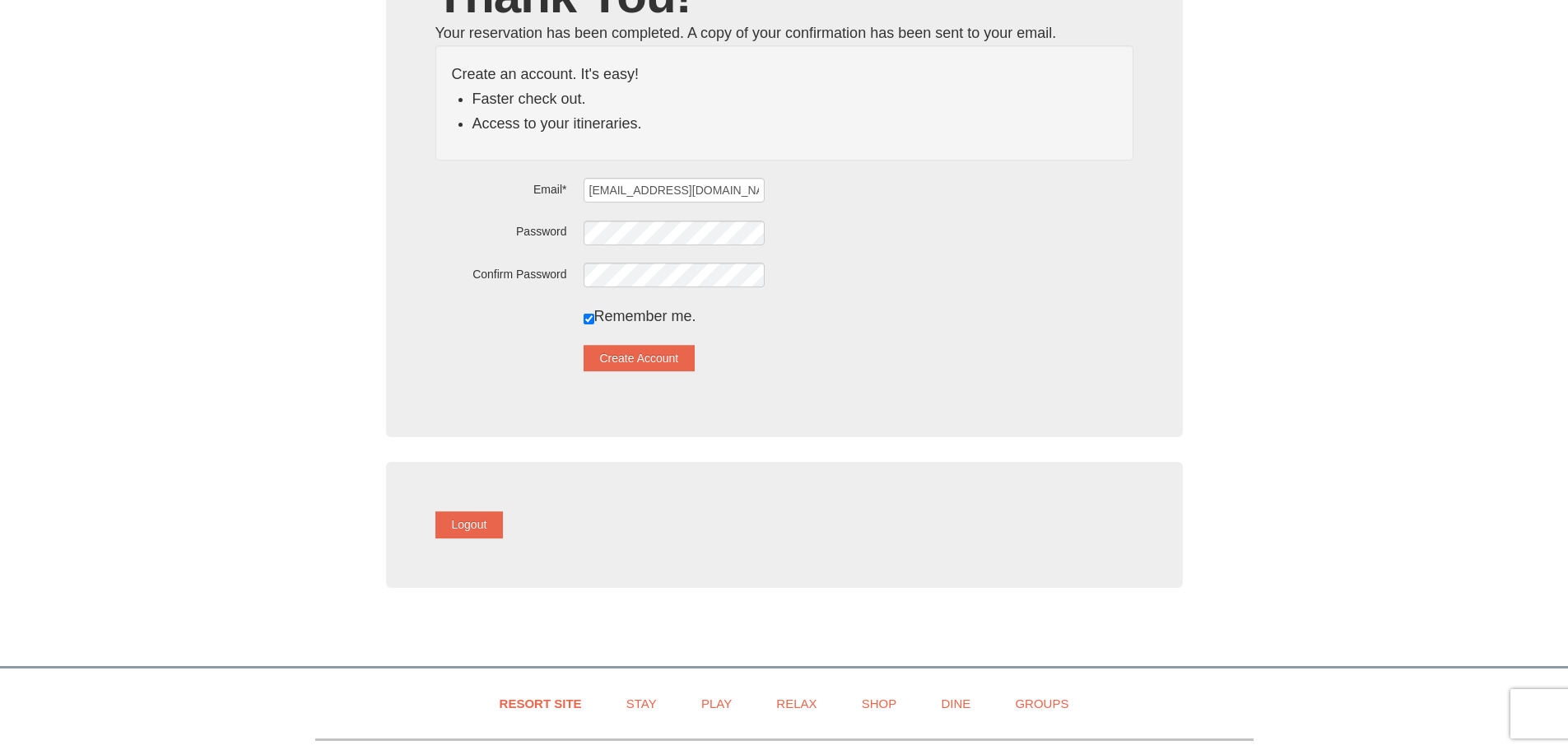
scroll to position [82, 0]
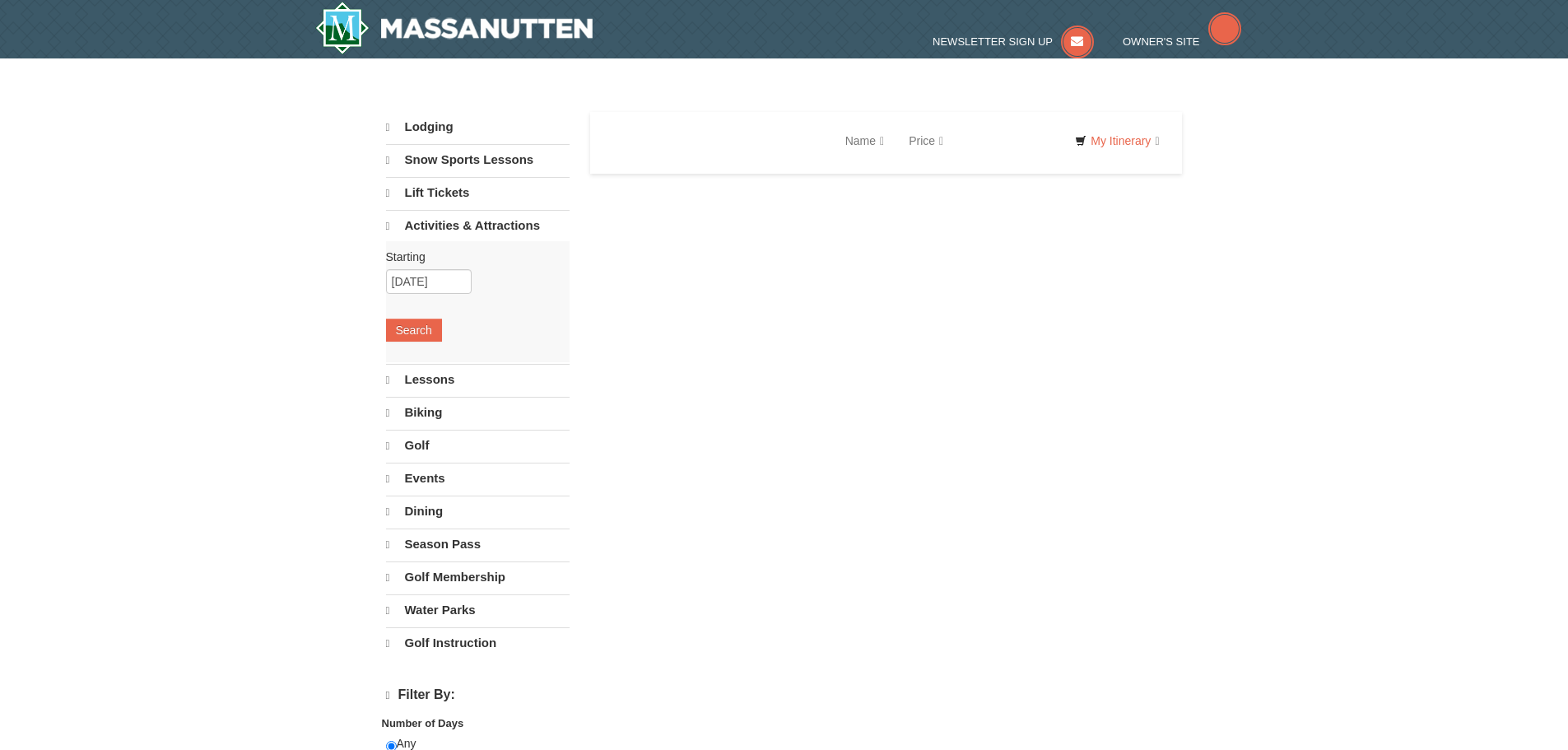
select select "10"
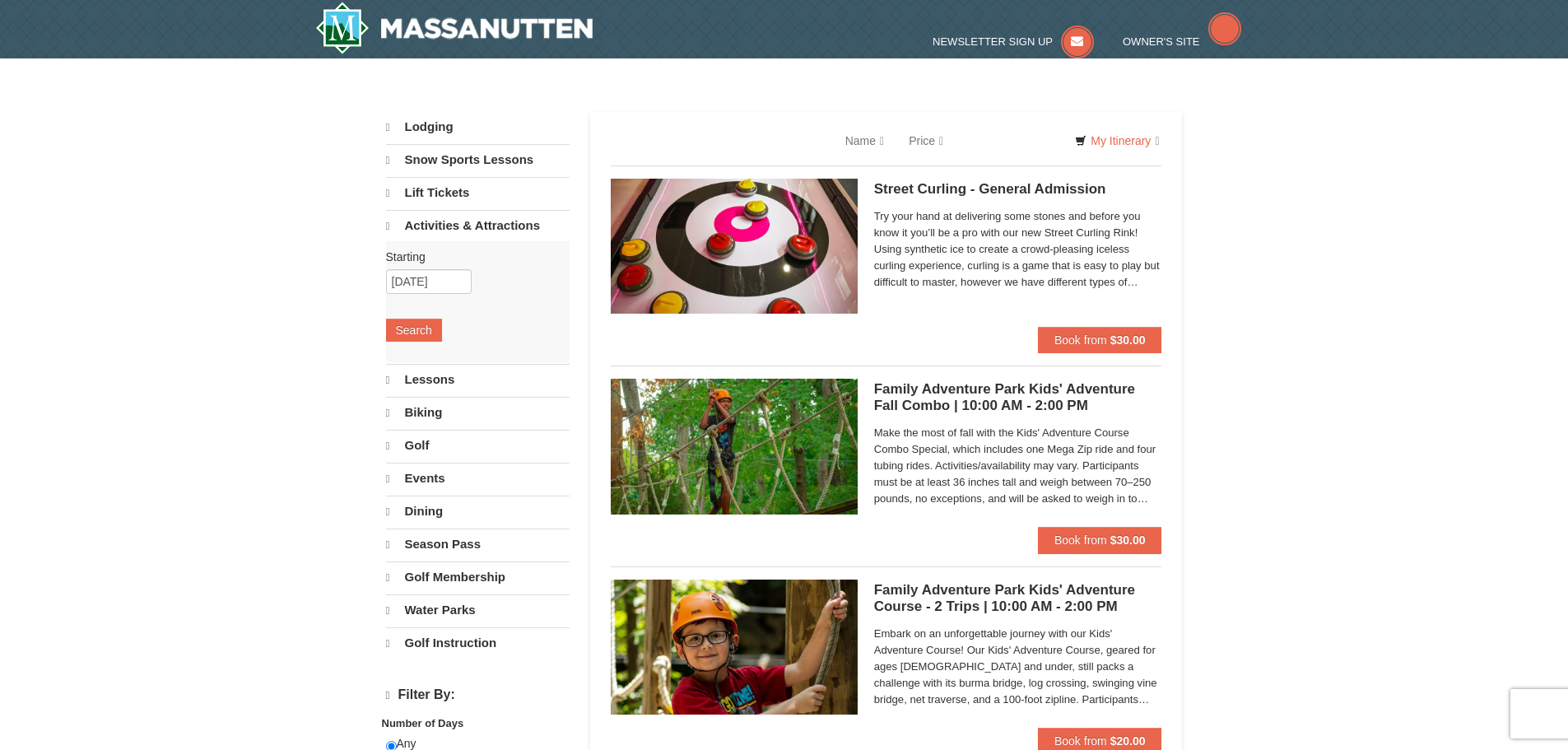
select select "10"
